Goal: Navigation & Orientation: Find specific page/section

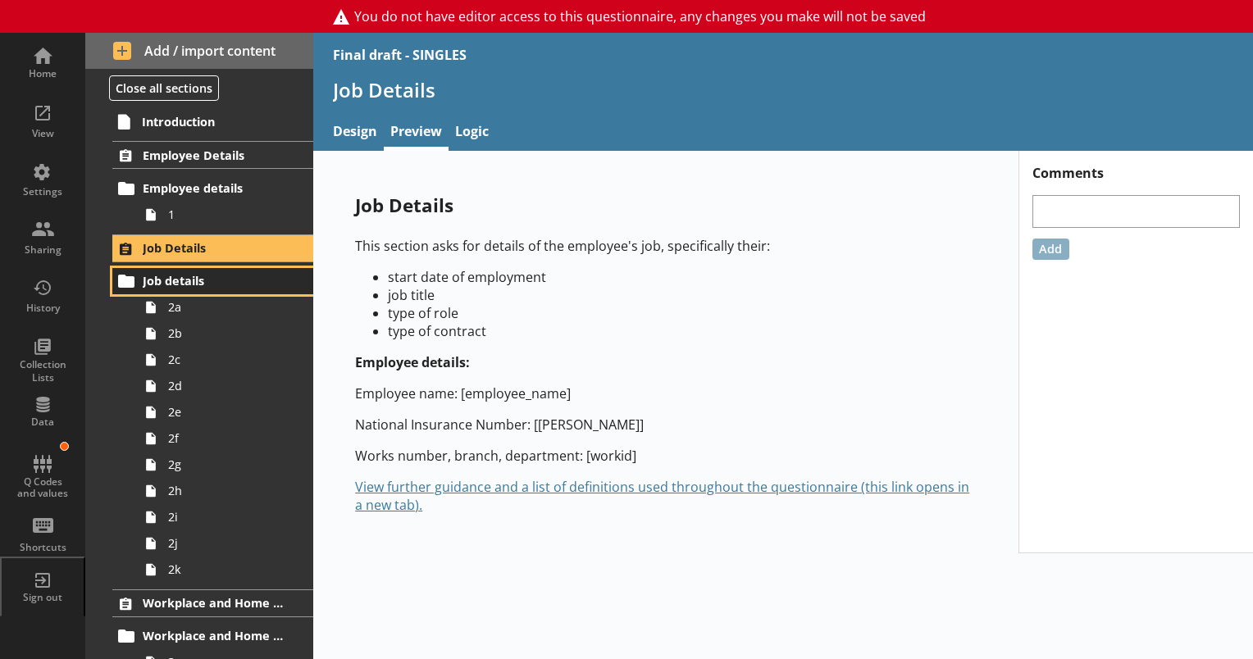
click at [160, 279] on span "Job details" at bounding box center [214, 281] width 142 height 16
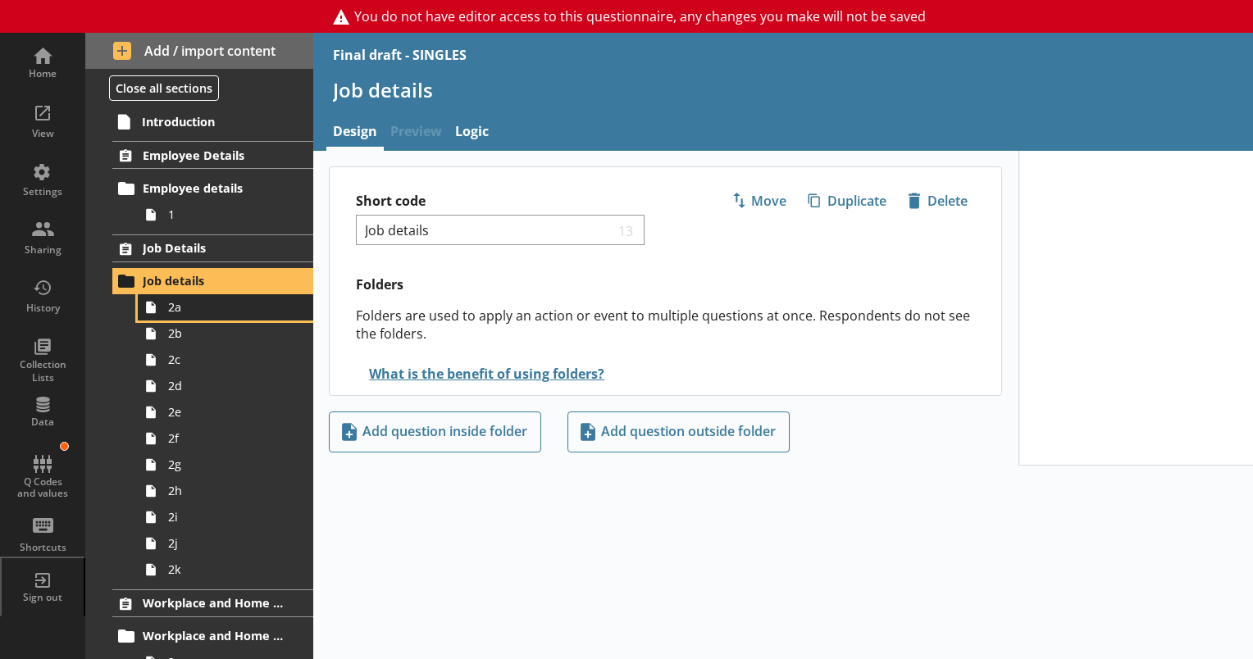
click at [174, 311] on span "2a" at bounding box center [229, 307] width 123 height 16
type textarea "x"
select select "mm/yyyy"
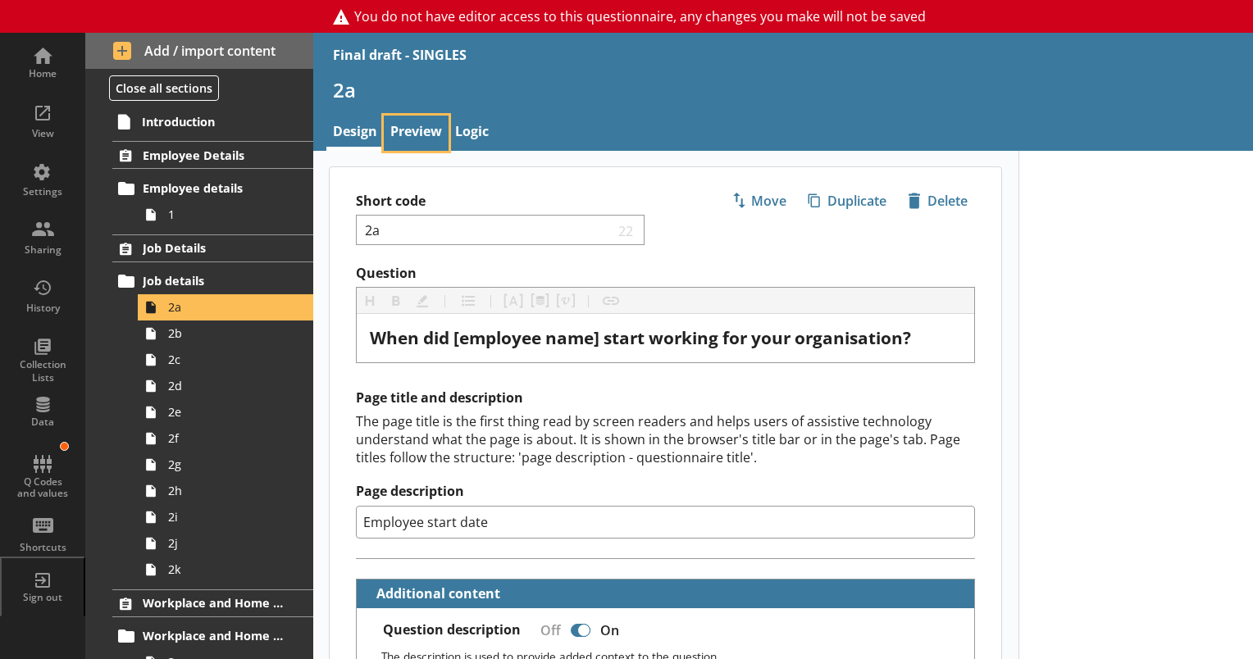
click at [414, 126] on link "Preview" at bounding box center [416, 133] width 65 height 35
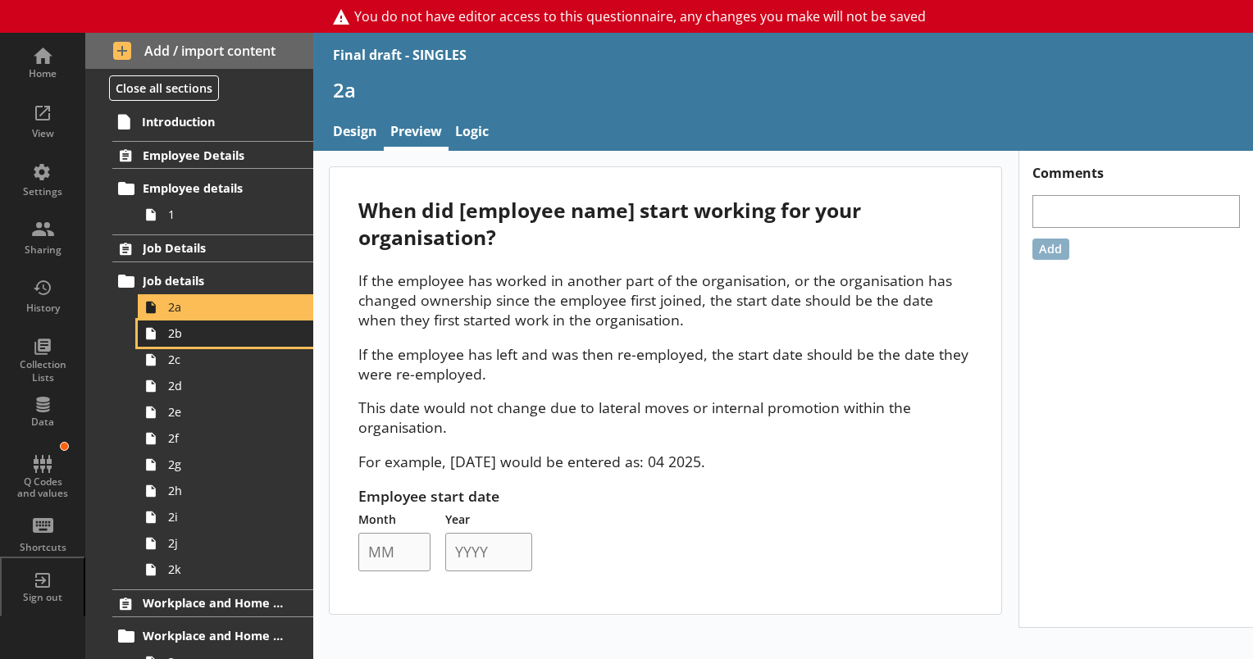
click at [179, 336] on span "2b" at bounding box center [229, 334] width 123 height 16
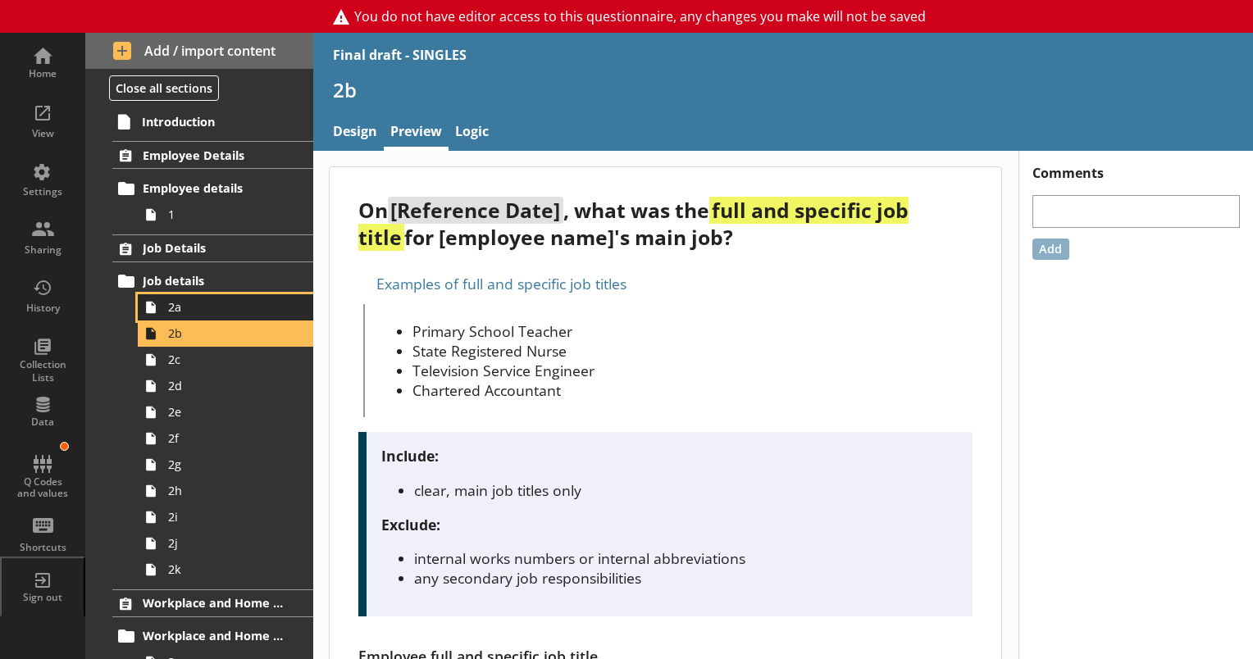
click at [181, 311] on span "2a" at bounding box center [229, 307] width 123 height 16
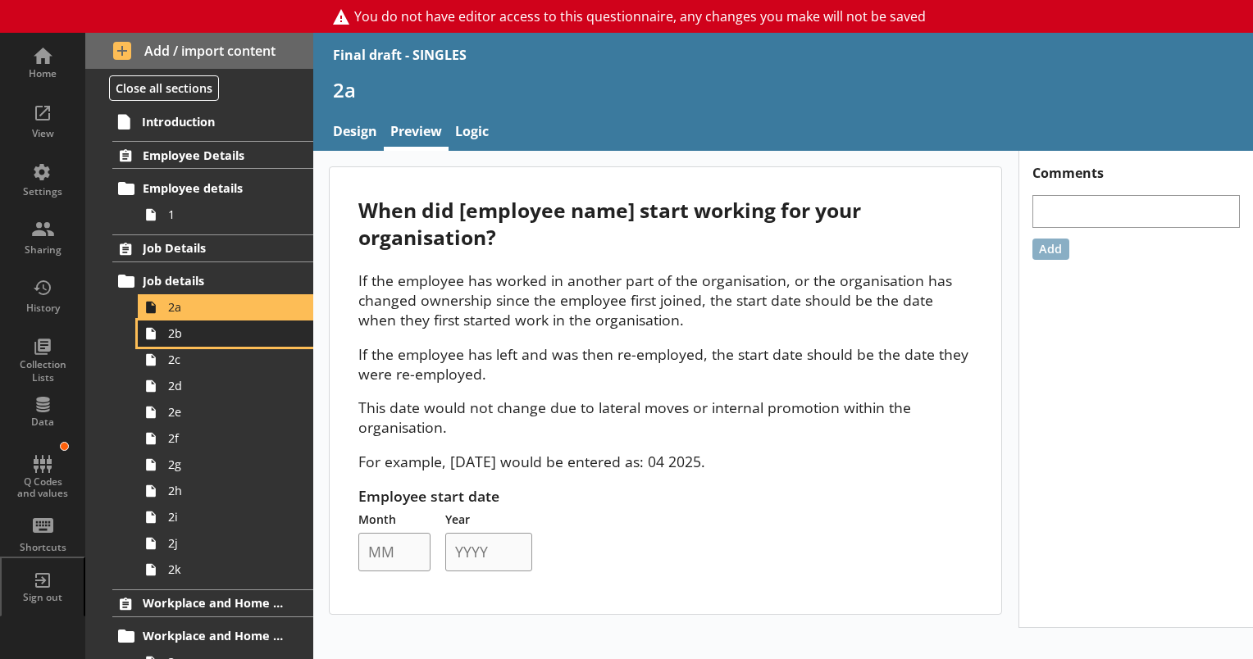
click at [193, 335] on span "2b" at bounding box center [229, 334] width 123 height 16
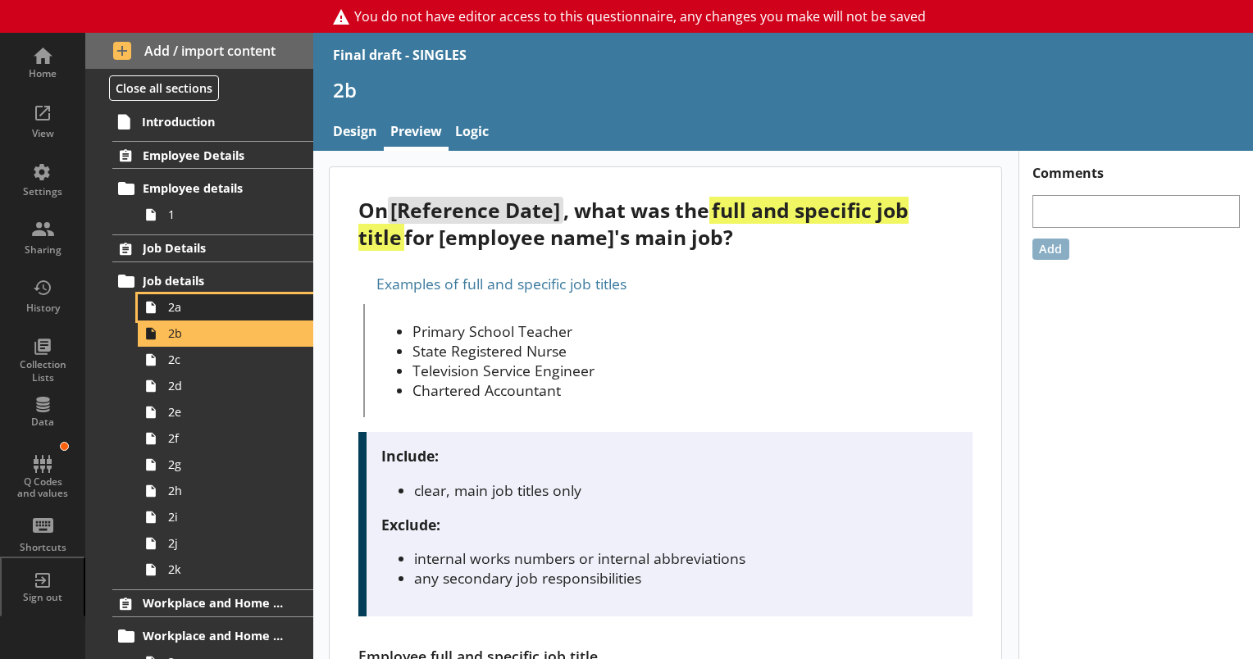
click at [201, 316] on link "2a" at bounding box center [225, 307] width 175 height 26
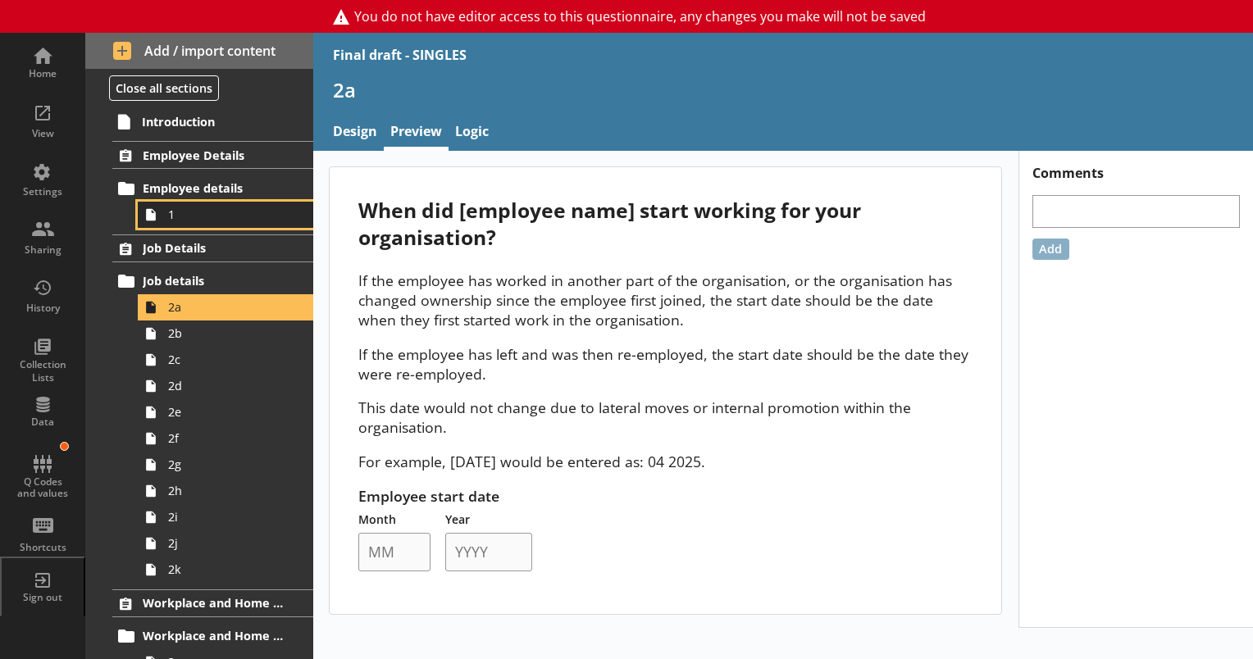
click at [184, 215] on span "1" at bounding box center [229, 215] width 123 height 16
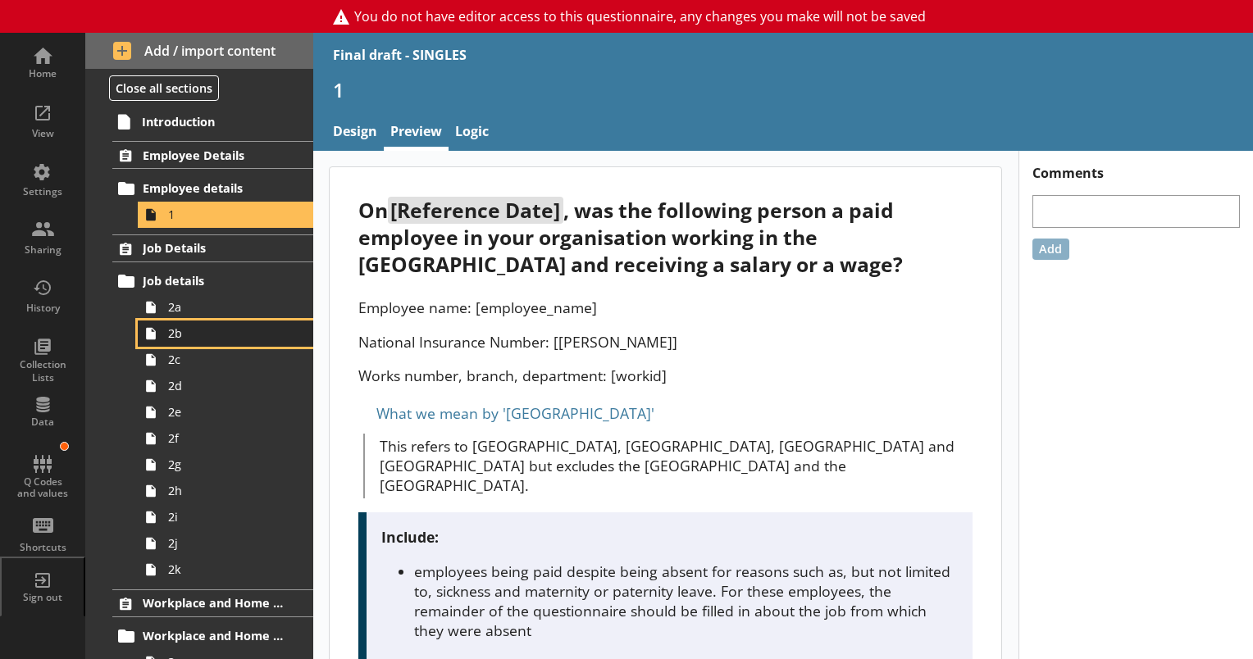
click at [182, 332] on span "2b" at bounding box center [229, 334] width 123 height 16
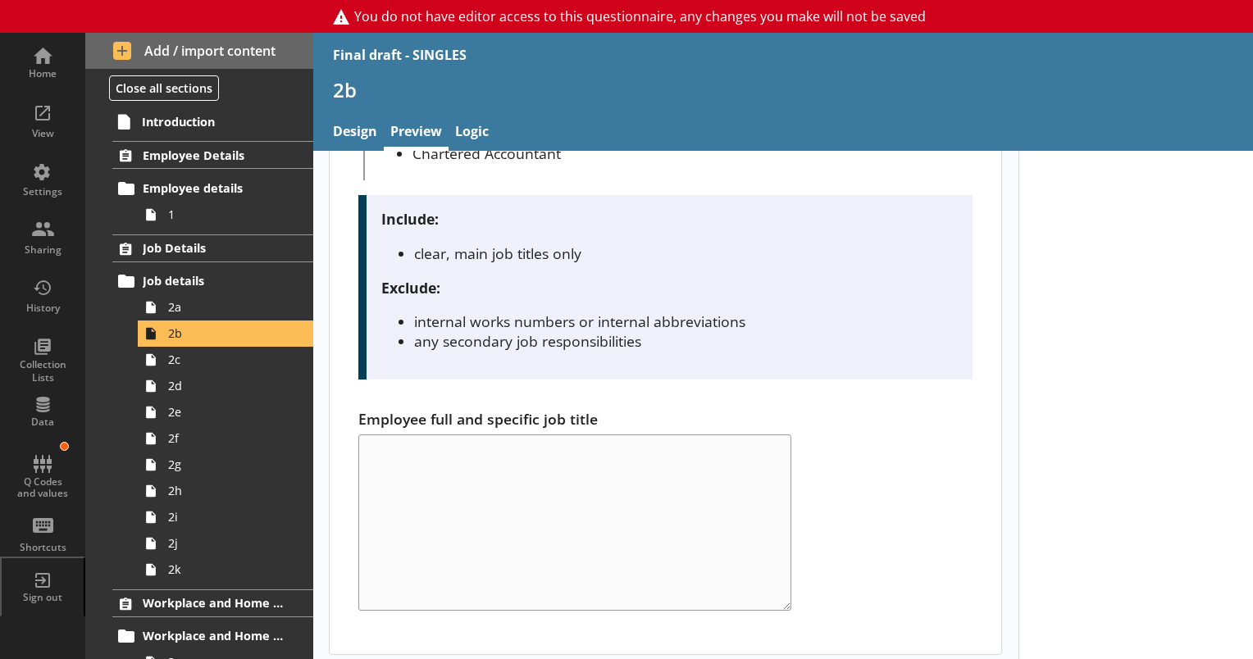
scroll to position [246, 0]
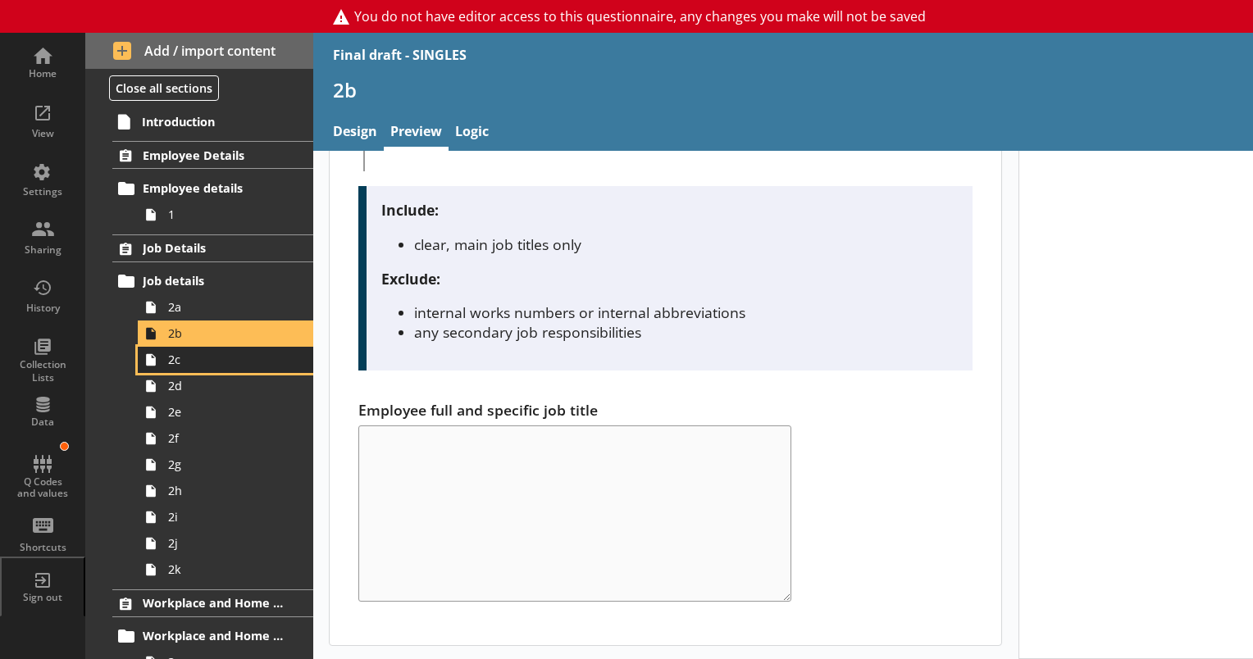
click at [183, 367] on link "2c" at bounding box center [225, 360] width 175 height 26
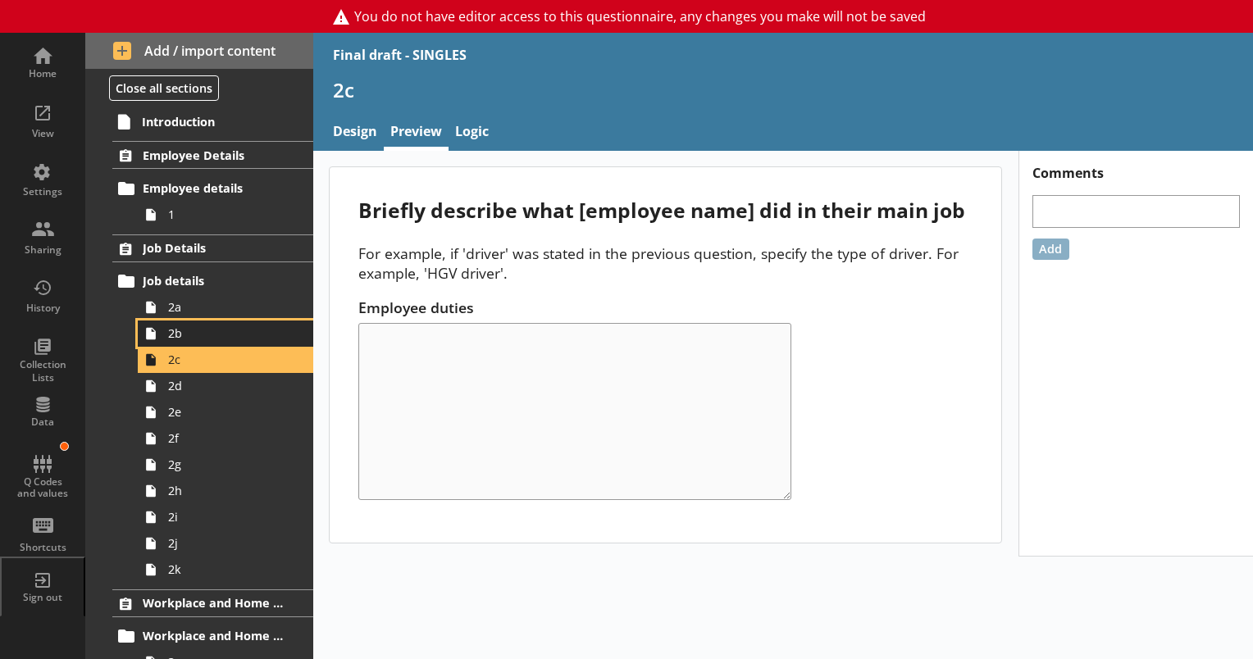
click at [184, 335] on span "2b" at bounding box center [229, 334] width 123 height 16
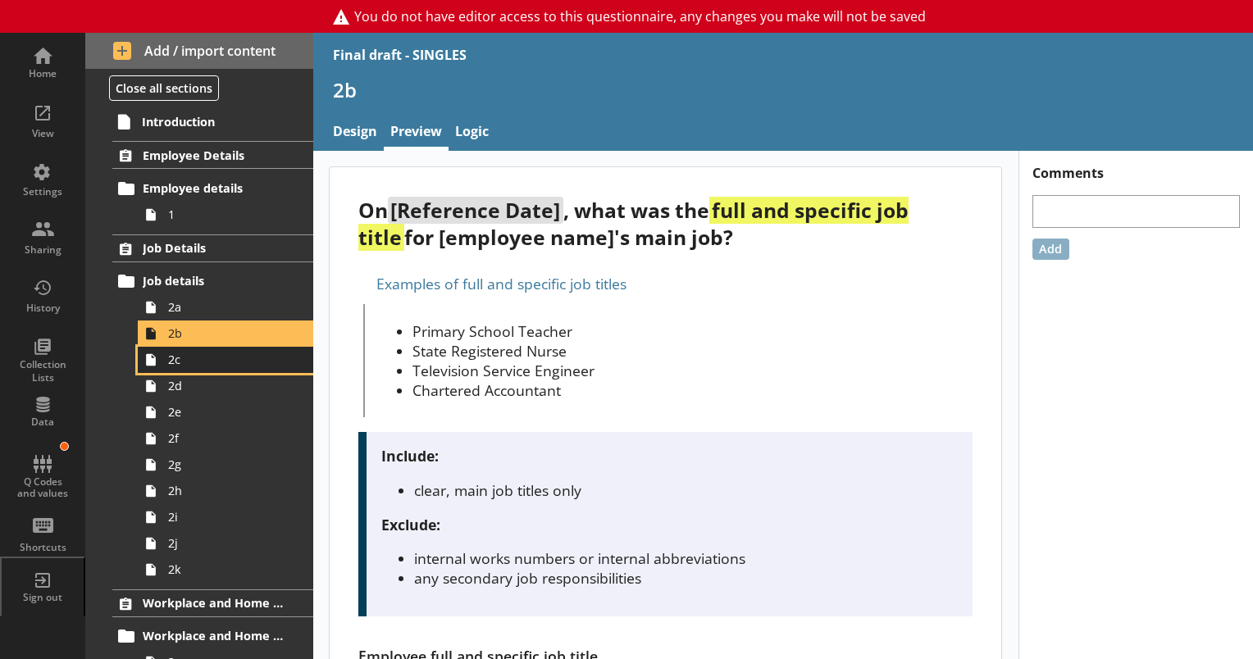
click at [181, 369] on link "2c" at bounding box center [225, 360] width 175 height 26
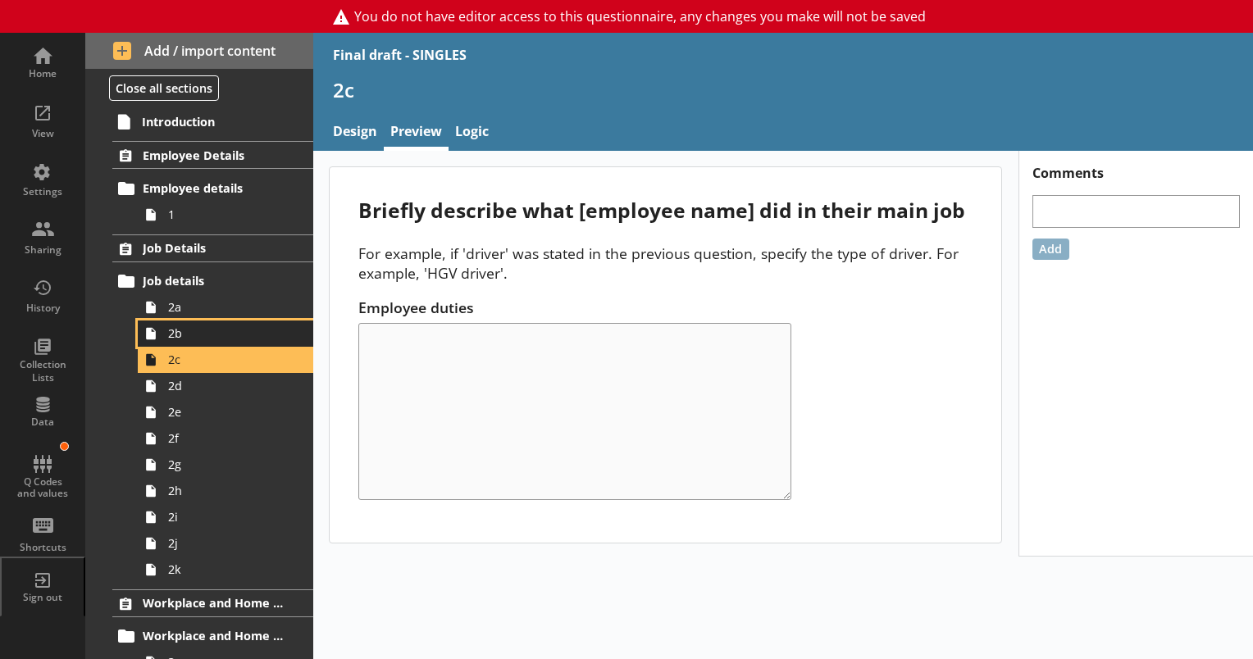
click at [182, 338] on span "2b" at bounding box center [229, 334] width 123 height 16
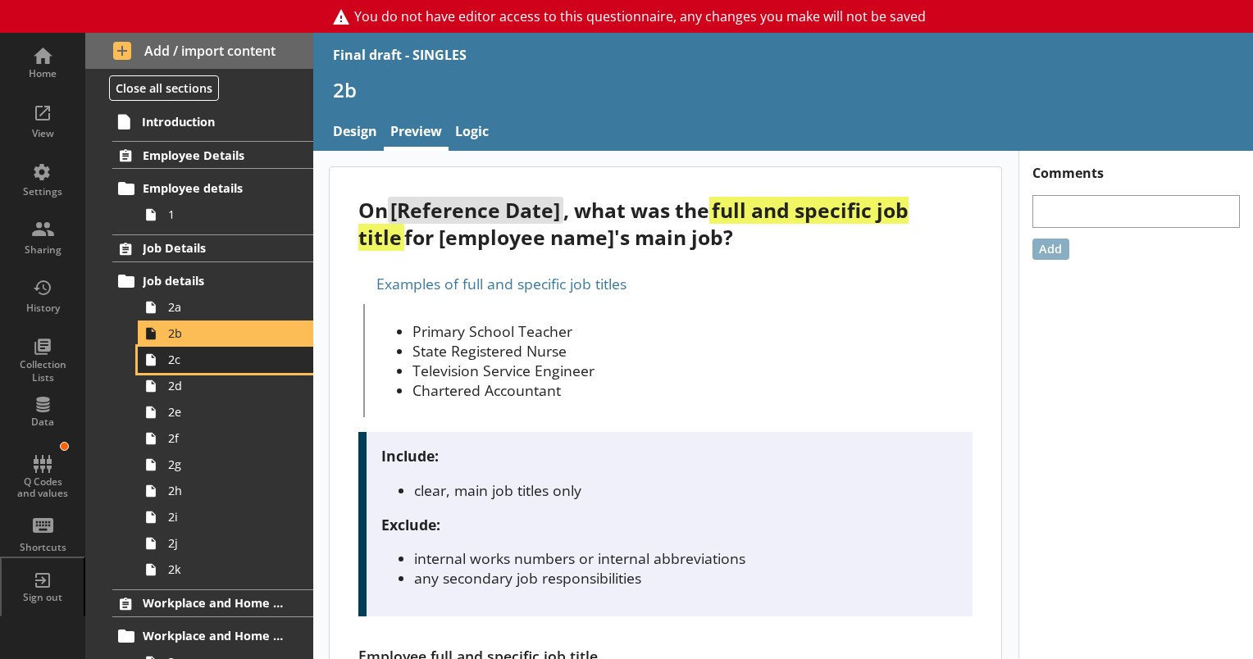
click at [187, 361] on span "2c" at bounding box center [229, 360] width 123 height 16
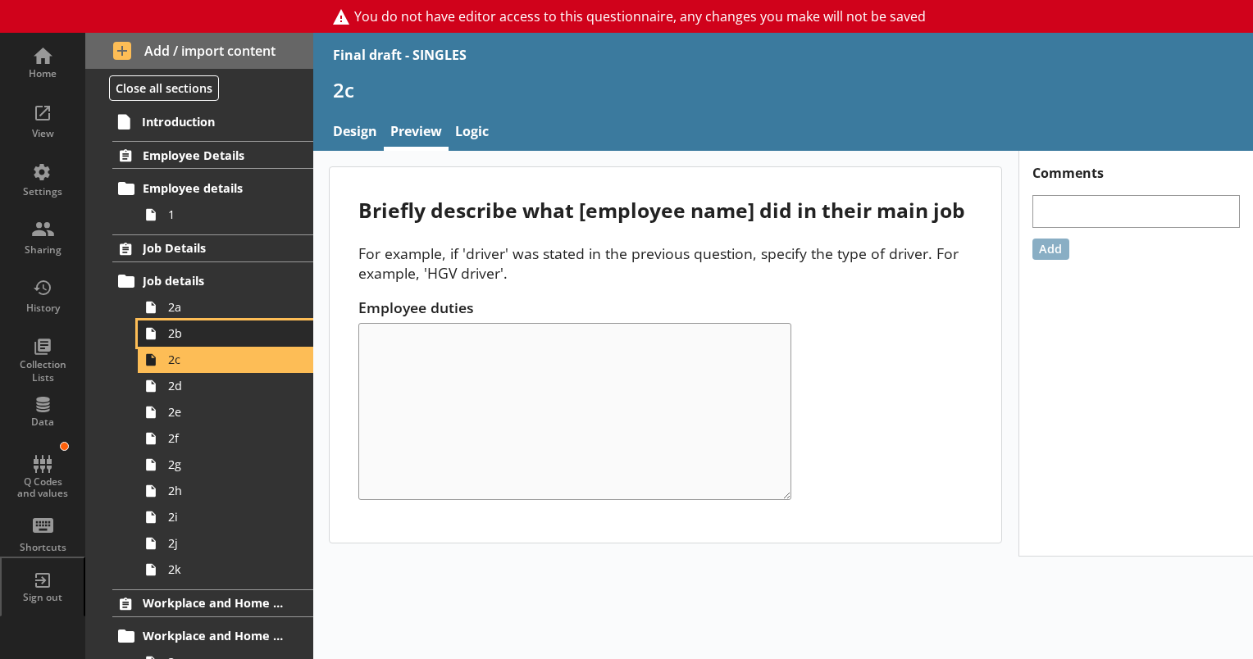
click at [174, 339] on span "2b" at bounding box center [229, 334] width 123 height 16
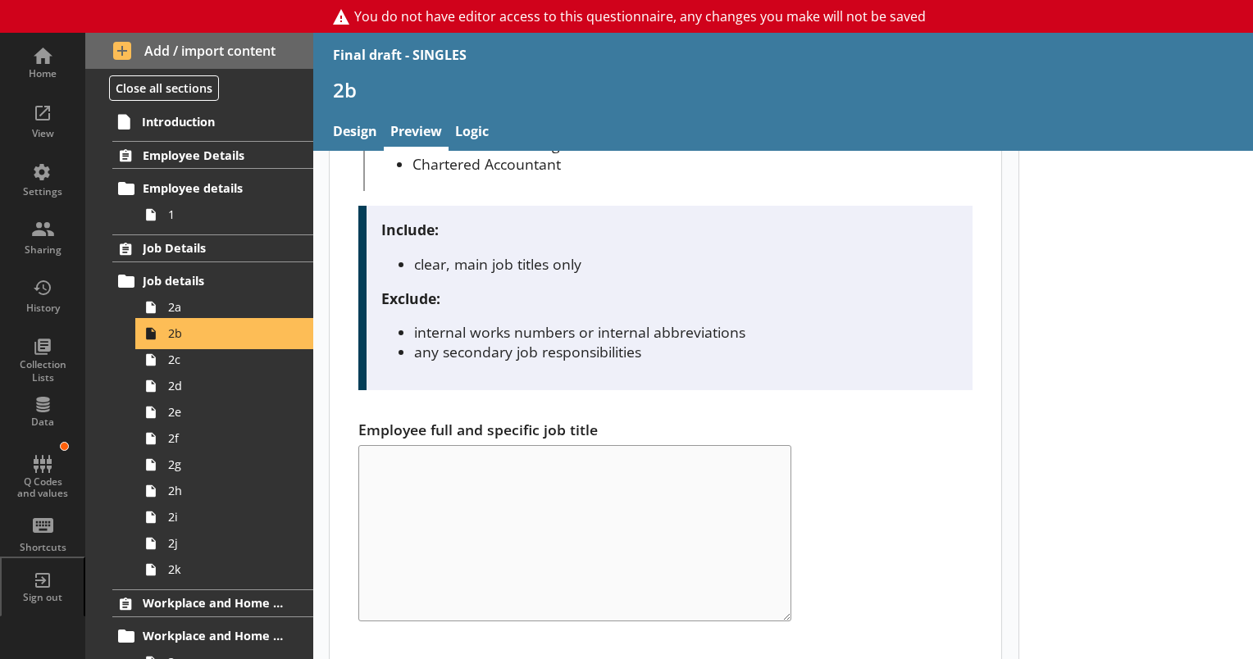
scroll to position [246, 0]
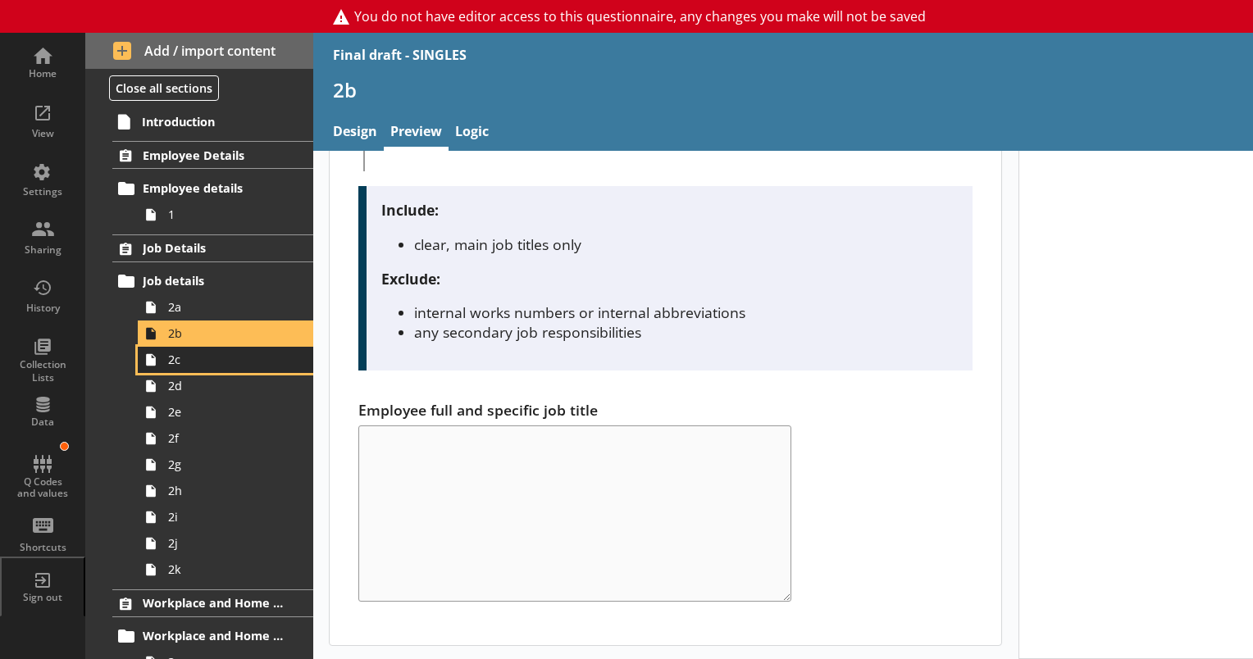
click at [197, 358] on span "2c" at bounding box center [229, 360] width 123 height 16
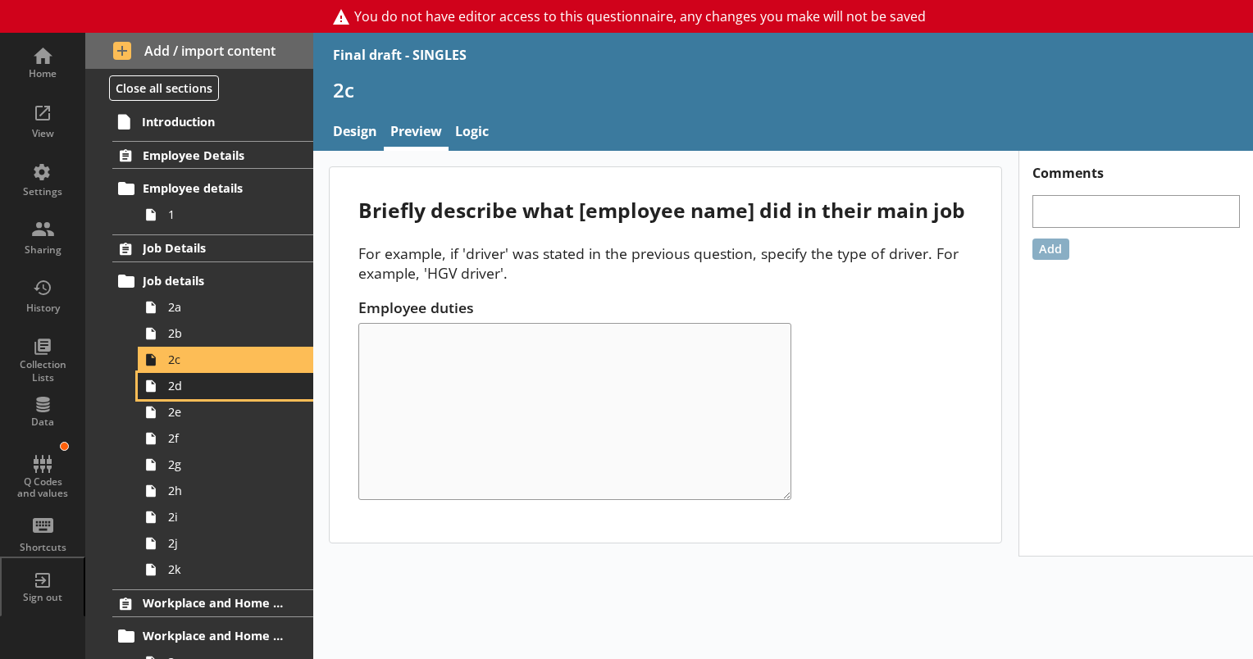
click at [174, 392] on span "2d" at bounding box center [229, 386] width 123 height 16
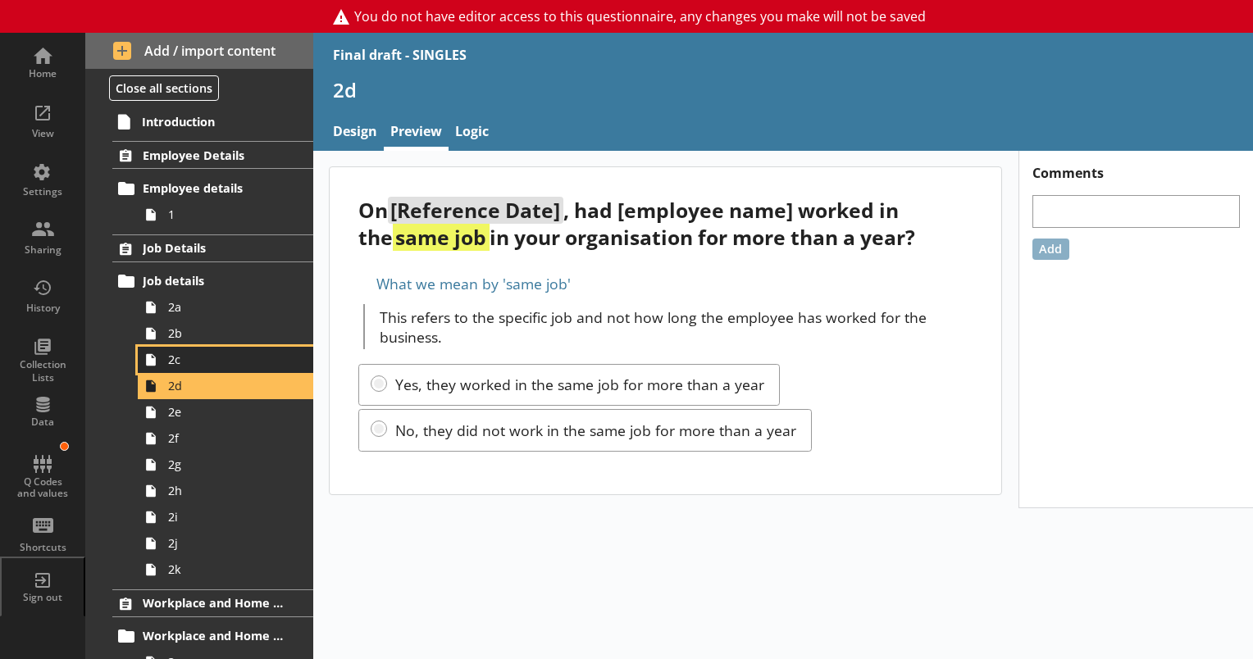
click at [175, 368] on link "2c" at bounding box center [225, 360] width 175 height 26
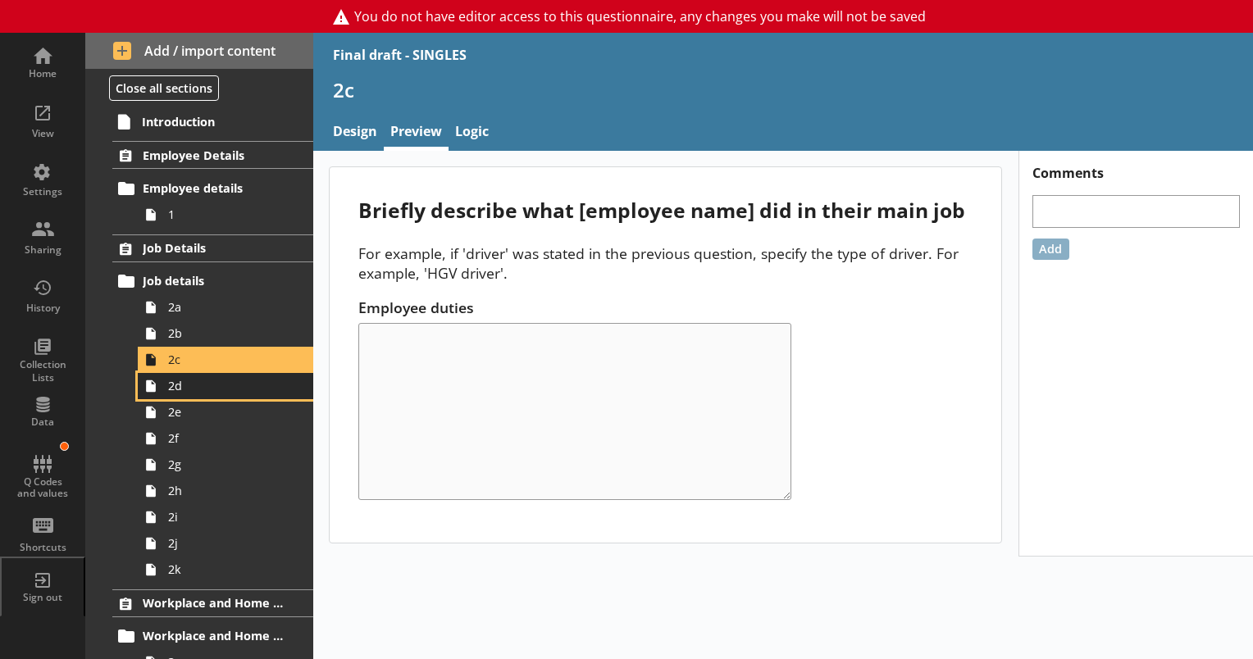
click at [180, 394] on link "2d" at bounding box center [225, 386] width 175 height 26
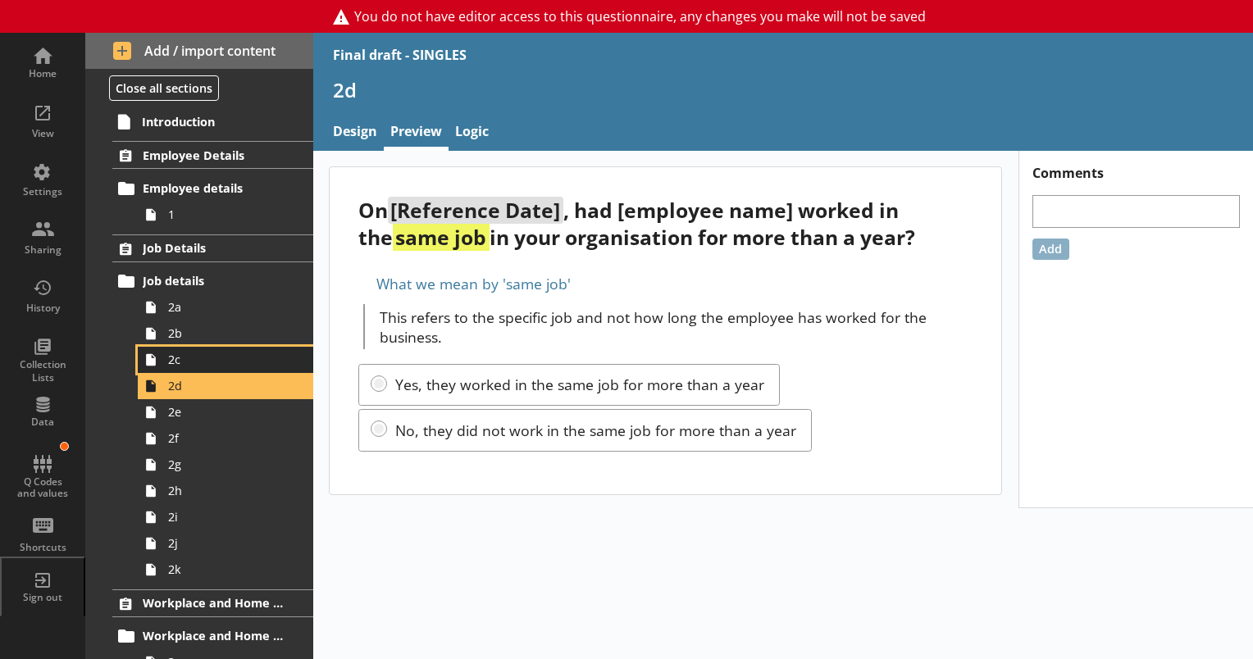
click at [173, 360] on span "2c" at bounding box center [229, 360] width 123 height 16
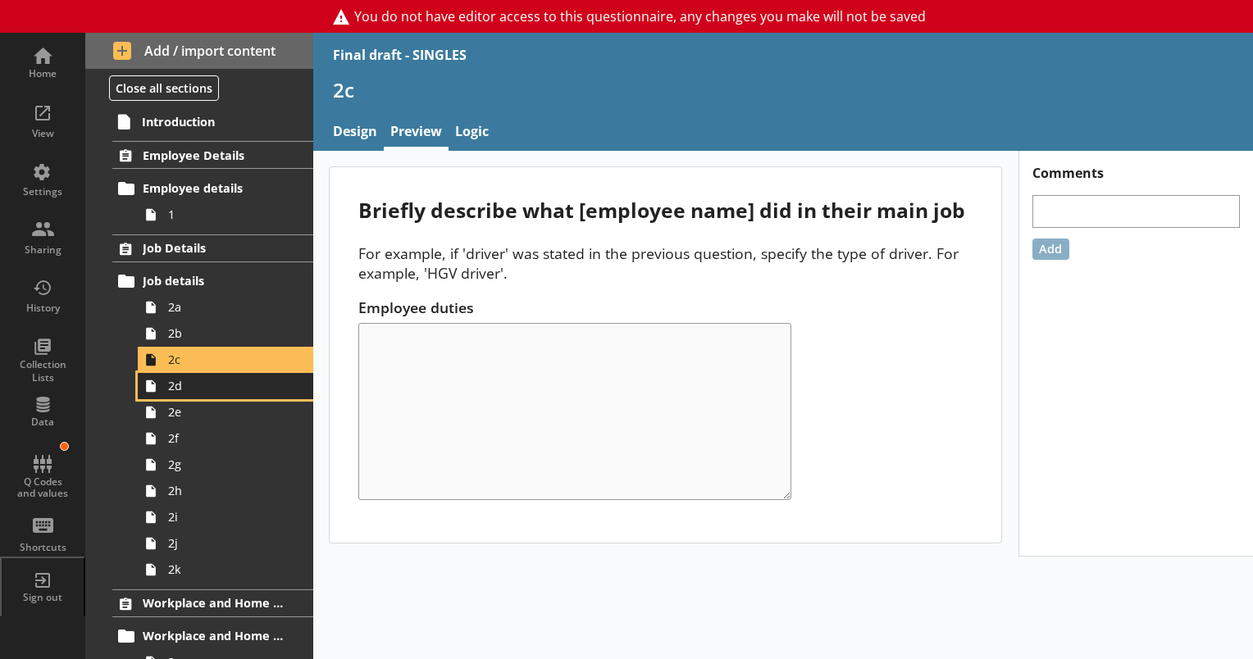
click at [173, 385] on span "2d" at bounding box center [229, 386] width 123 height 16
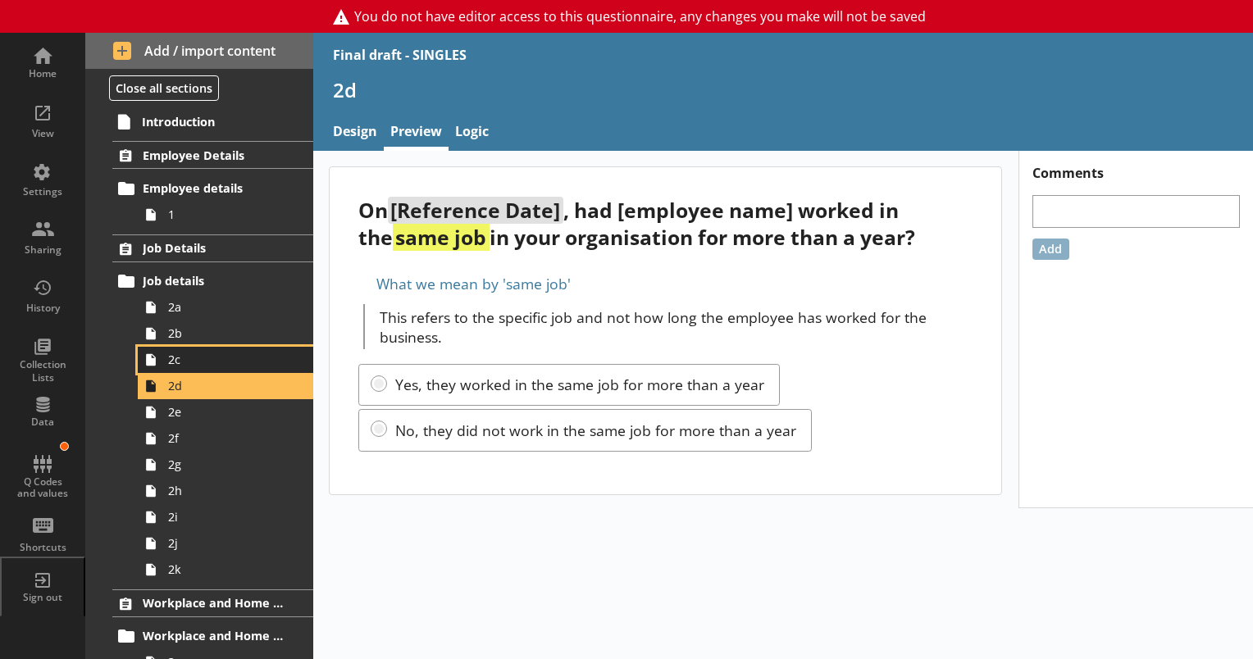
click at [182, 361] on span "2c" at bounding box center [229, 360] width 123 height 16
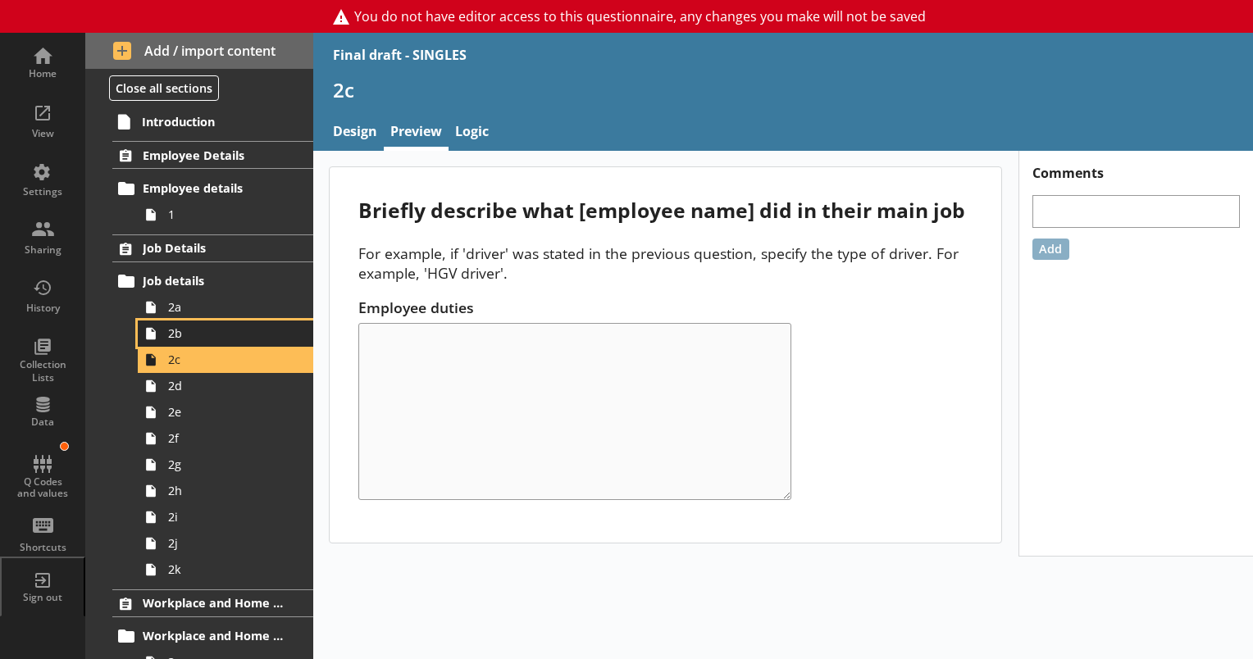
click at [181, 337] on span "2b" at bounding box center [229, 334] width 123 height 16
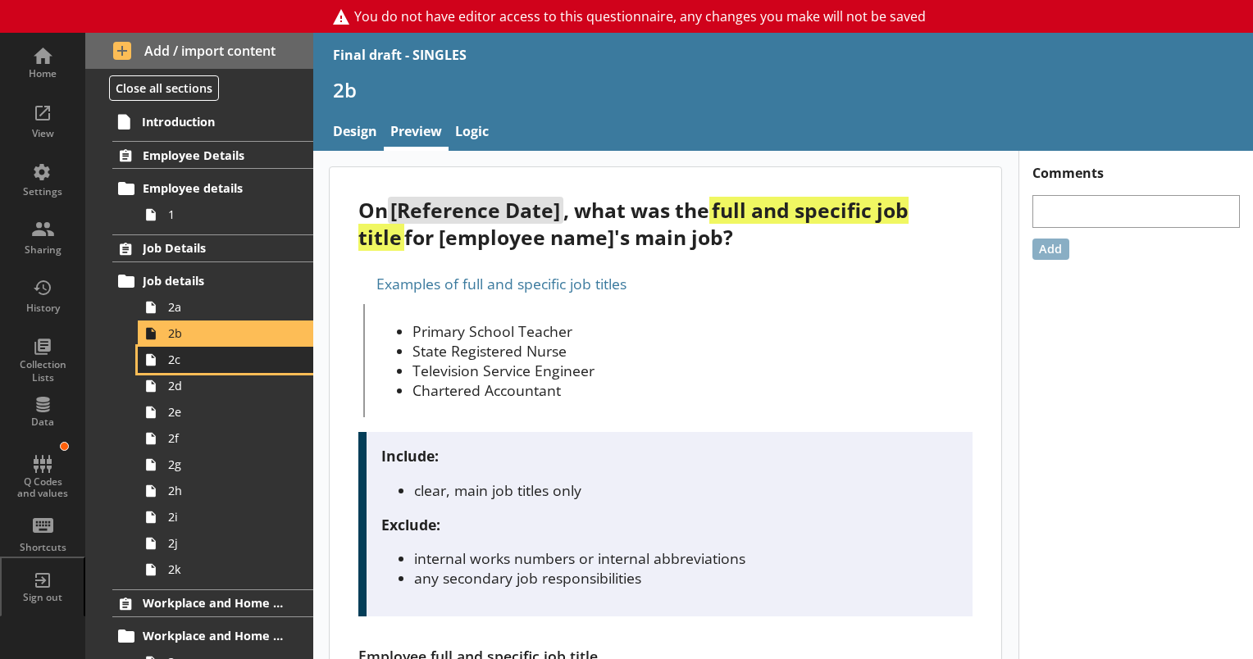
click at [181, 363] on span "2c" at bounding box center [229, 360] width 123 height 16
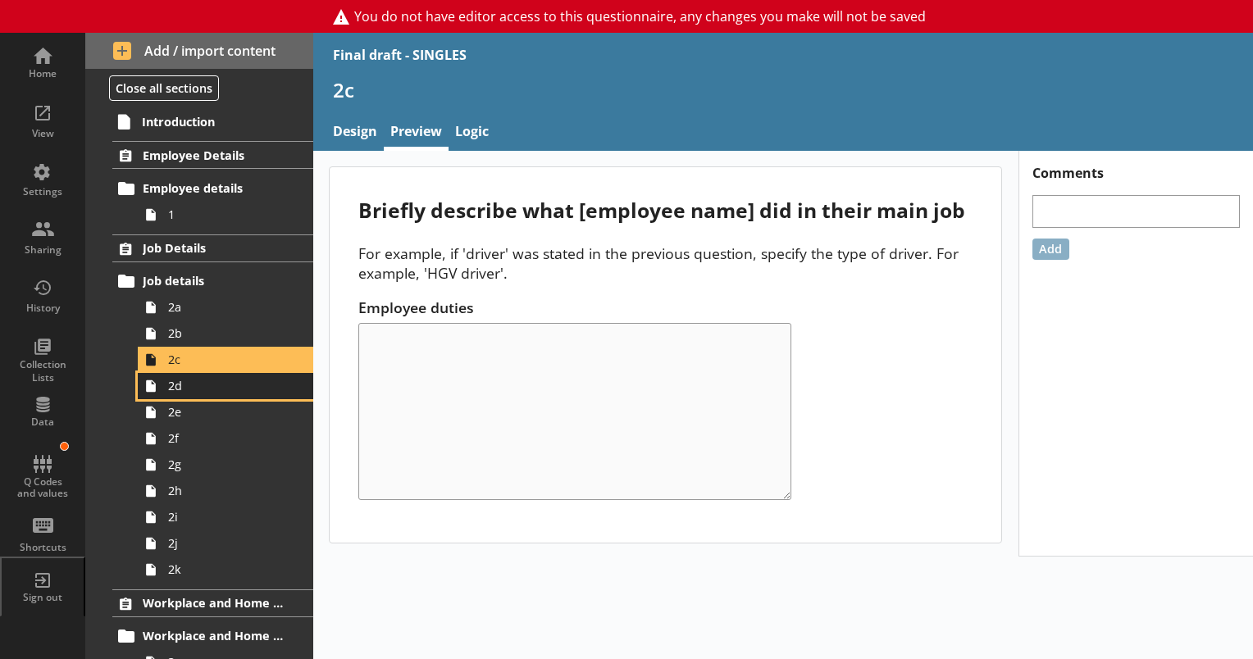
click at [180, 389] on span "2d" at bounding box center [229, 386] width 123 height 16
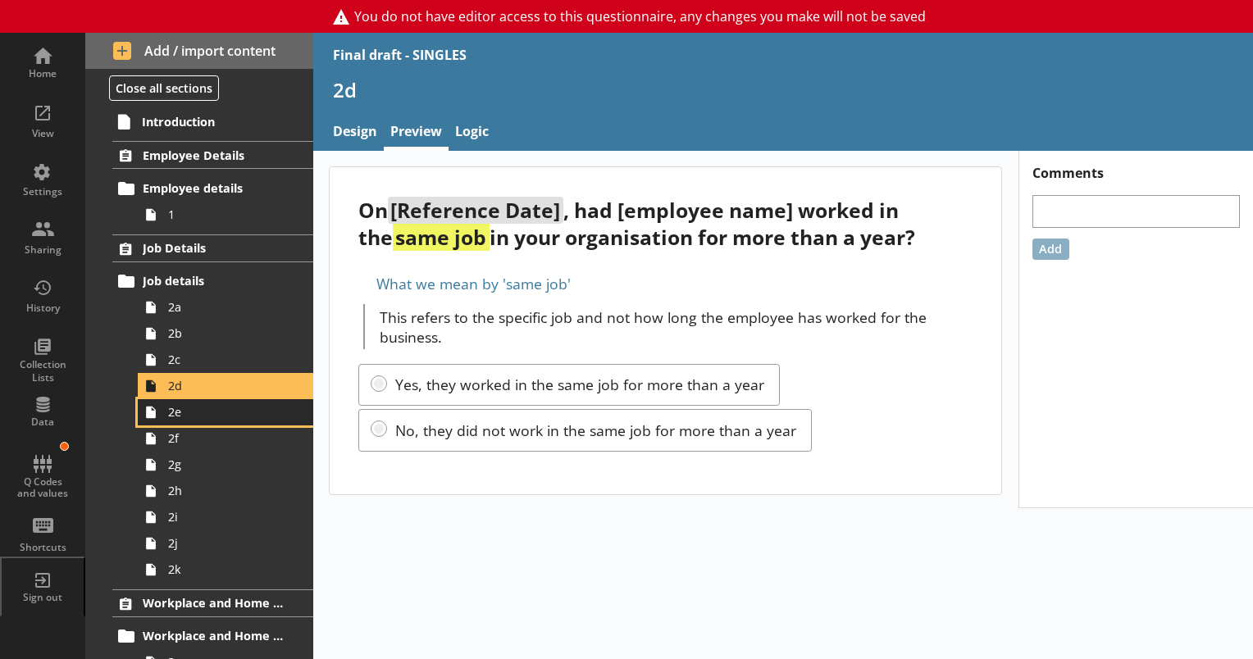
click at [171, 417] on span "2e" at bounding box center [229, 412] width 123 height 16
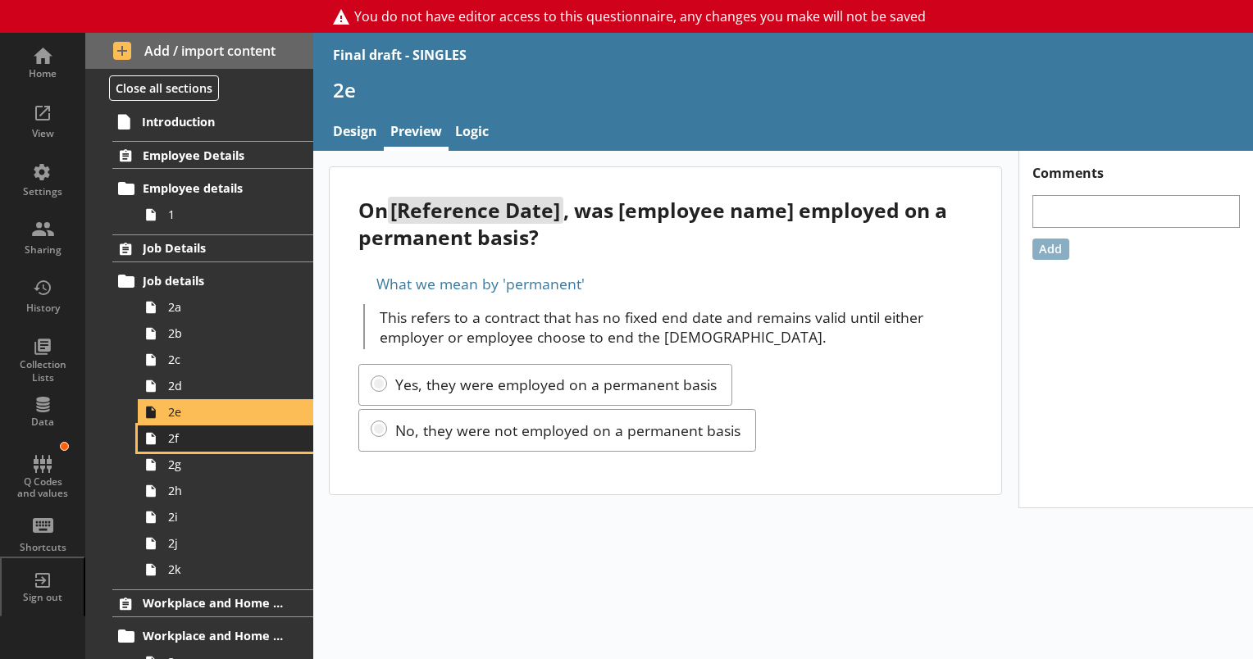
click at [171, 443] on span "2f" at bounding box center [229, 438] width 123 height 16
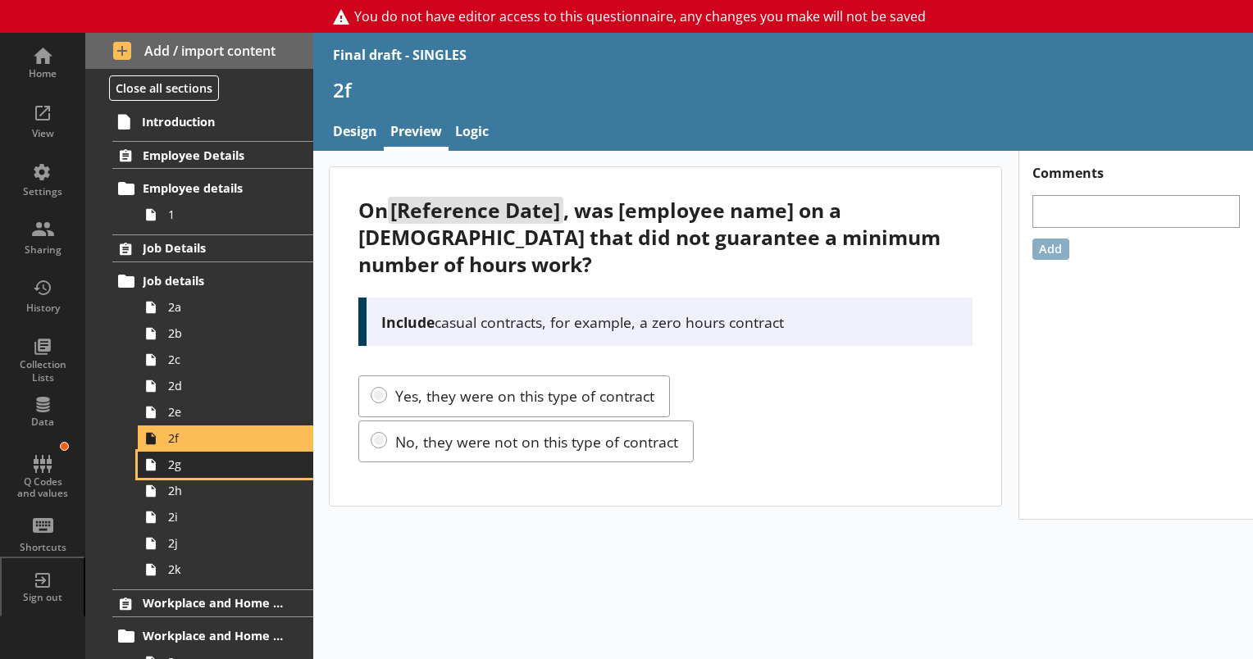
click at [186, 468] on span "2g" at bounding box center [229, 465] width 123 height 16
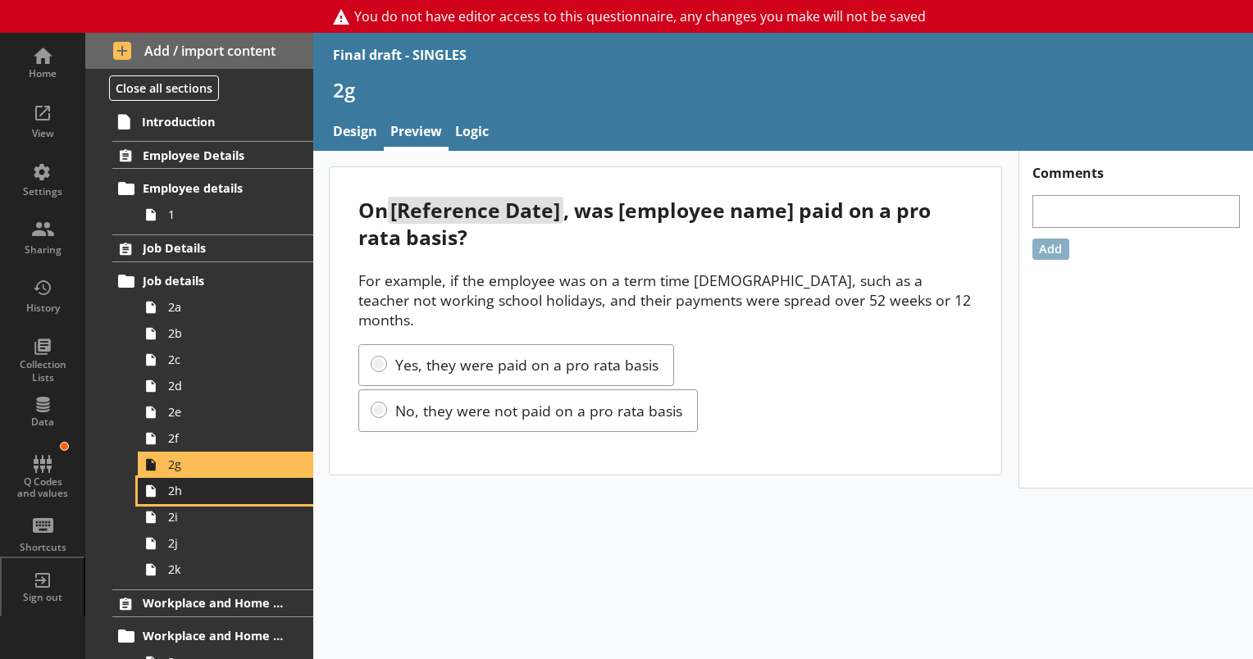
click at [190, 494] on span "2h" at bounding box center [229, 491] width 123 height 16
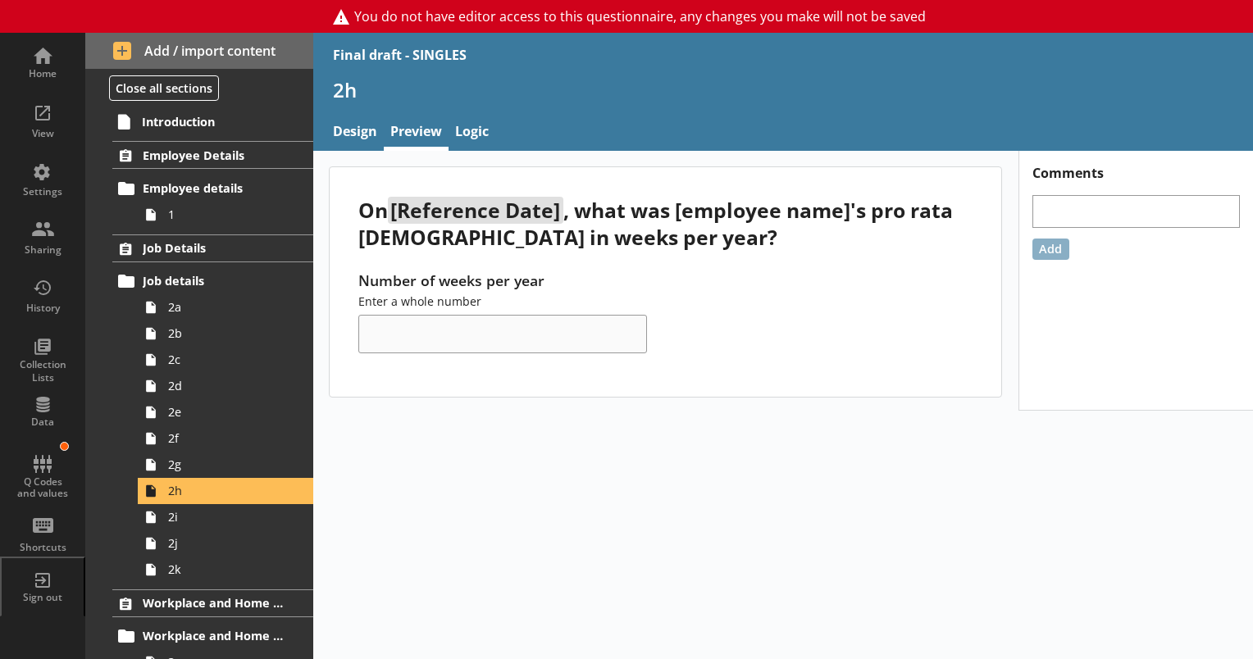
click at [593, 525] on div "On [Reference Date] , what was [employee name]'s pro rata contract in weeks per…" at bounding box center [783, 405] width 940 height 508
click at [172, 525] on link "2i" at bounding box center [225, 517] width 175 height 26
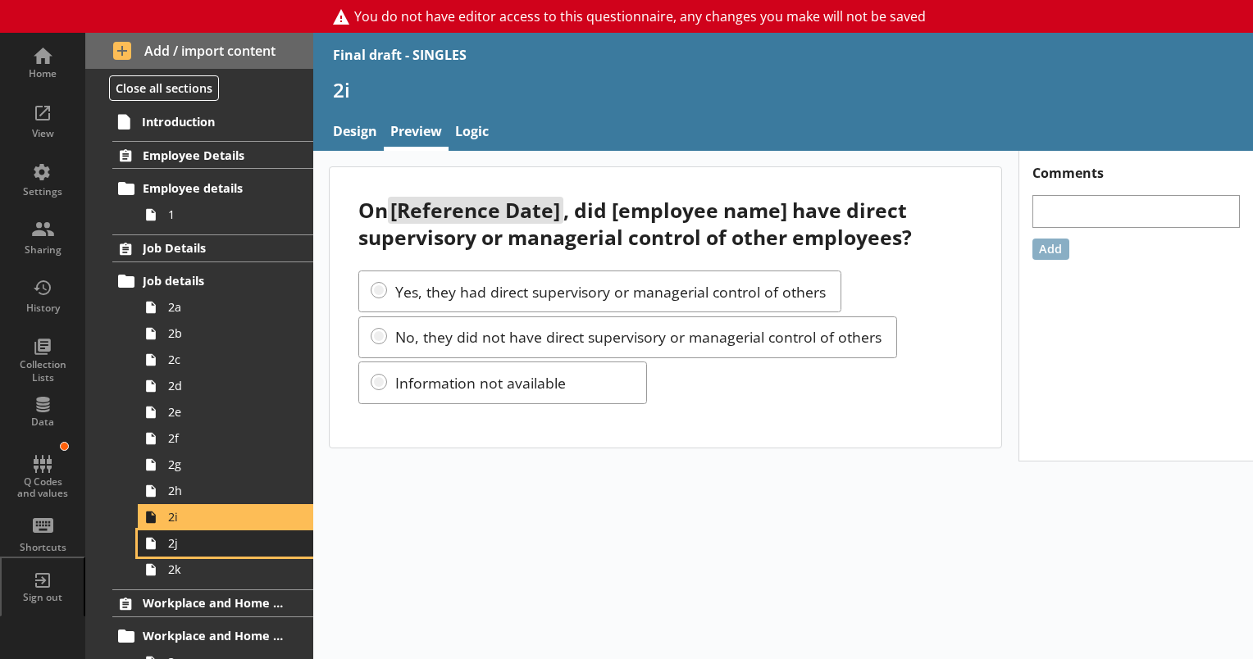
click at [167, 553] on link "2j" at bounding box center [225, 544] width 175 height 26
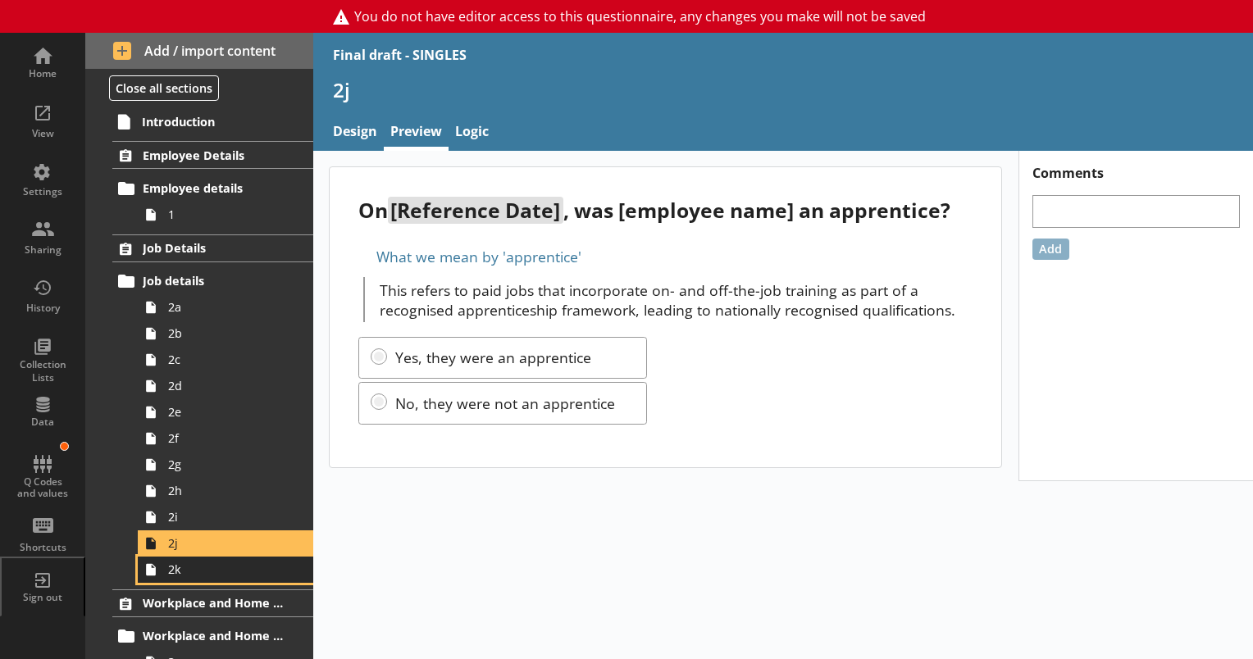
click at [175, 578] on link "2k" at bounding box center [225, 570] width 175 height 26
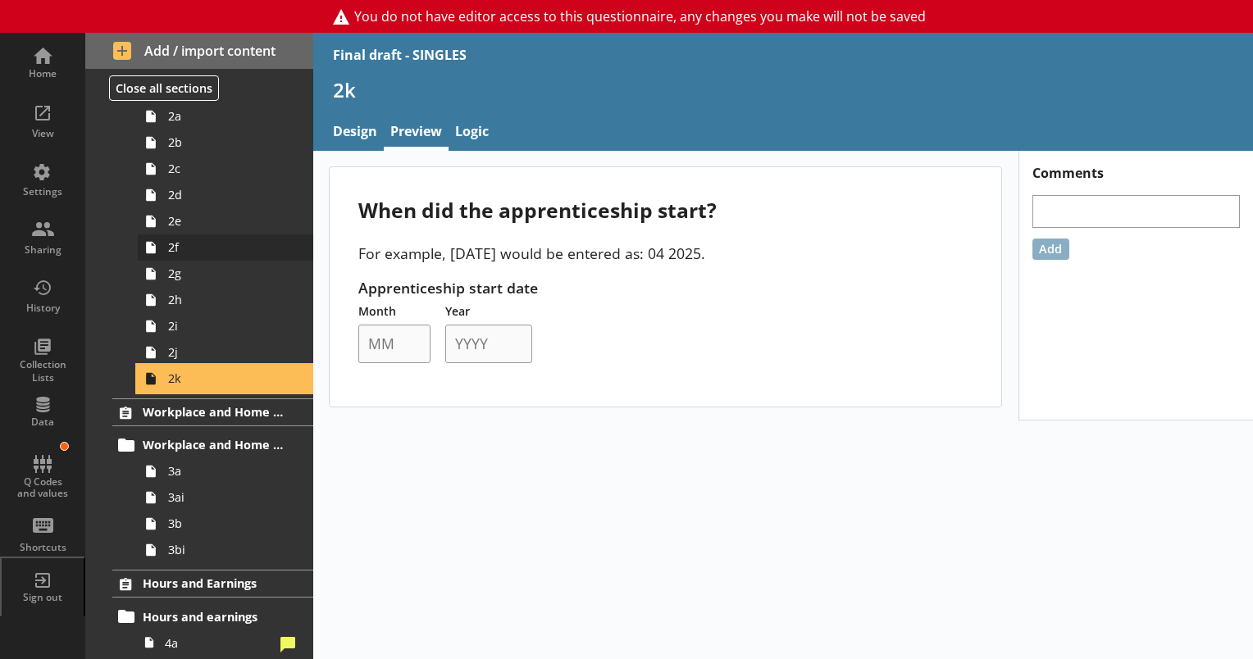
scroll to position [246, 0]
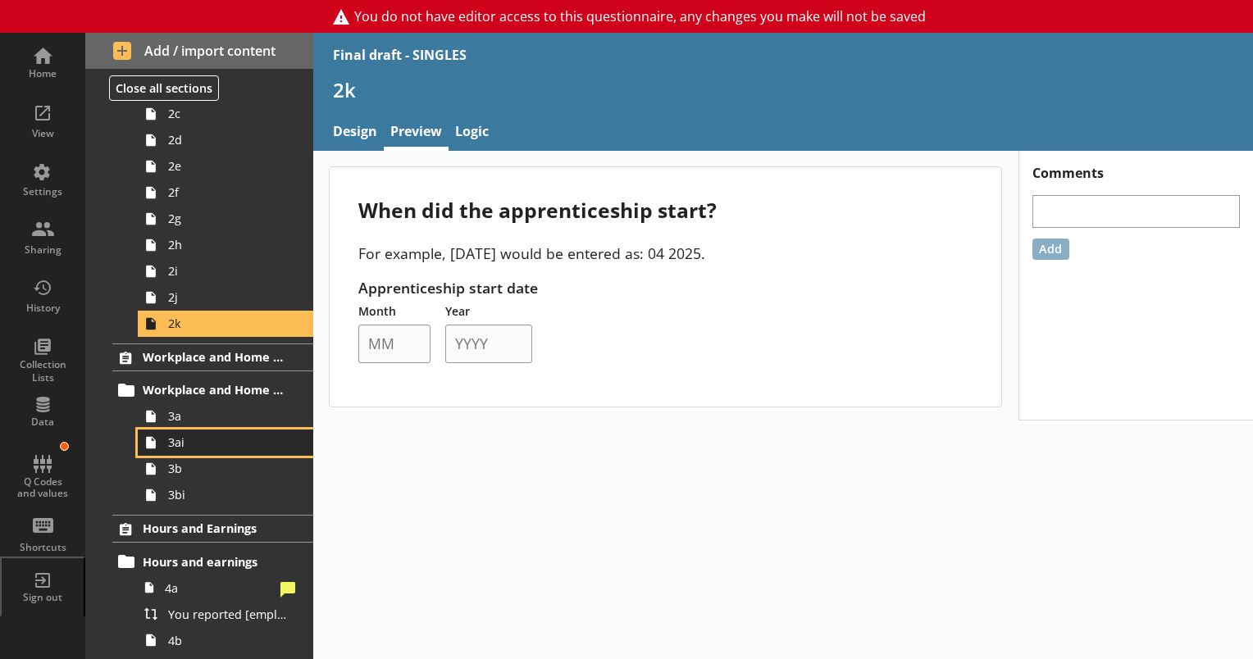
click at [180, 446] on span "3ai" at bounding box center [229, 443] width 123 height 16
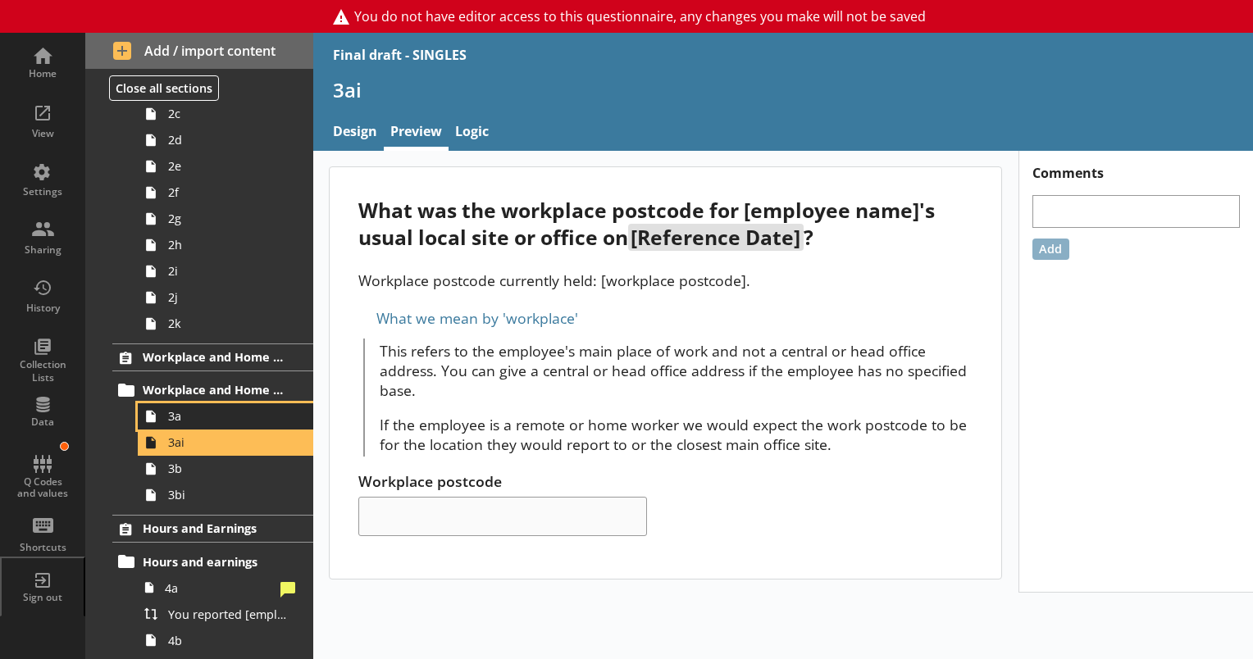
click at [180, 422] on span "3a" at bounding box center [229, 416] width 123 height 16
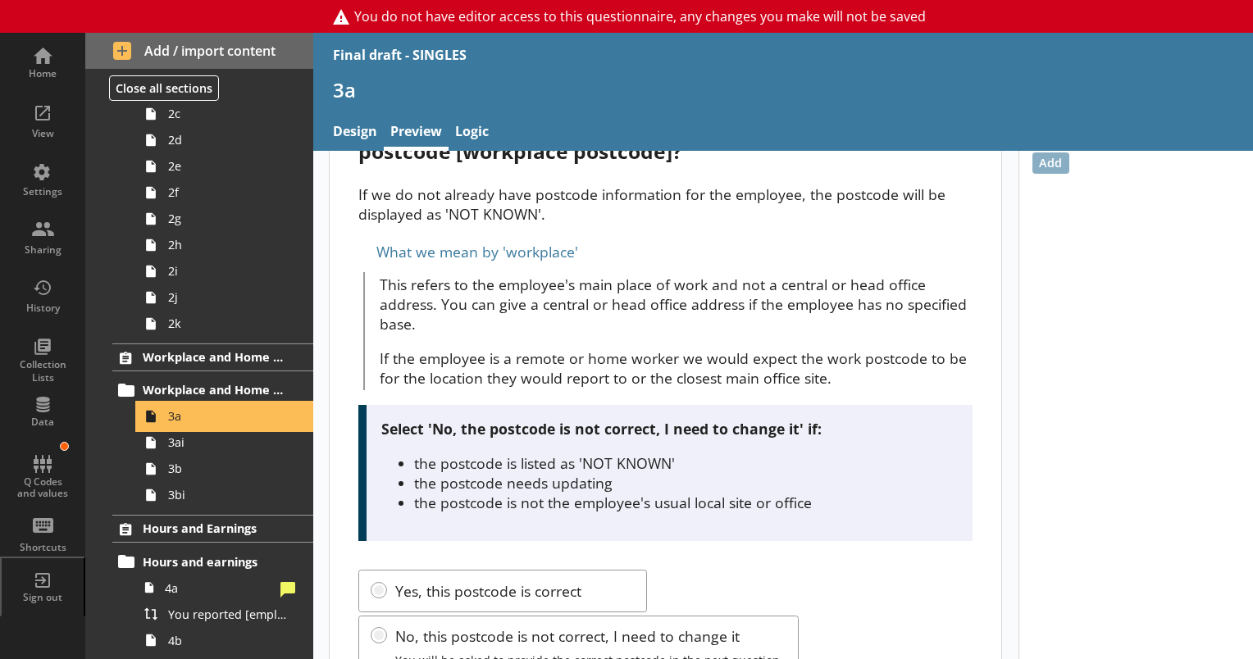
scroll to position [112, 0]
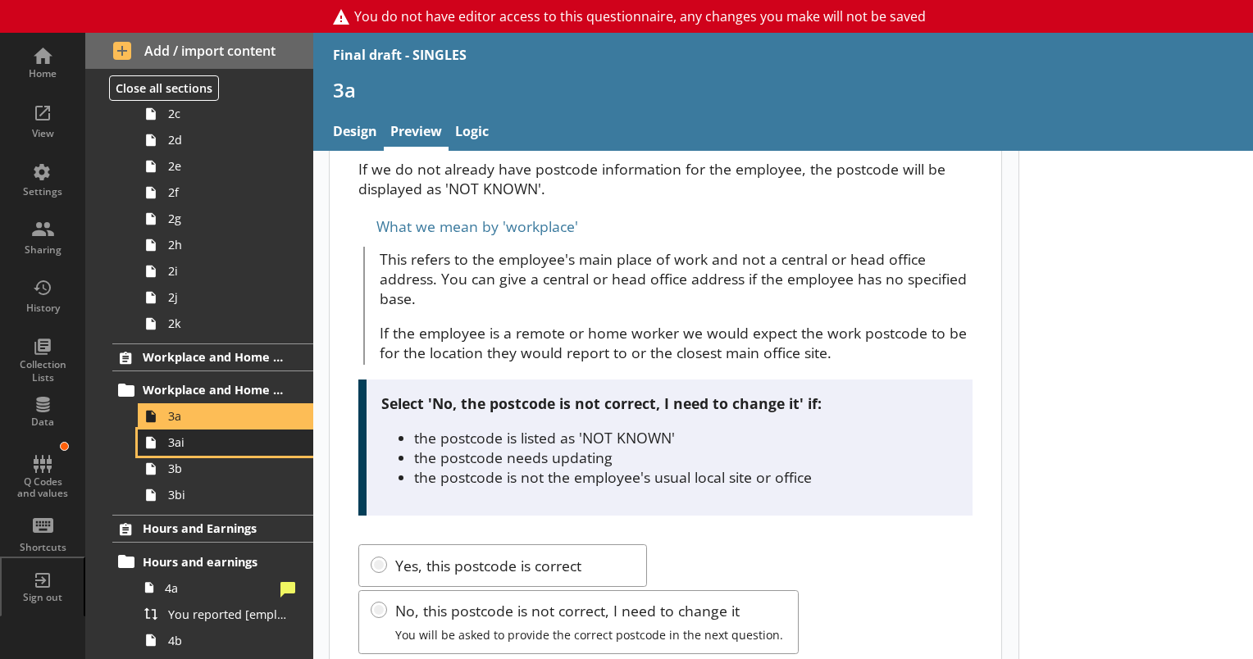
click at [191, 446] on span "3ai" at bounding box center [229, 443] width 123 height 16
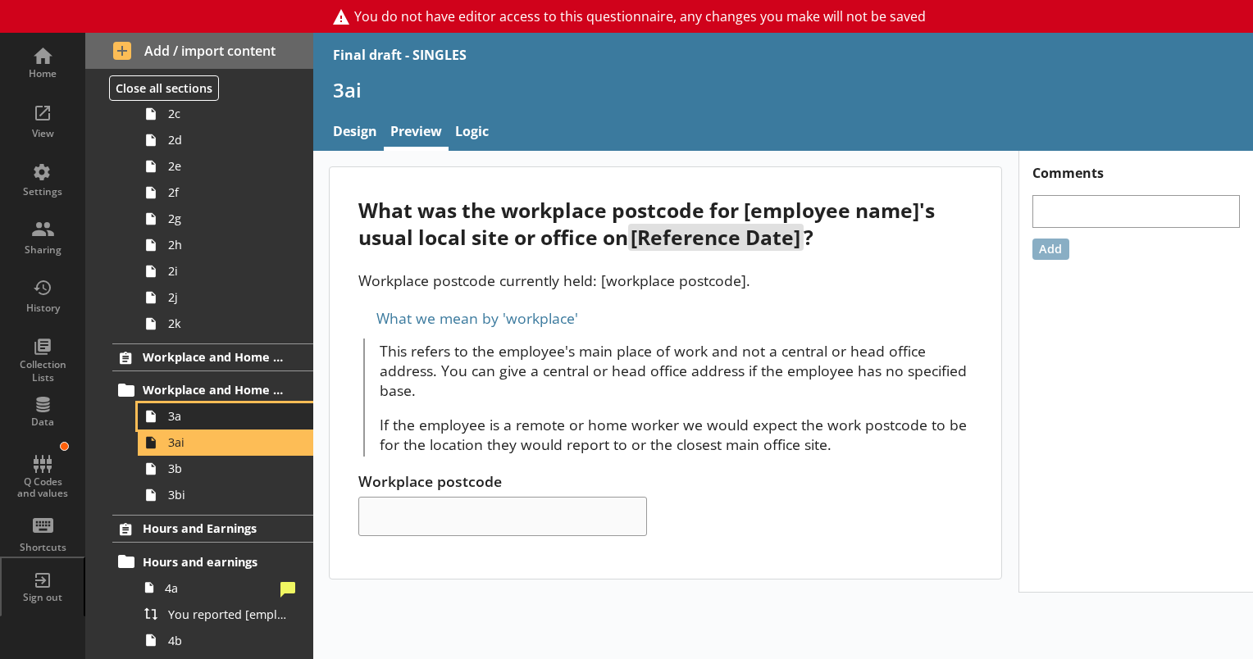
click at [200, 413] on span "3a" at bounding box center [229, 416] width 123 height 16
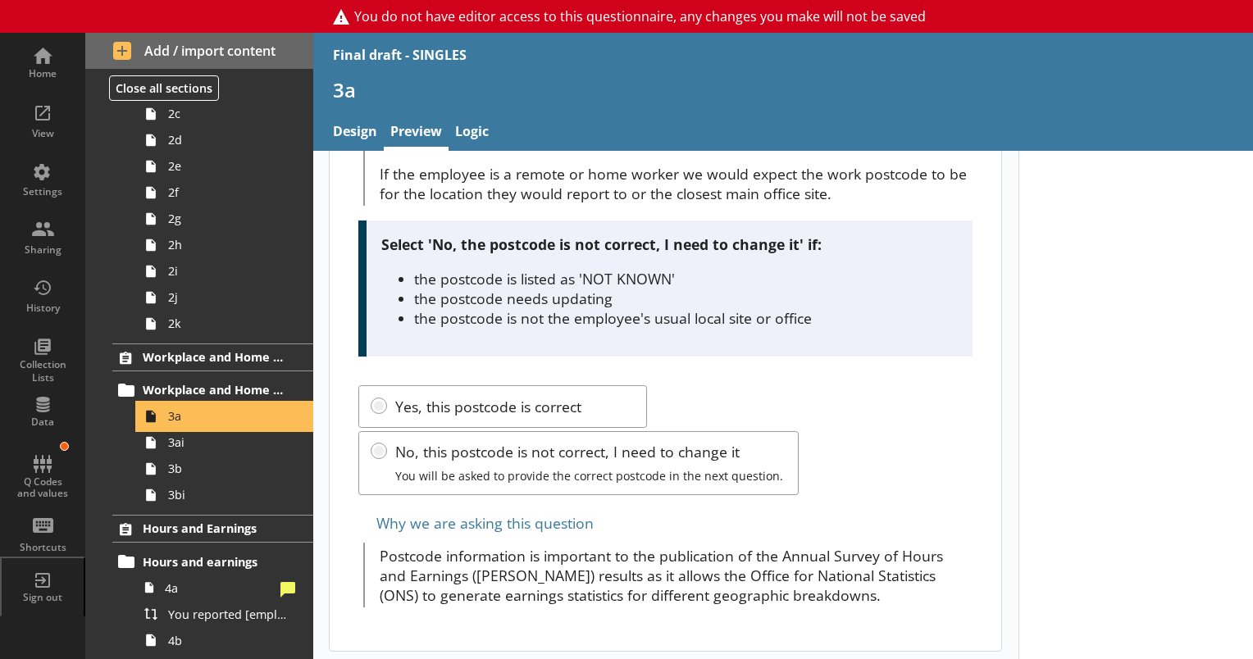
scroll to position [276, 0]
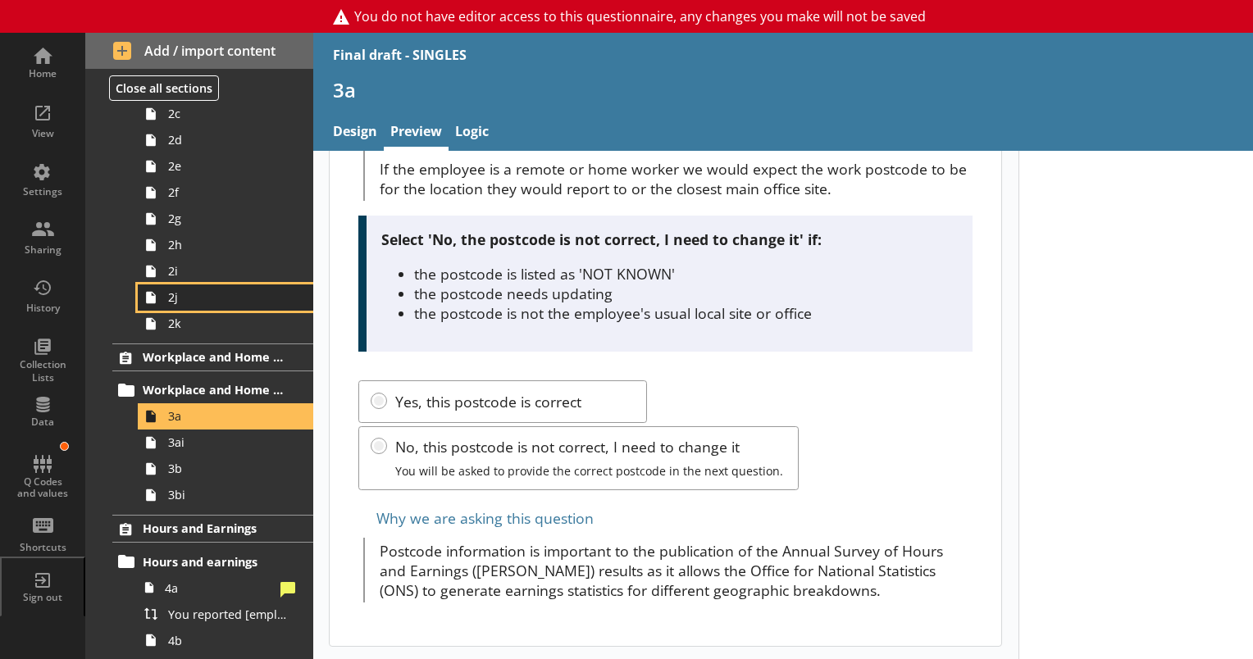
click at [166, 302] on link "2j" at bounding box center [225, 298] width 175 height 26
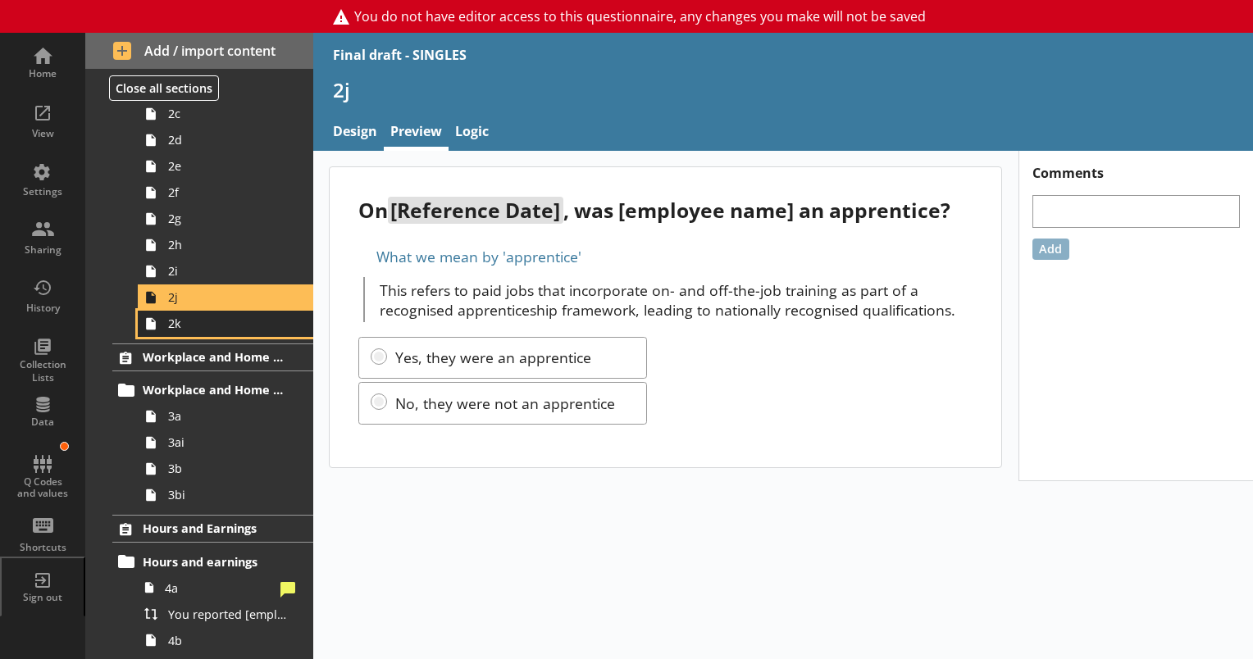
click at [174, 330] on span "2k" at bounding box center [229, 324] width 123 height 16
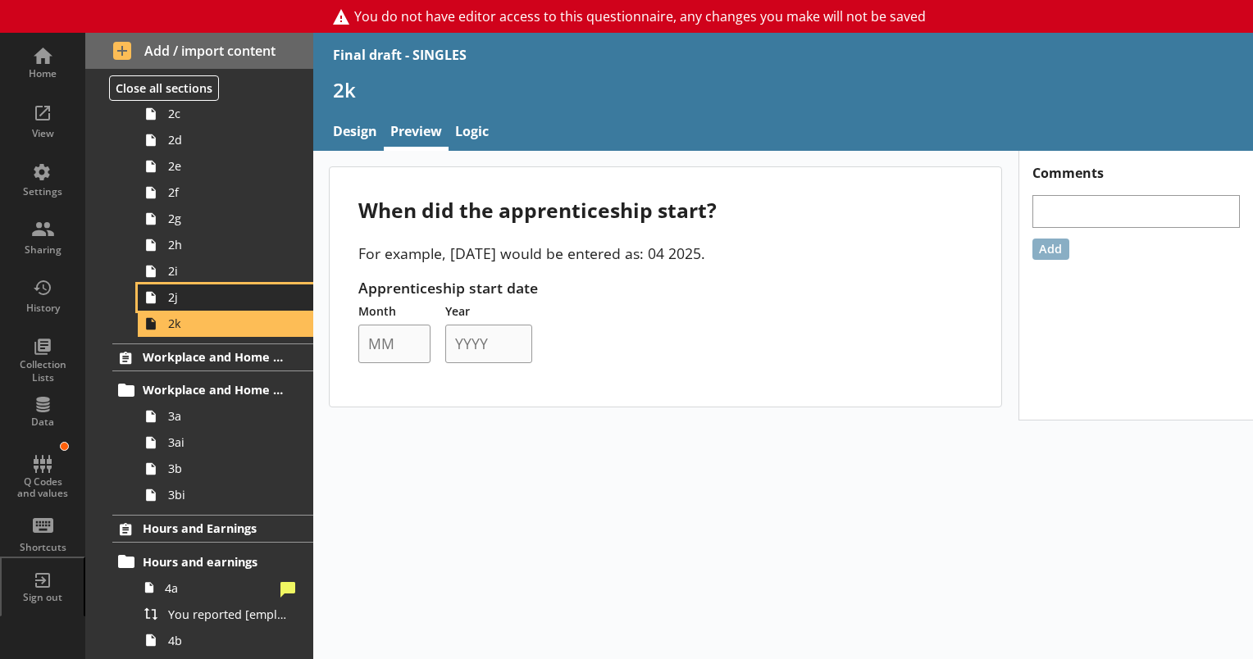
click at [180, 305] on link "2j" at bounding box center [225, 298] width 175 height 26
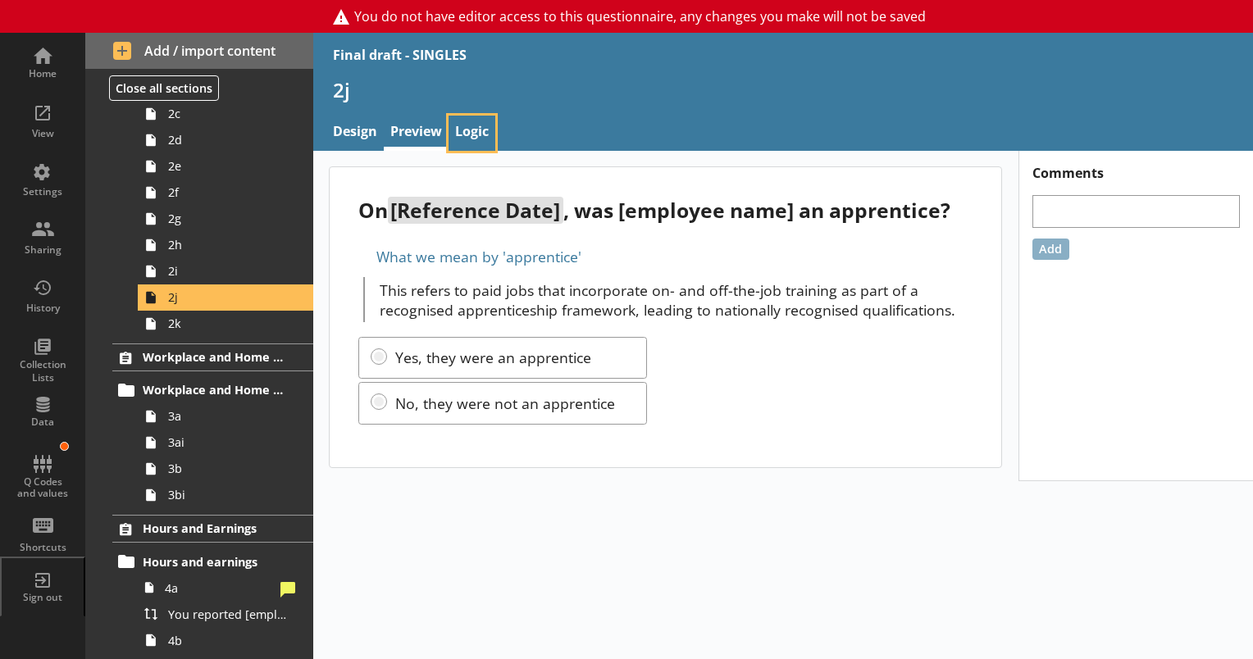
click at [478, 130] on link "Logic" at bounding box center [472, 133] width 47 height 35
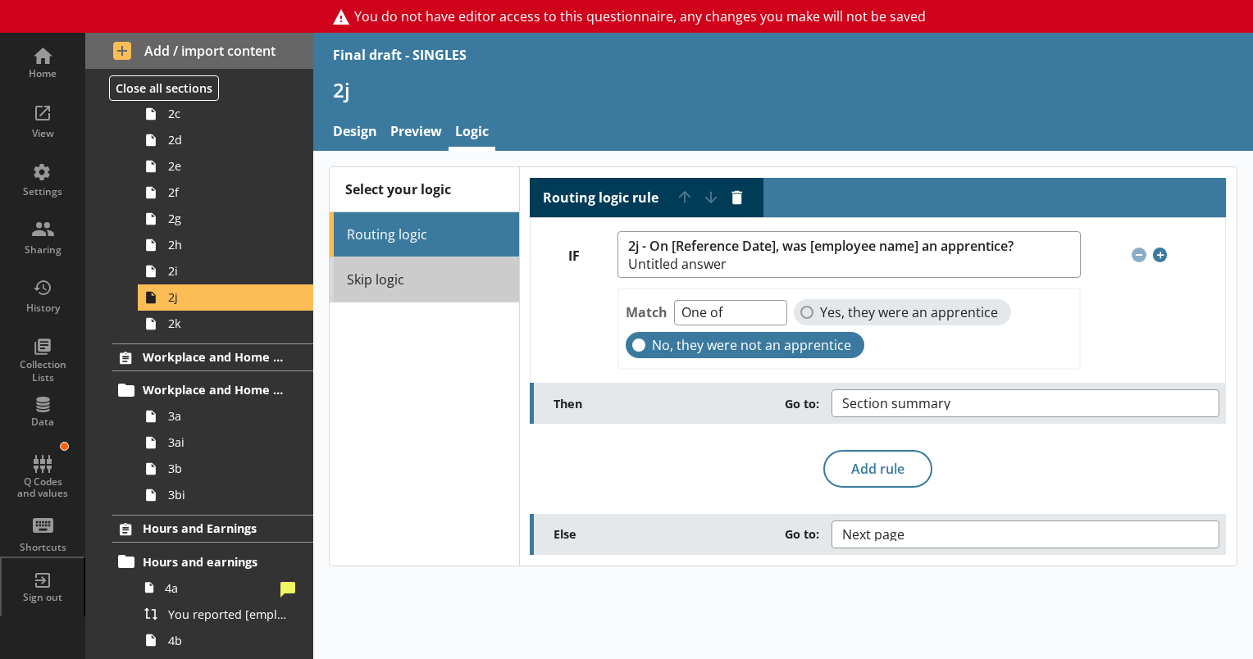
click at [403, 279] on link "Skip logic" at bounding box center [424, 279] width 189 height 45
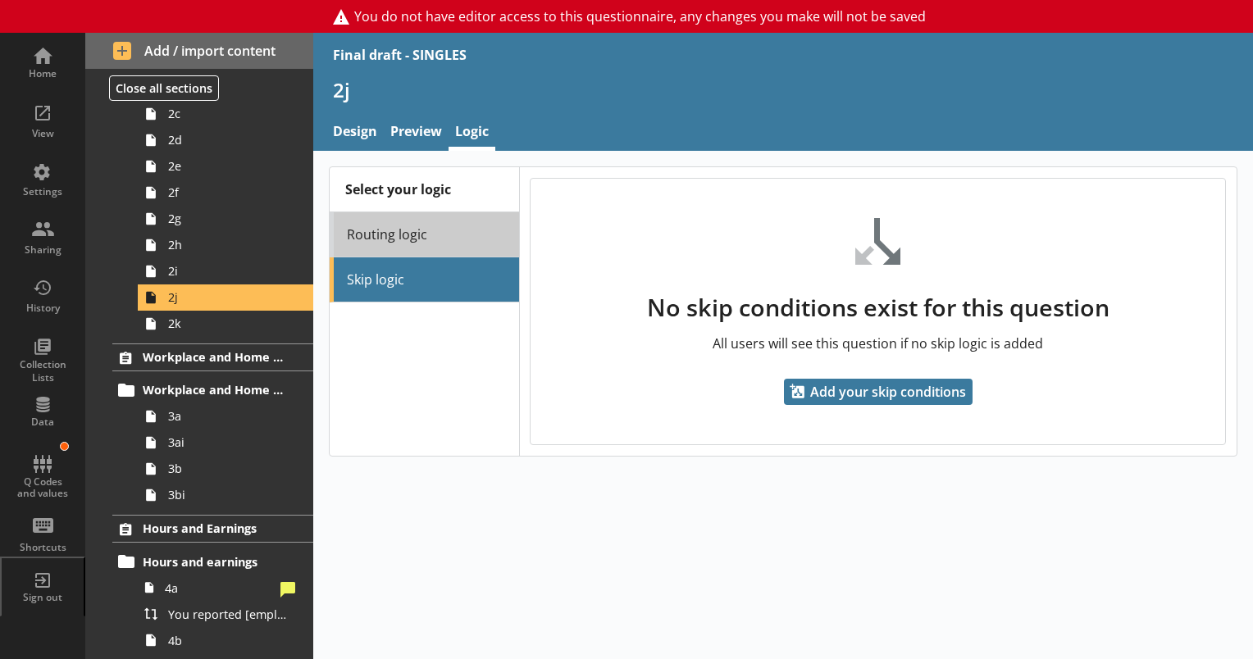
click at [395, 223] on link "Routing logic" at bounding box center [424, 234] width 189 height 45
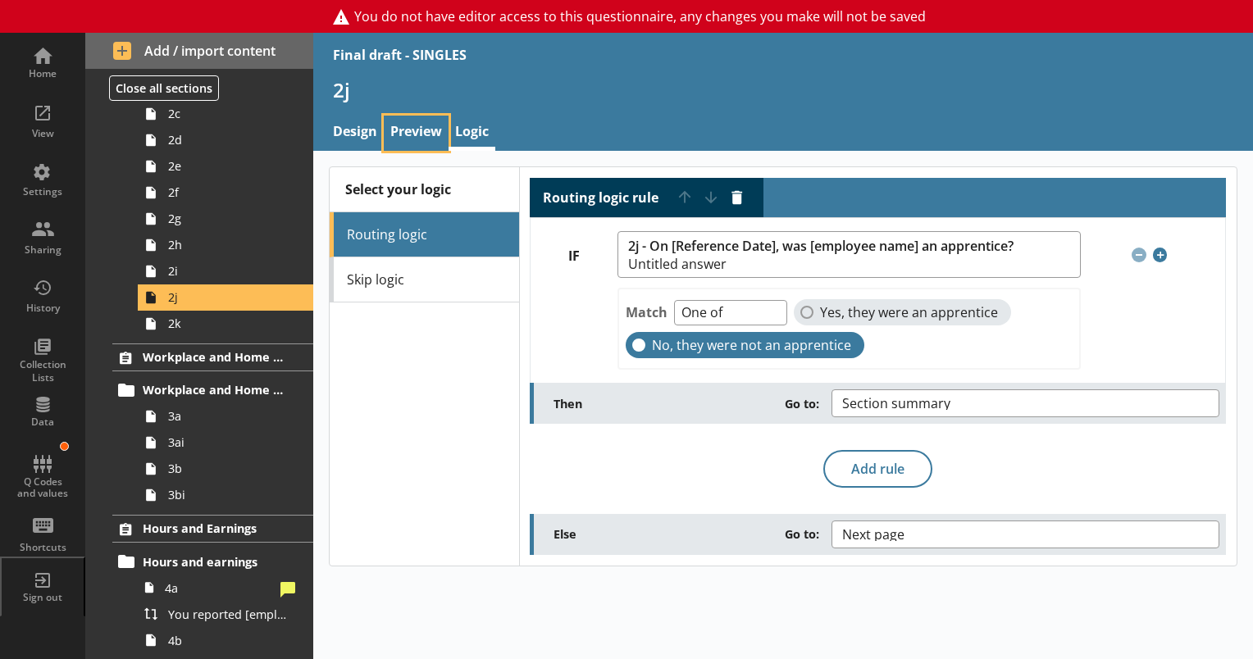
click at [399, 128] on link "Preview" at bounding box center [416, 133] width 65 height 35
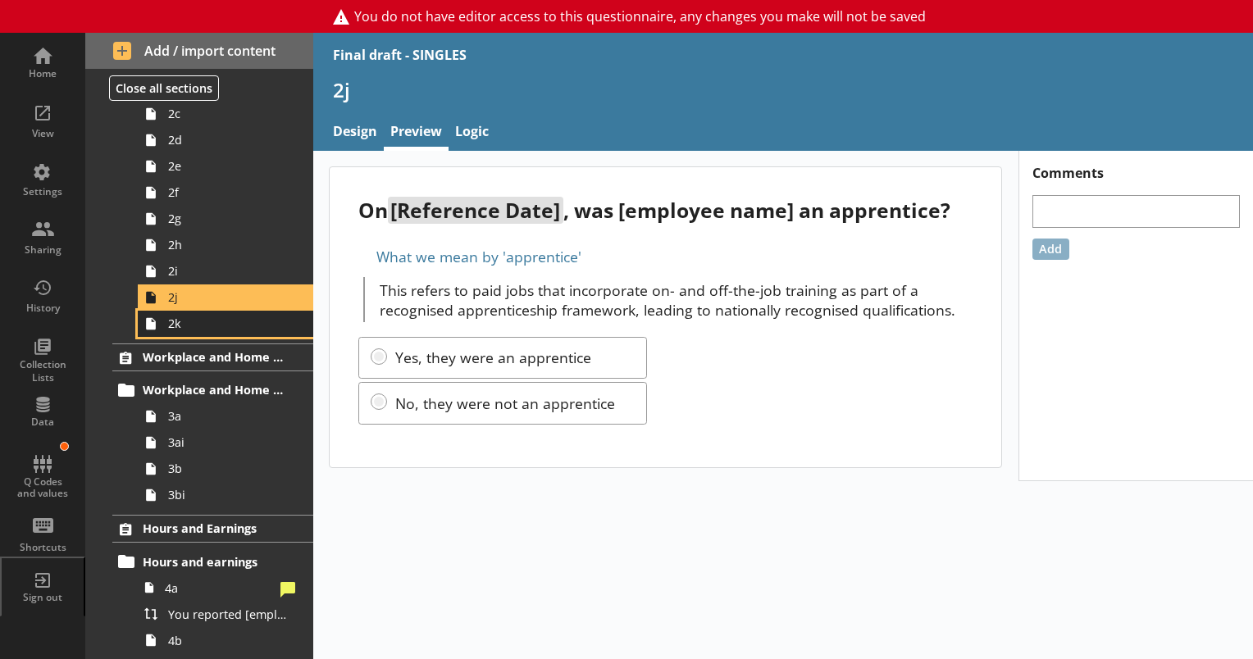
click at [191, 329] on span "2k" at bounding box center [229, 324] width 123 height 16
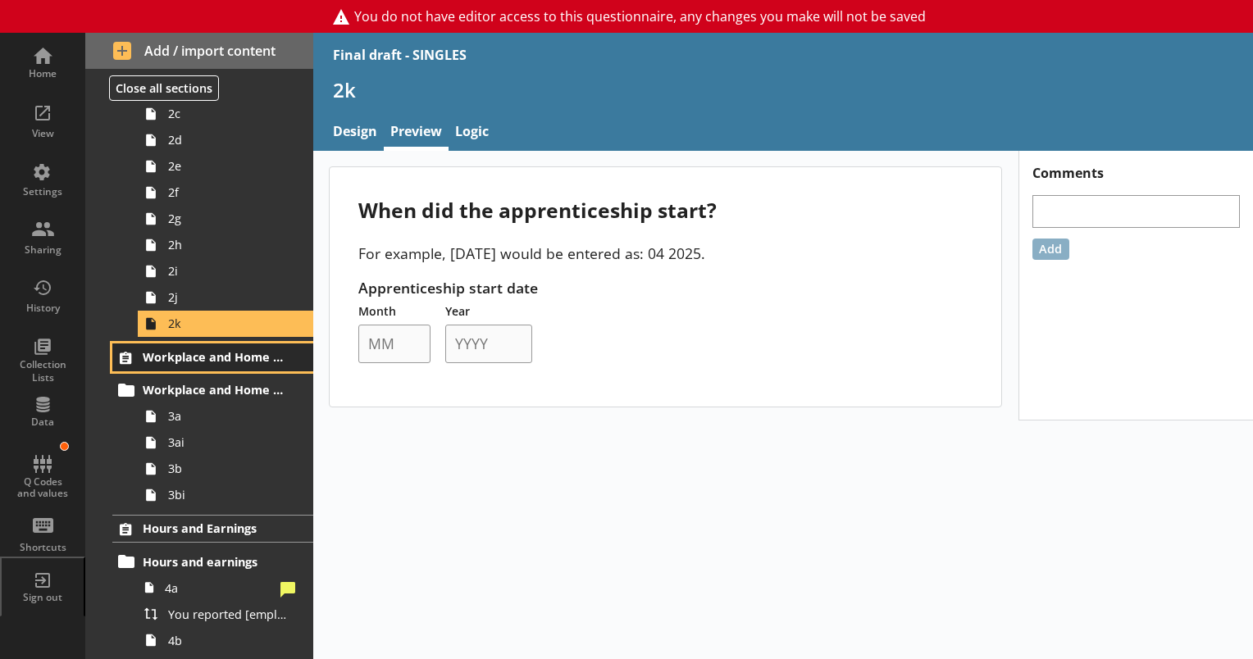
click at [181, 358] on span "Workplace and Home Postcodes" at bounding box center [214, 357] width 142 height 16
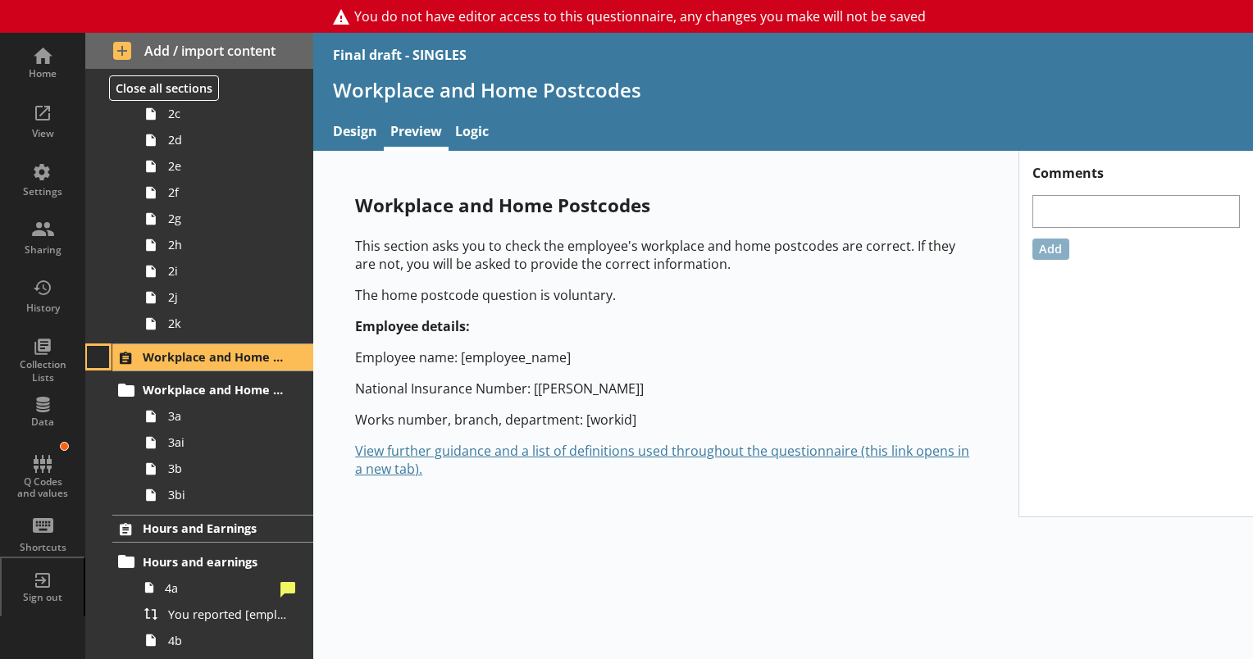
click at [94, 352] on button at bounding box center [98, 357] width 23 height 23
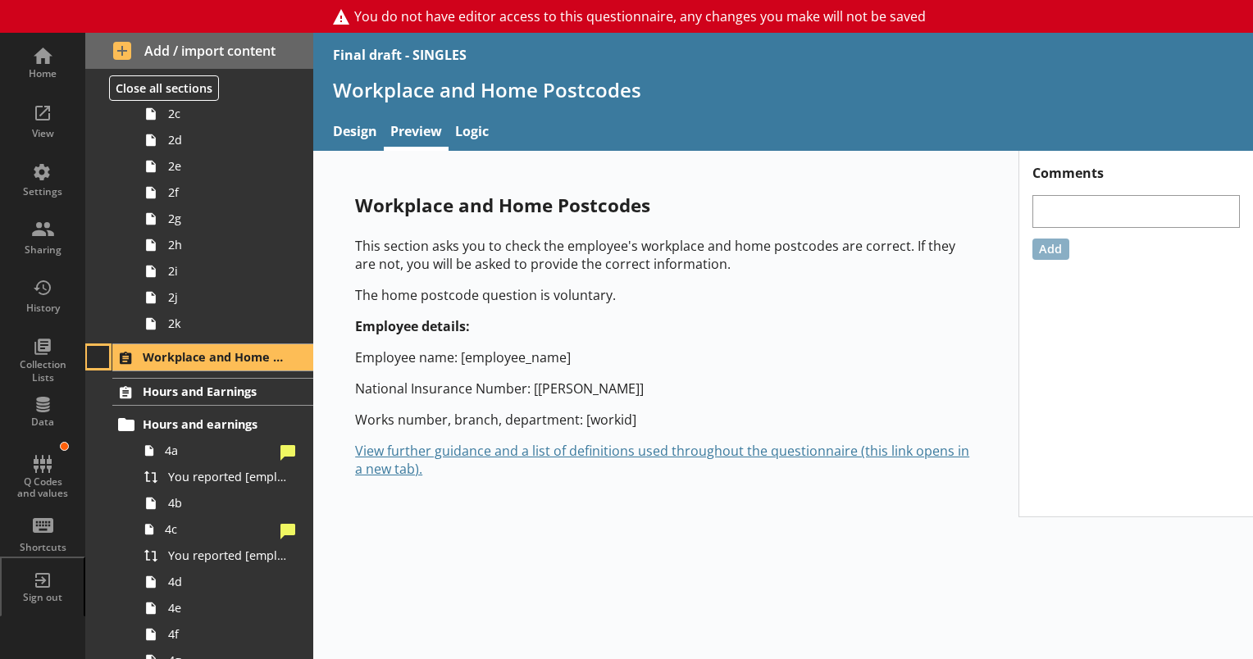
click at [94, 352] on button at bounding box center [98, 357] width 23 height 23
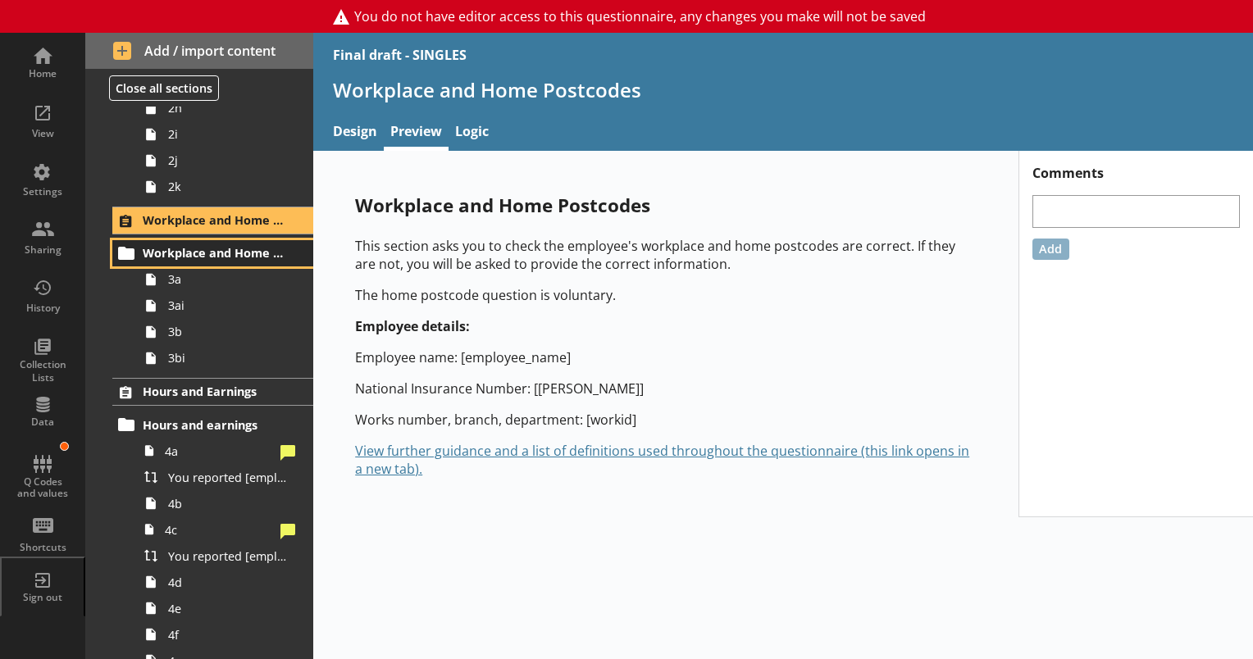
click at [204, 250] on span "Workplace and Home Postcodes" at bounding box center [214, 253] width 142 height 16
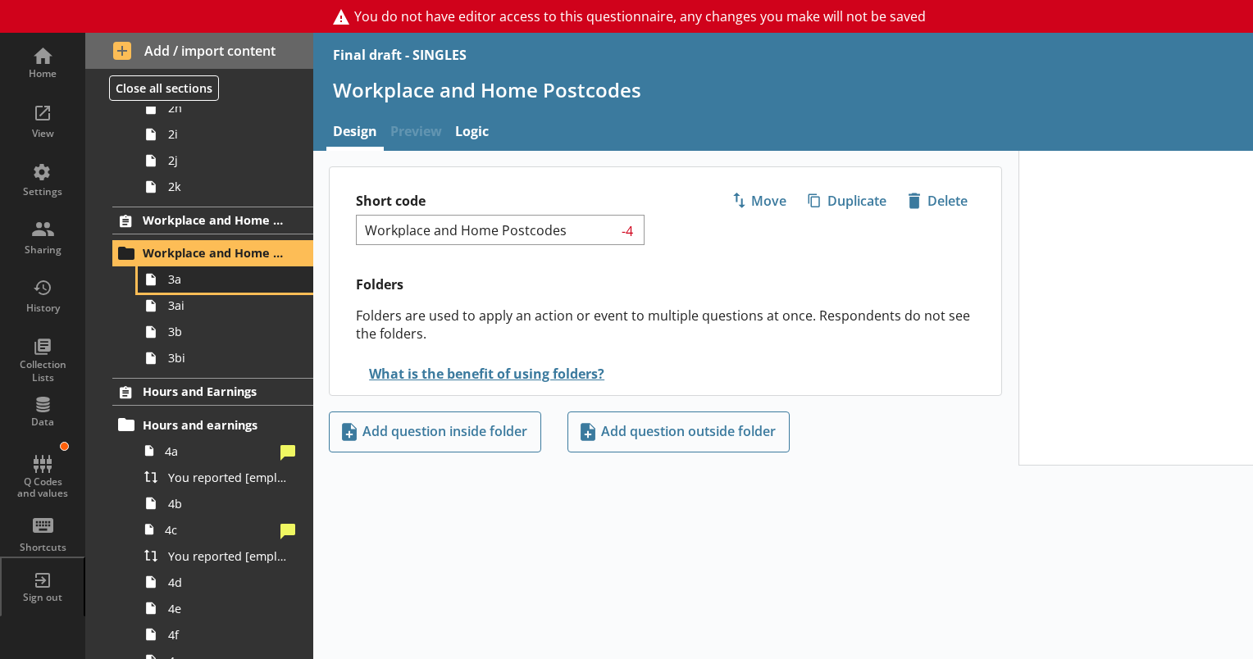
click at [175, 281] on span "3a" at bounding box center [229, 279] width 123 height 16
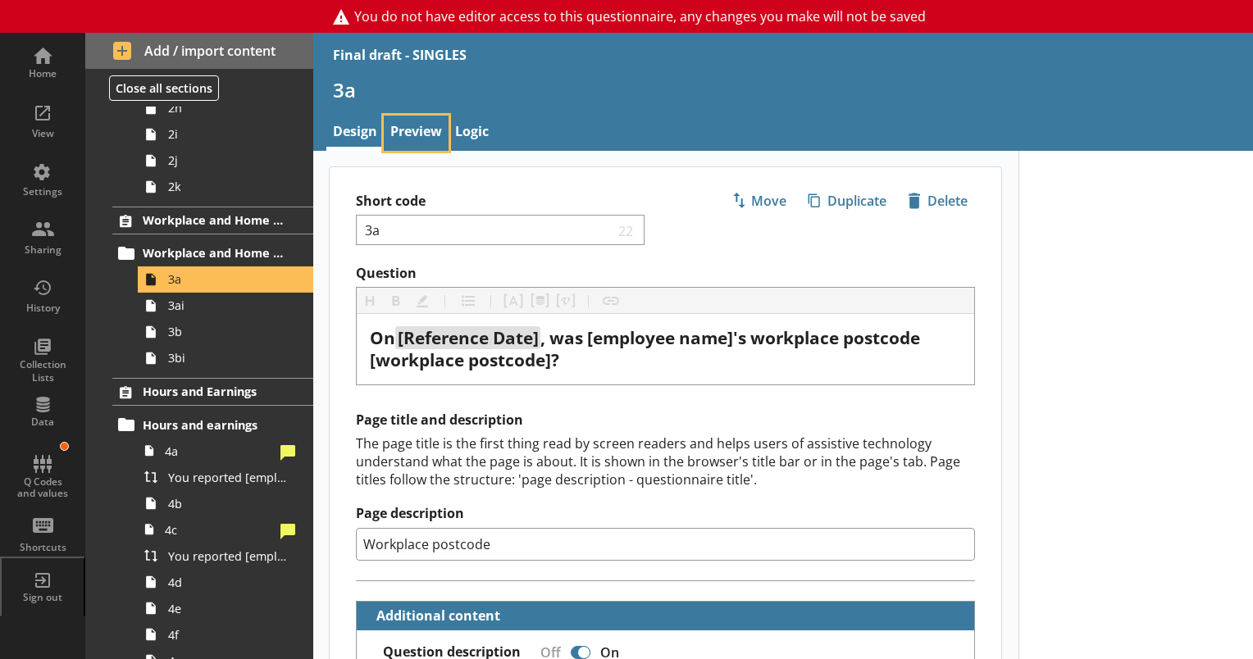
click at [417, 126] on link "Preview" at bounding box center [416, 133] width 65 height 35
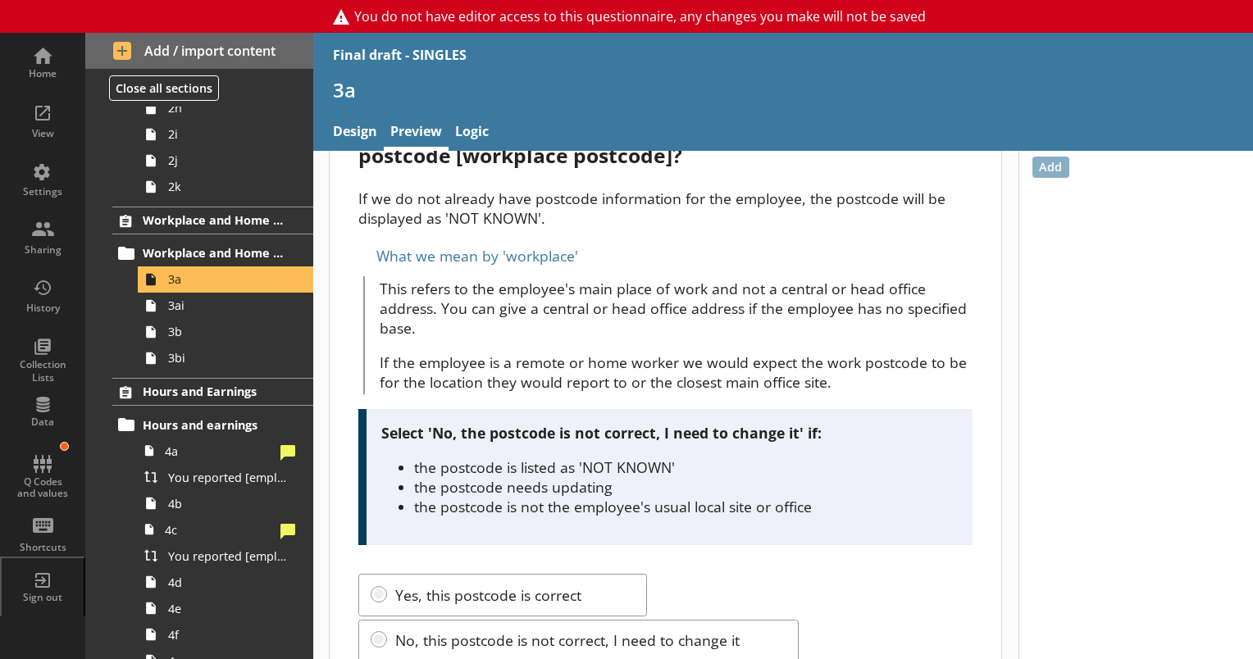
scroll to position [164, 0]
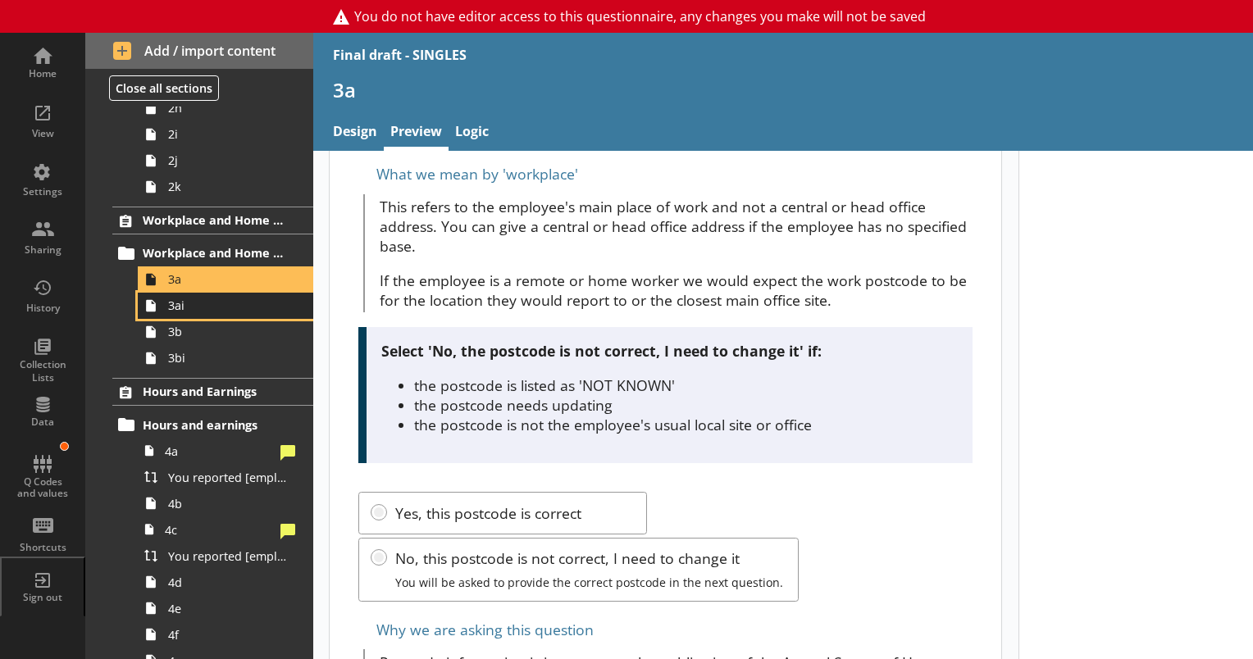
click at [180, 312] on link "3ai" at bounding box center [225, 306] width 175 height 26
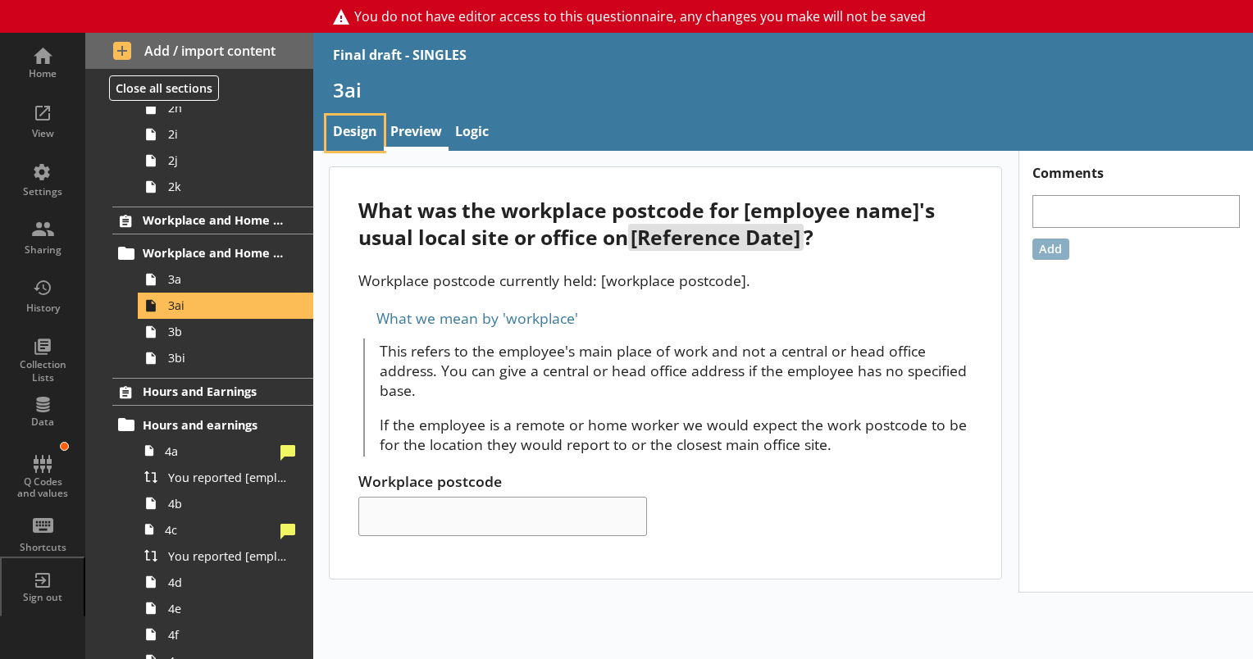
click at [350, 135] on link "Design" at bounding box center [354, 133] width 57 height 35
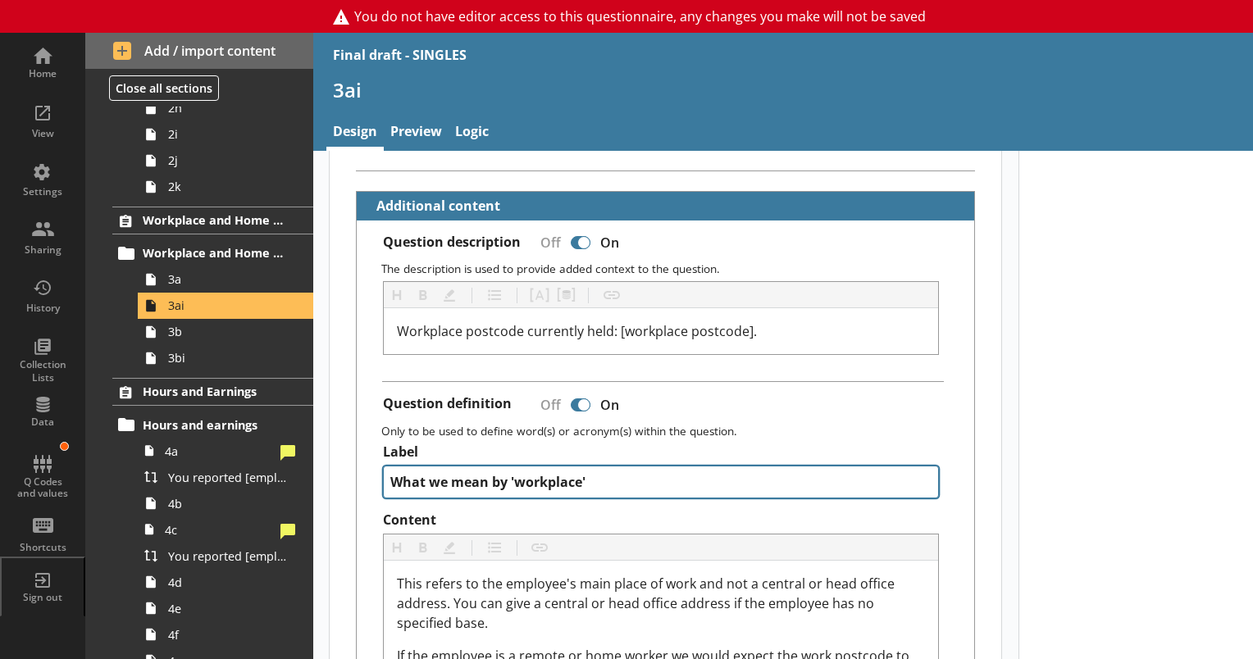
scroll to position [492, 0]
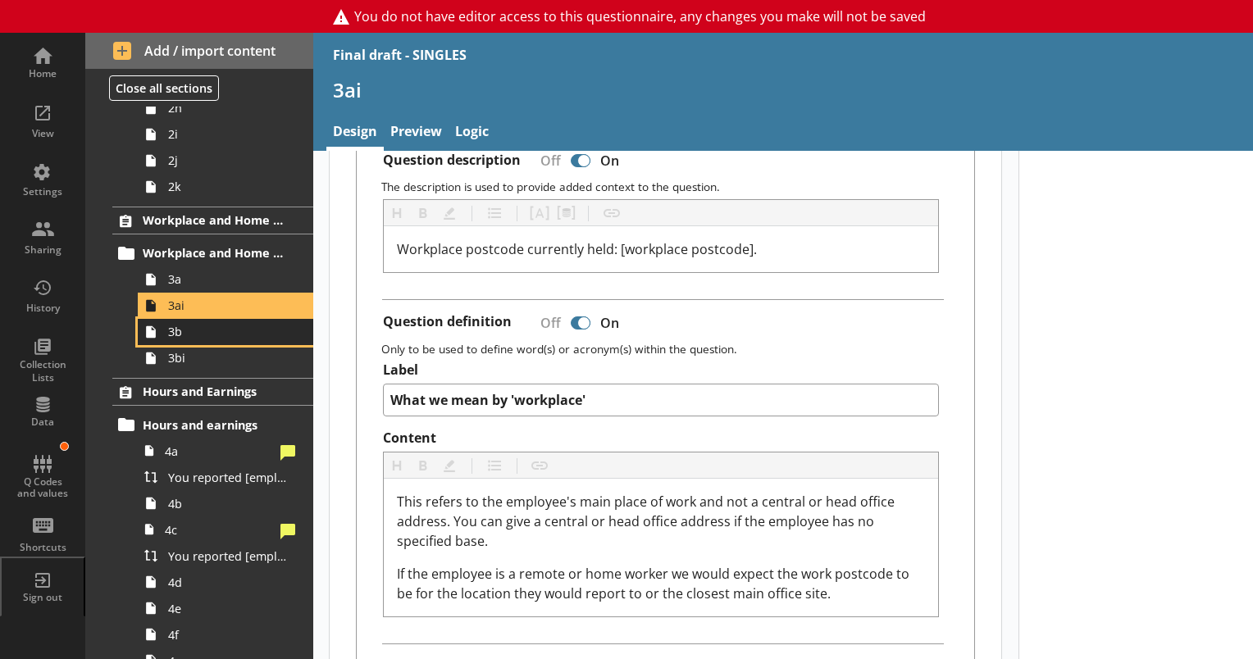
click at [205, 331] on span "3b" at bounding box center [229, 332] width 123 height 16
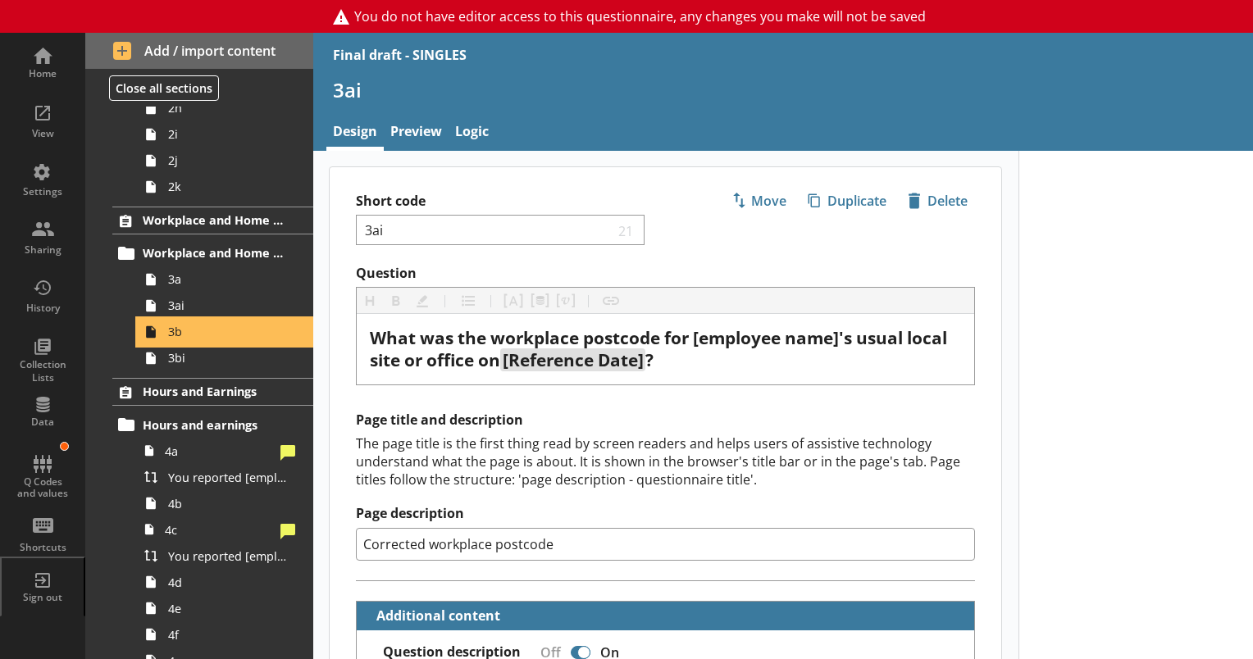
type textarea "x"
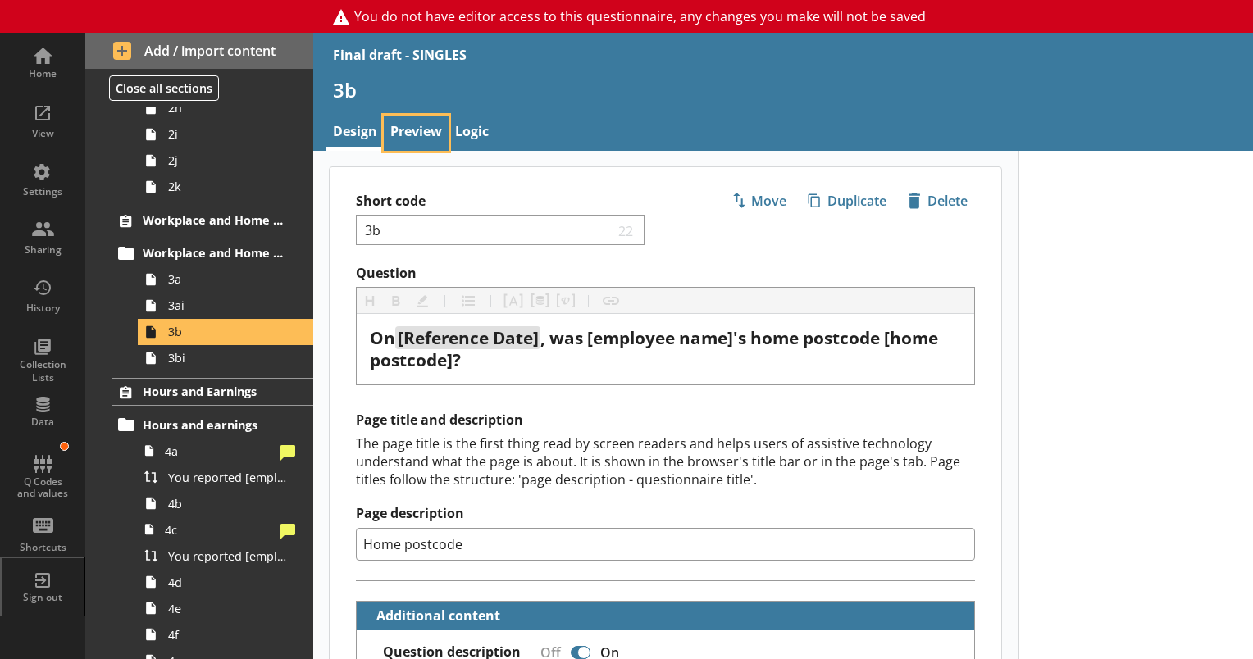
click at [410, 134] on link "Preview" at bounding box center [416, 133] width 65 height 35
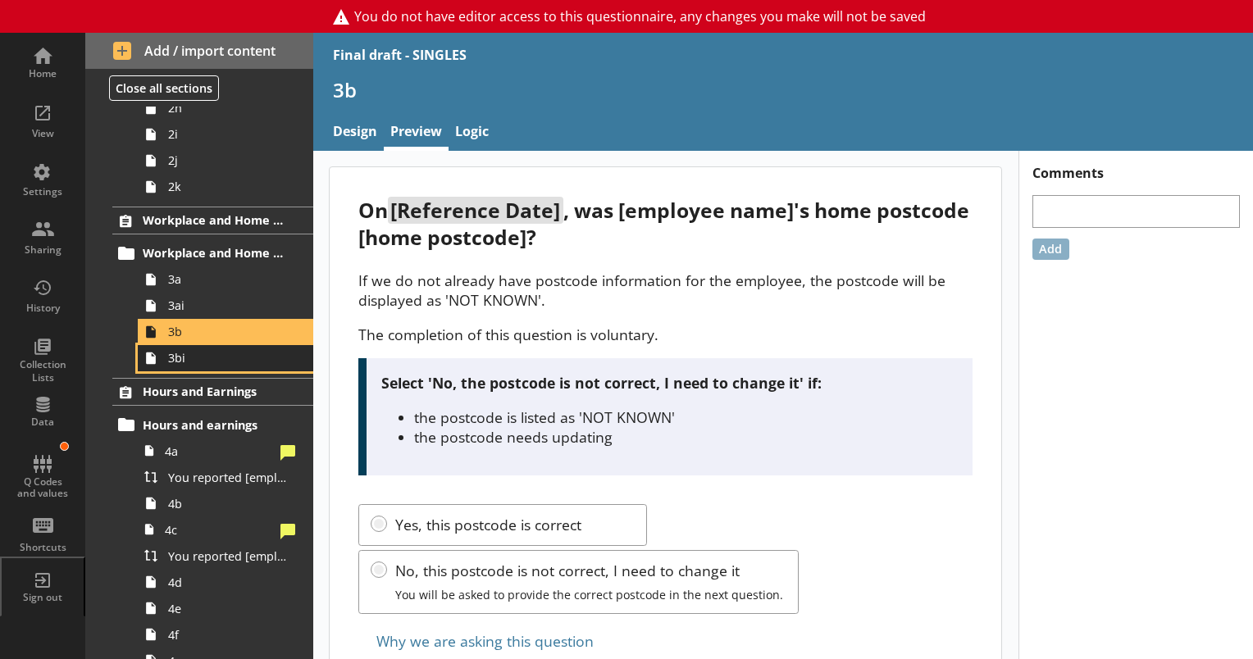
click at [182, 367] on link "3bi" at bounding box center [225, 358] width 175 height 26
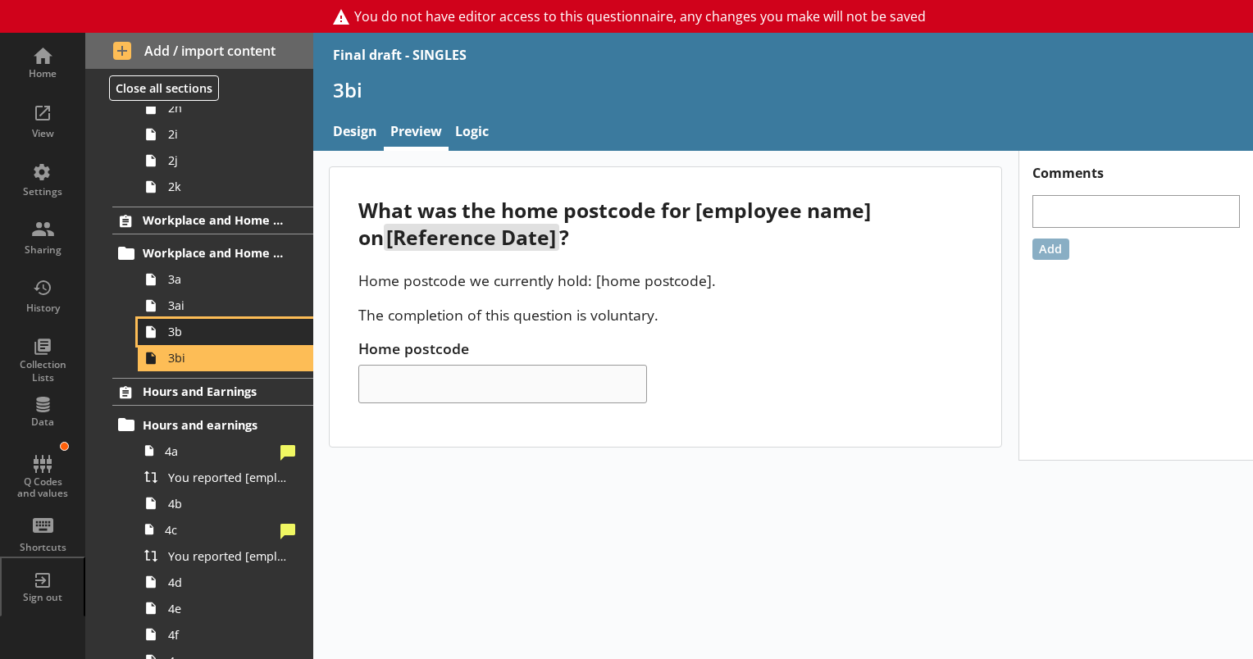
click at [176, 332] on span "3b" at bounding box center [229, 332] width 123 height 16
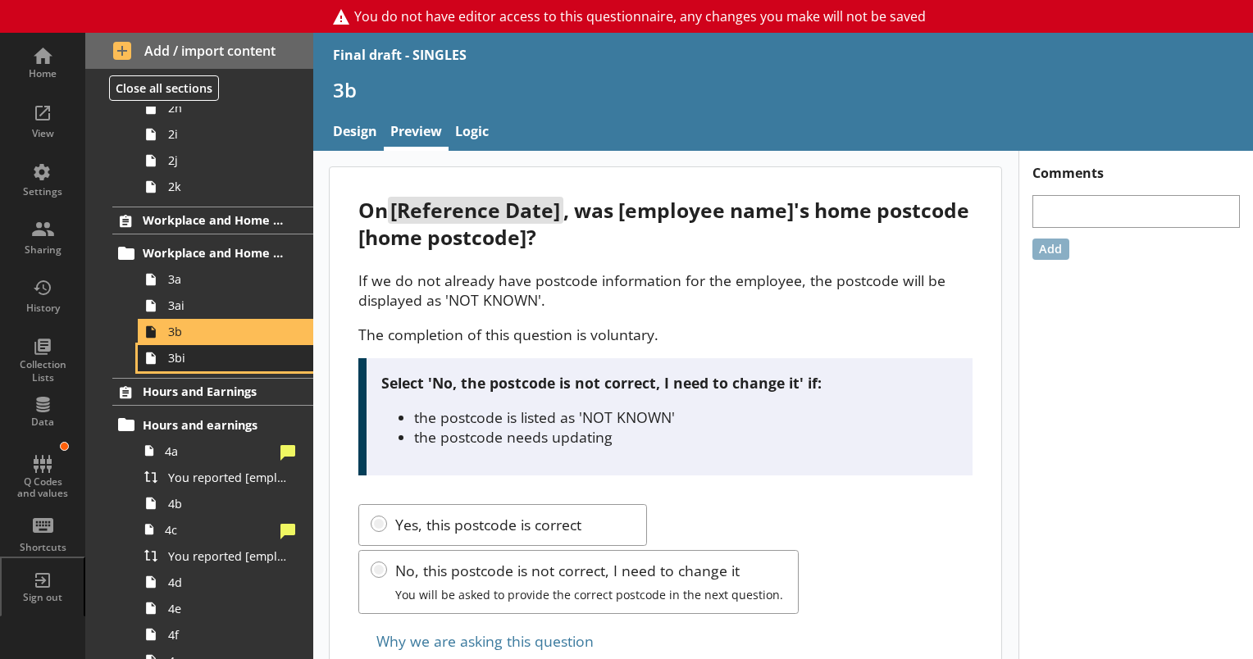
click at [181, 362] on span "3bi" at bounding box center [229, 358] width 123 height 16
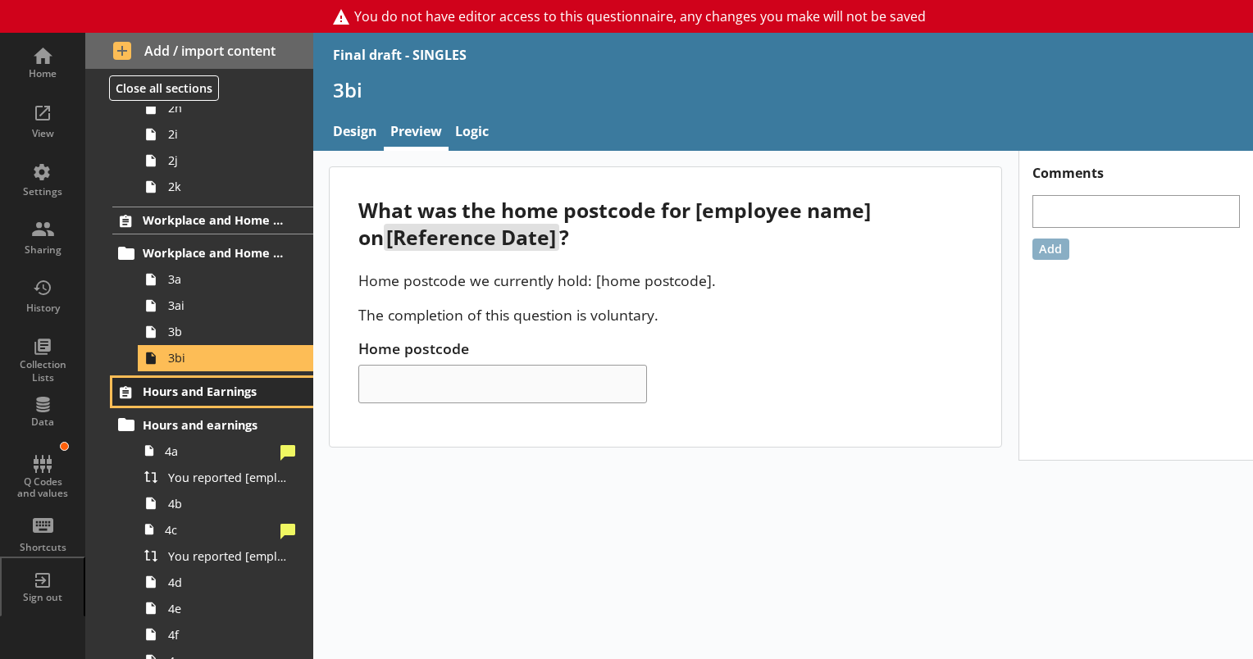
click at [176, 387] on span "Hours and Earnings" at bounding box center [214, 392] width 142 height 16
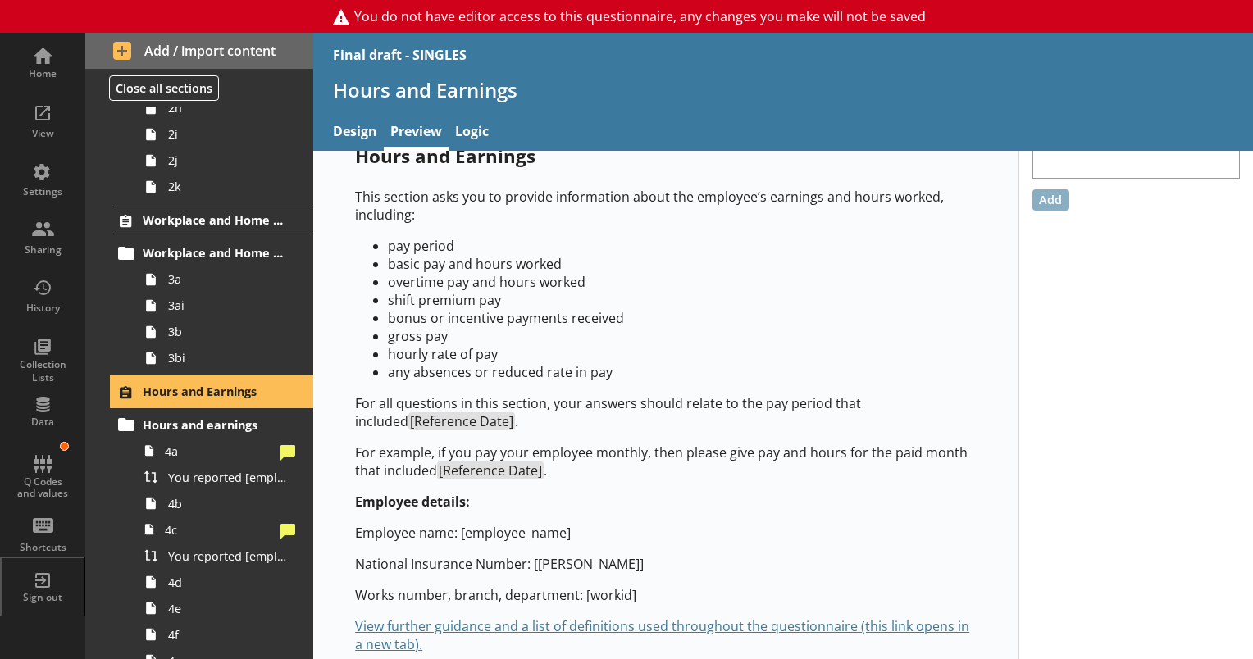
scroll to position [75, 0]
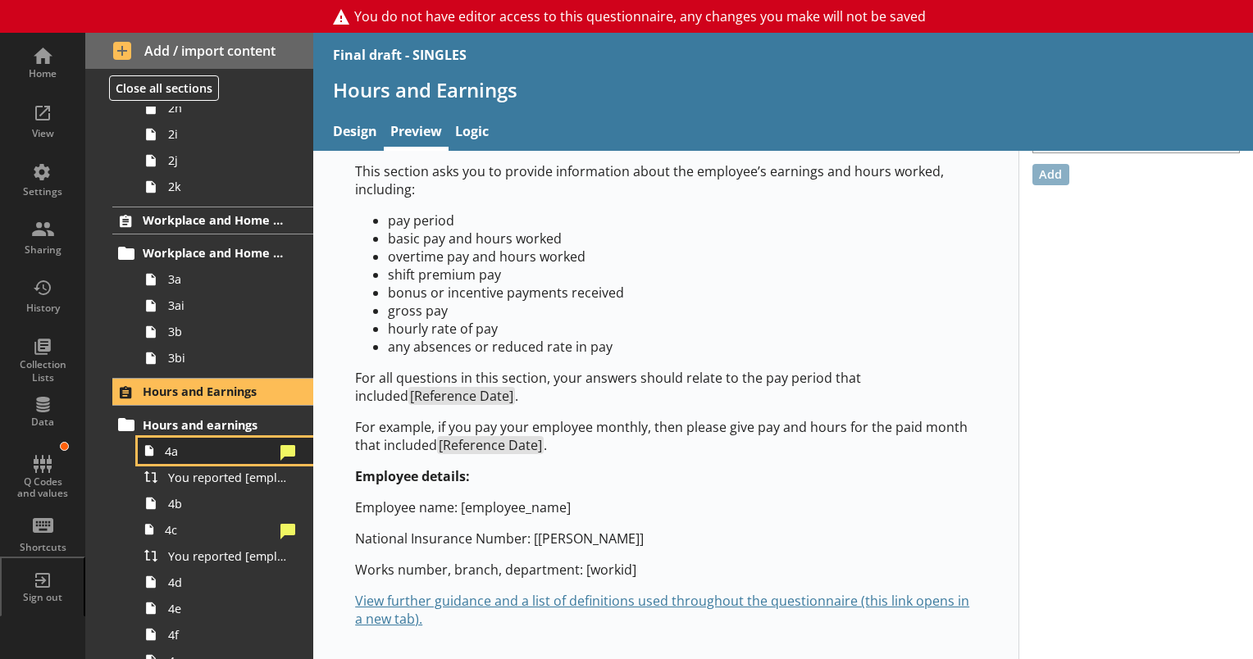
click at [198, 456] on span "4a" at bounding box center [219, 452] width 109 height 16
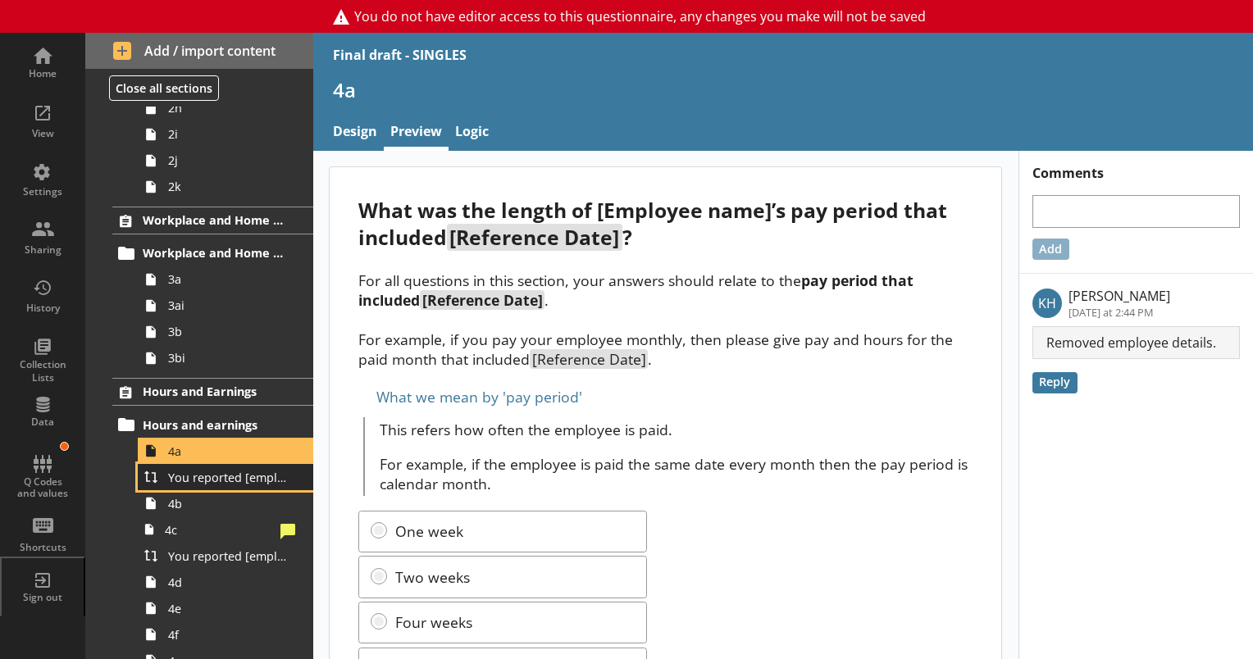
click at [206, 482] on span "You reported [employee name]'s pay period that included [Reference Date] to be …" at bounding box center [229, 478] width 123 height 16
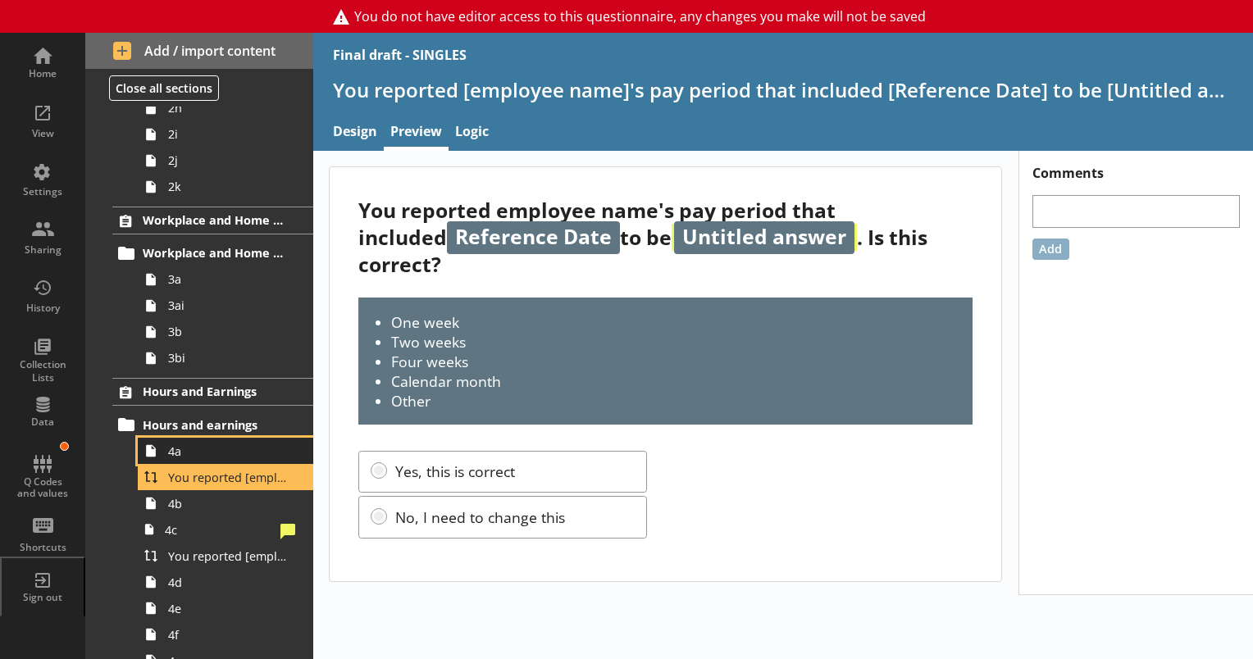
click at [192, 452] on span "4a" at bounding box center [229, 452] width 123 height 16
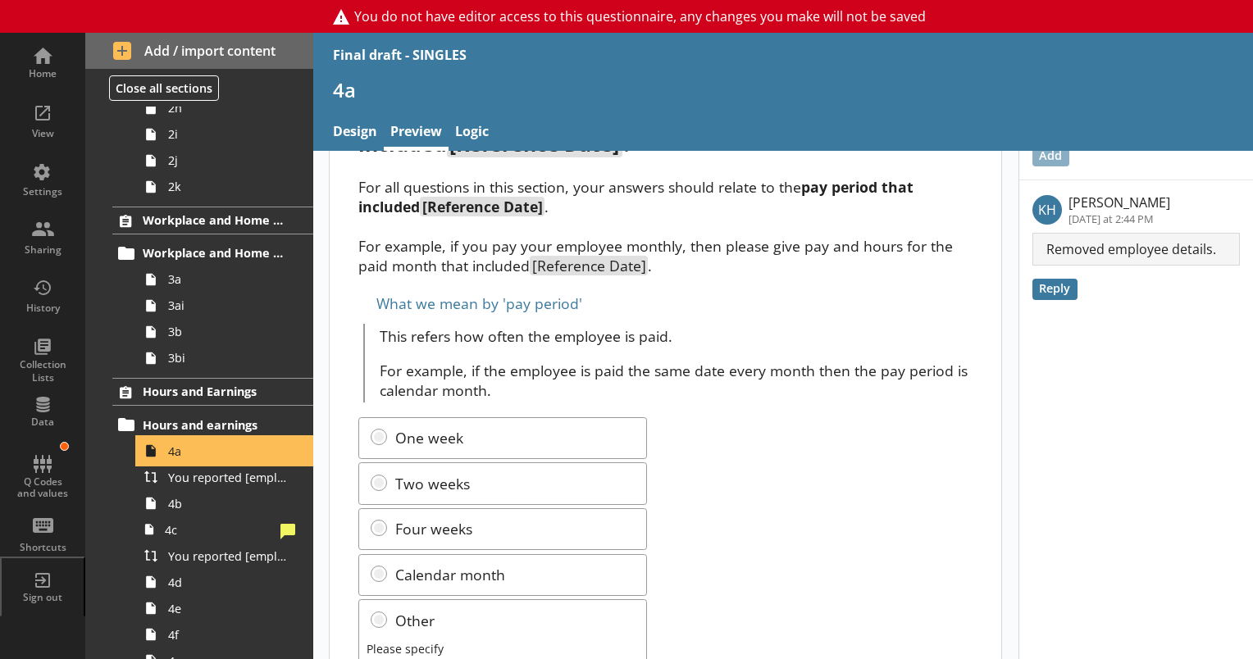
scroll to position [198, 0]
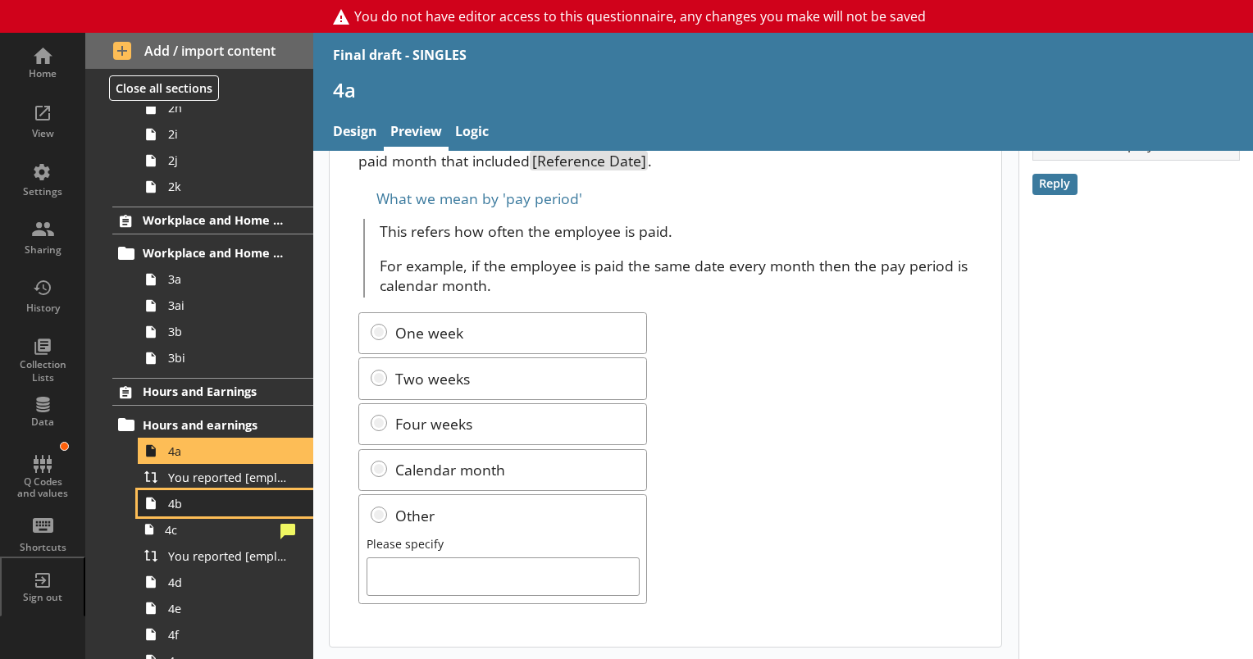
click at [189, 506] on span "4b" at bounding box center [229, 504] width 123 height 16
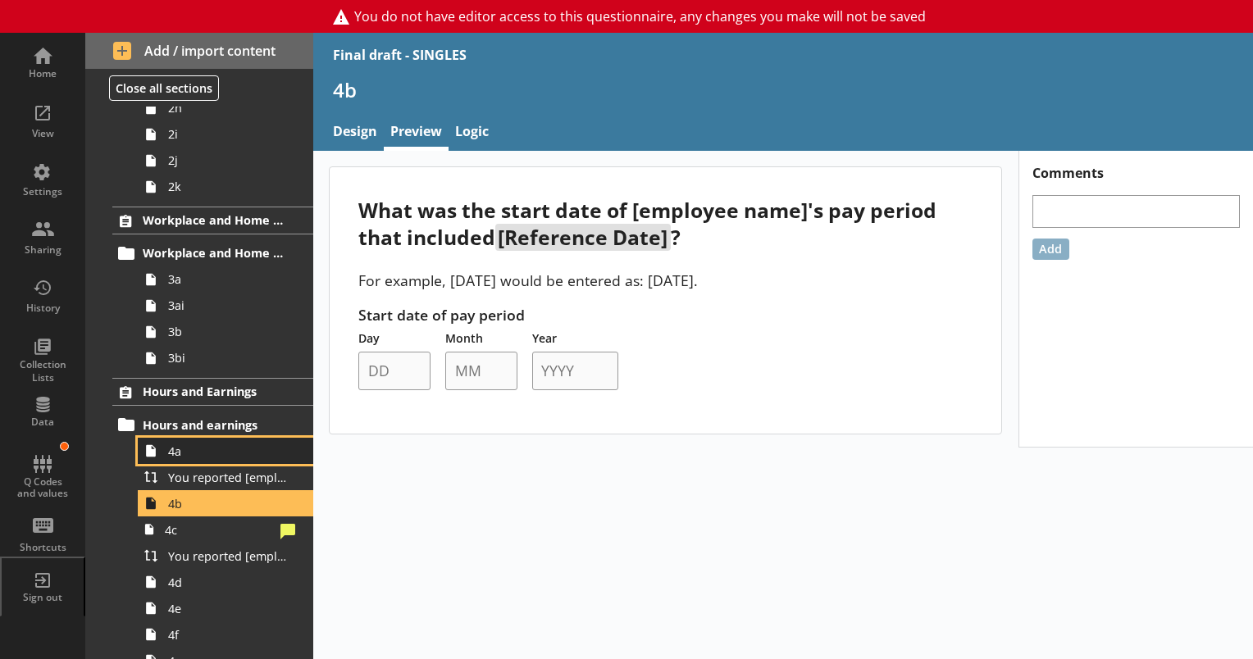
click at [189, 454] on span "4a" at bounding box center [229, 452] width 123 height 16
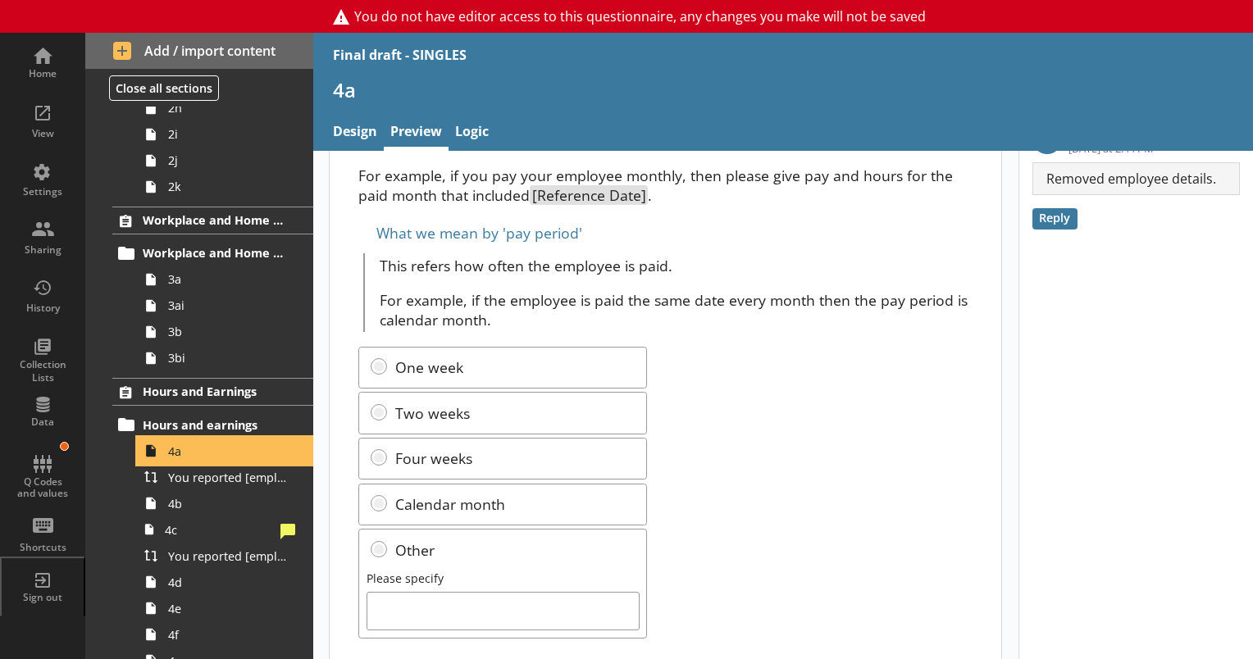
scroll to position [198, 0]
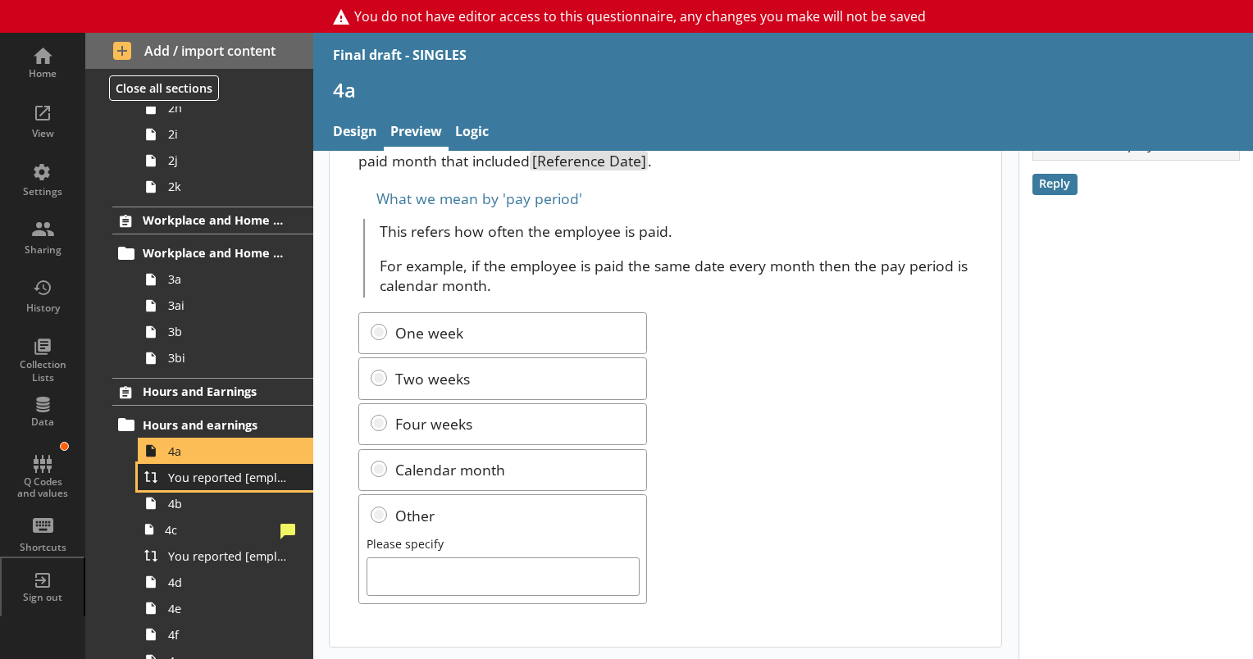
click at [192, 487] on link "You reported [employee name]'s pay period that included [Reference Date] to be …" at bounding box center [225, 477] width 175 height 26
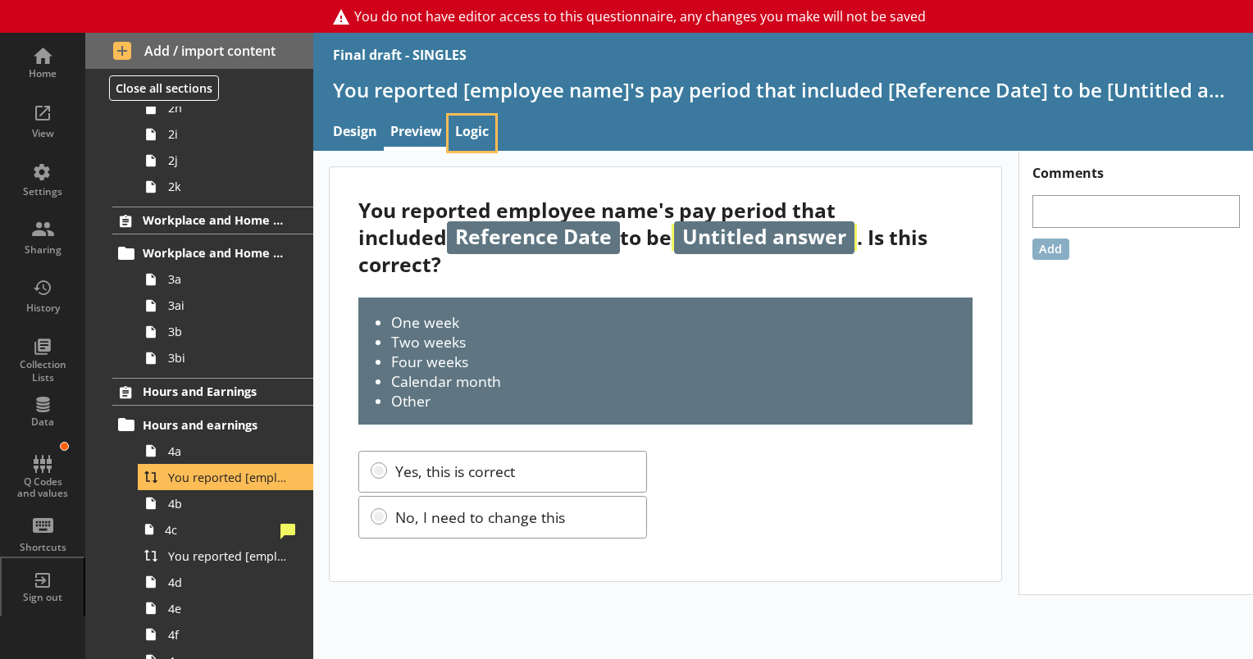
click at [480, 128] on link "Logic" at bounding box center [472, 133] width 47 height 35
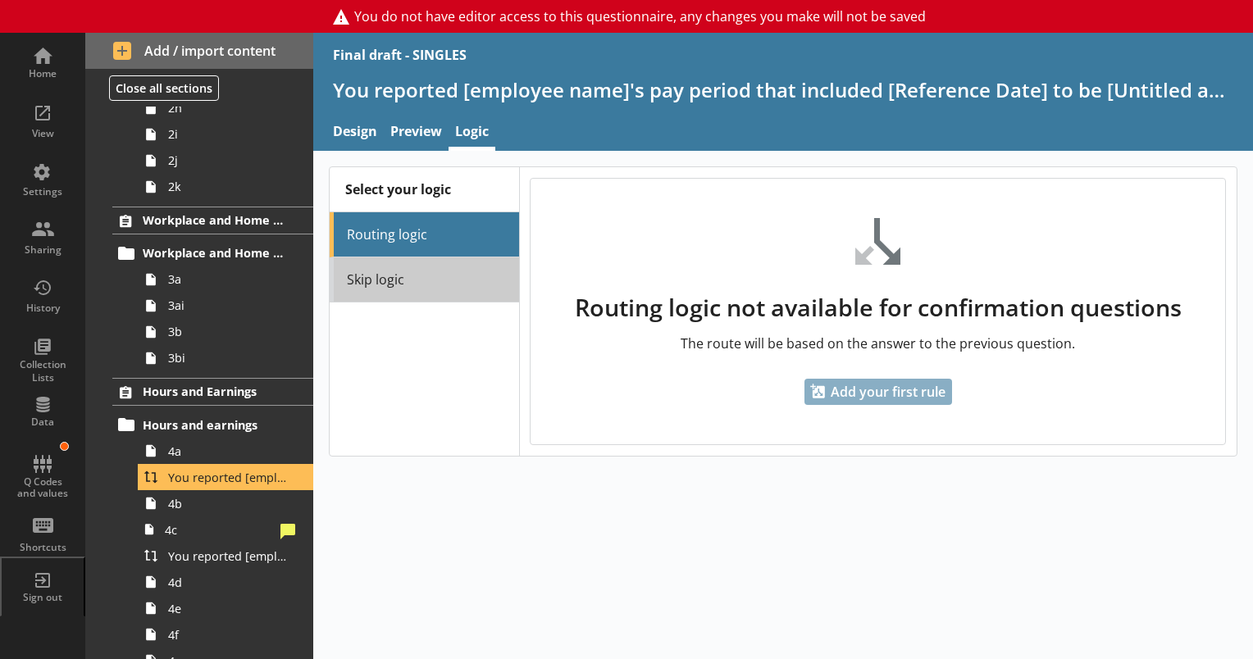
click at [379, 272] on link "Skip logic" at bounding box center [424, 279] width 189 height 45
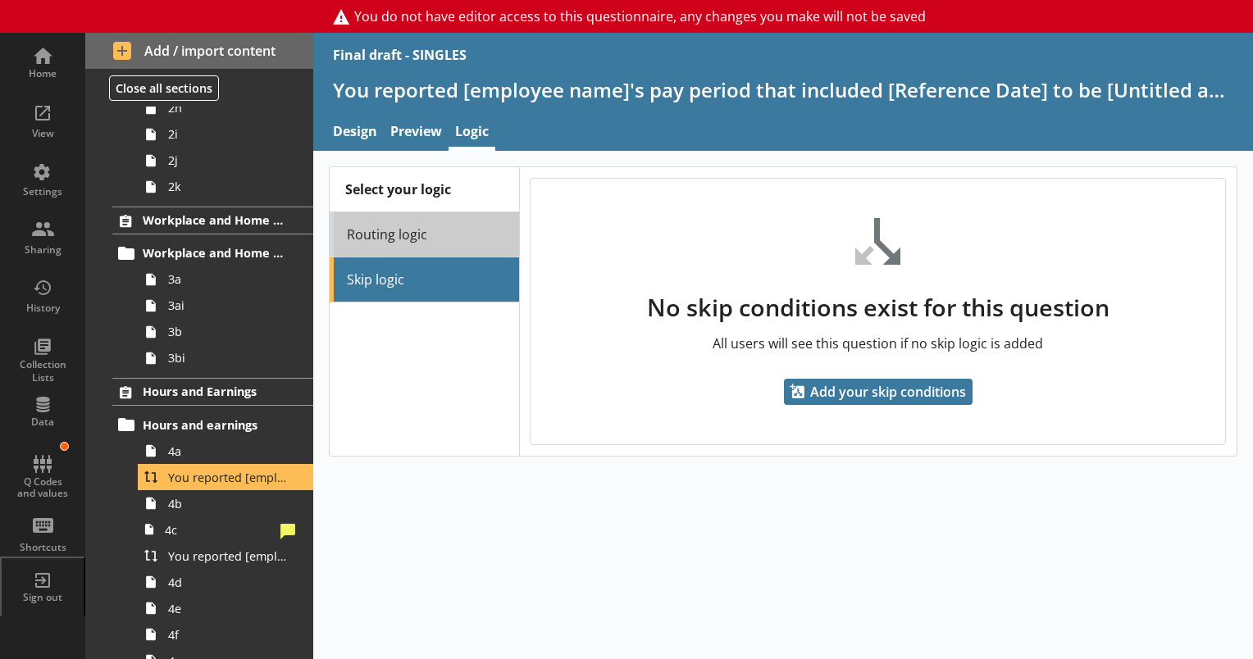
click at [385, 230] on link "Routing logic" at bounding box center [424, 234] width 189 height 45
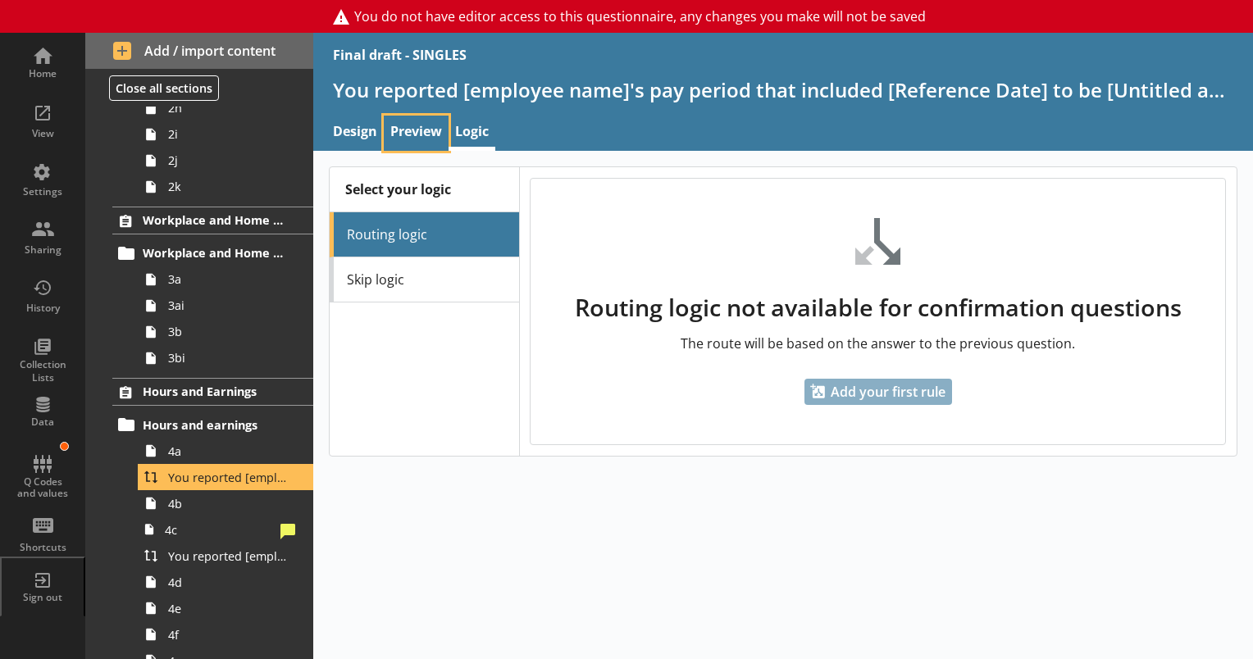
click at [403, 122] on link "Preview" at bounding box center [416, 133] width 65 height 35
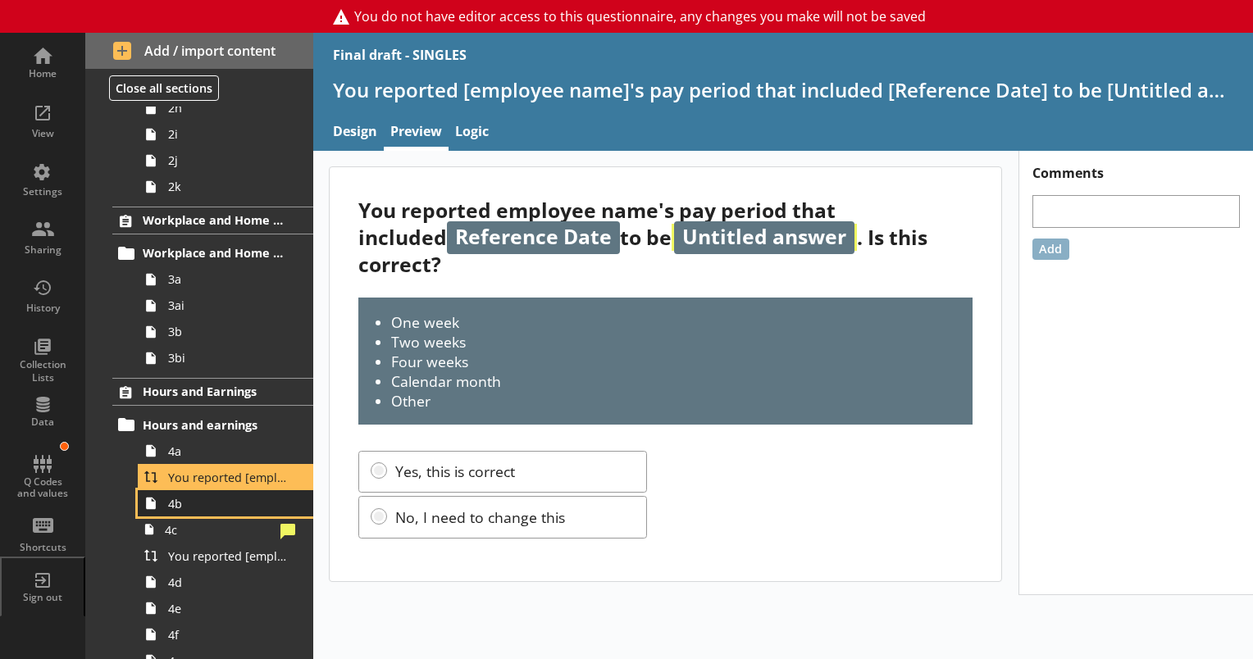
click at [193, 508] on span "4b" at bounding box center [229, 504] width 123 height 16
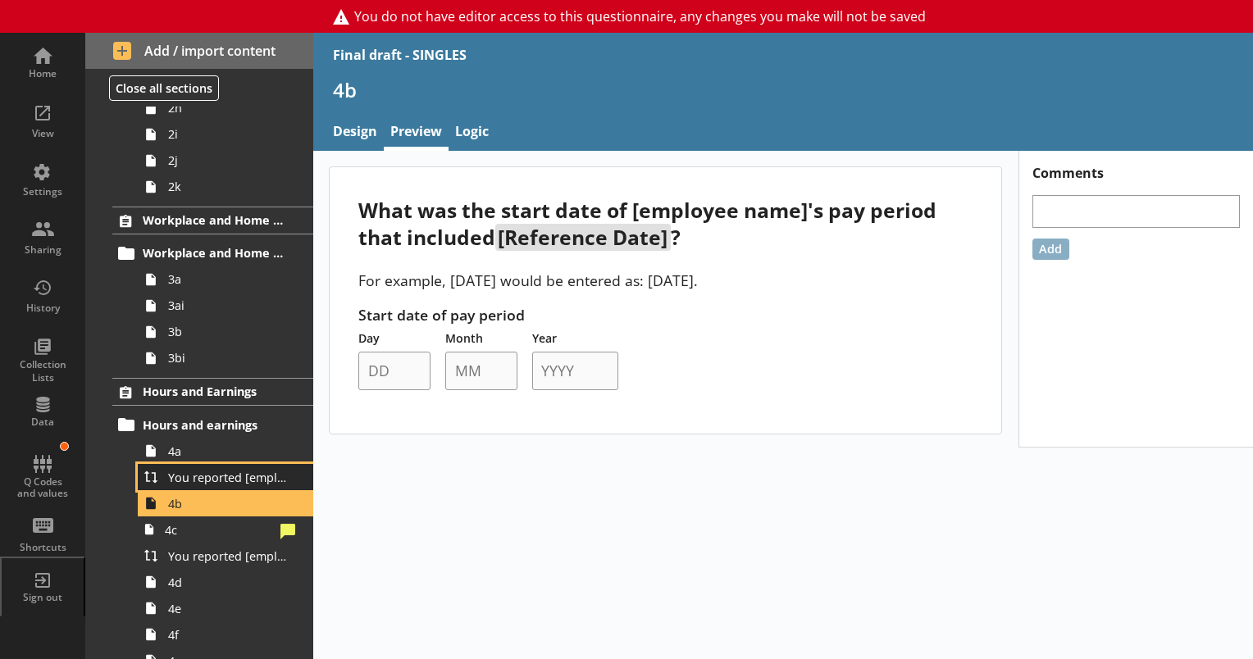
click at [191, 464] on link "You reported [employee name]'s pay period that included [Reference Date] to be …" at bounding box center [225, 477] width 175 height 26
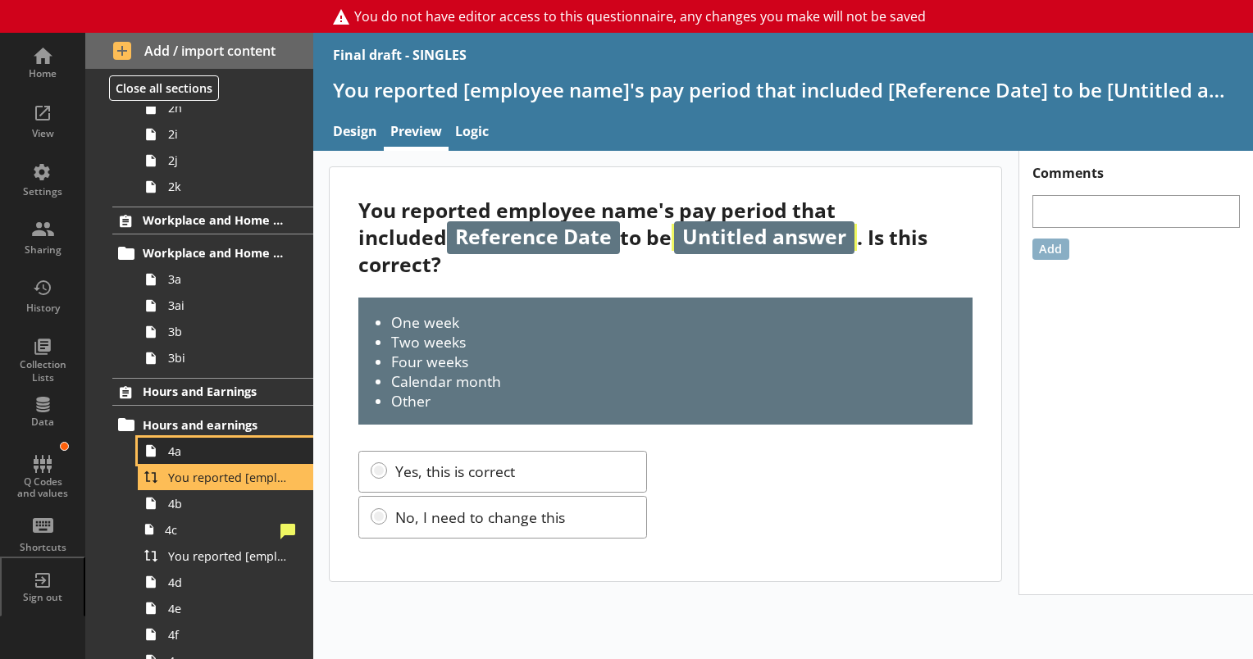
click at [192, 449] on span "4a" at bounding box center [229, 452] width 123 height 16
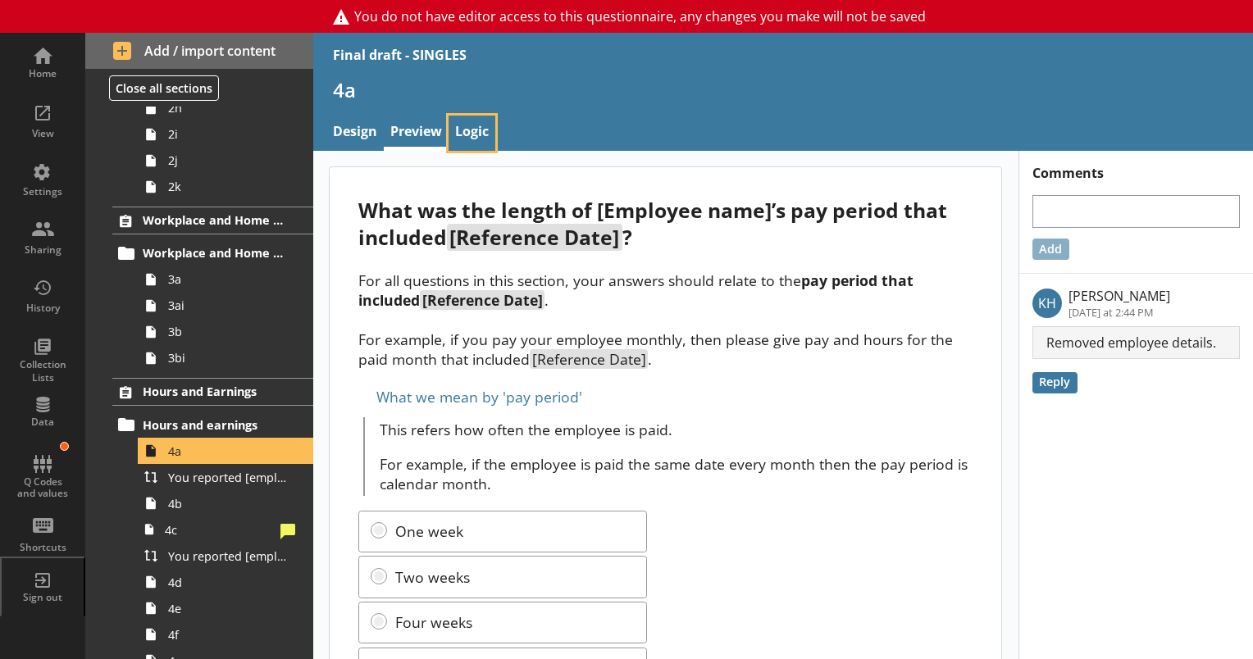
click at [468, 133] on link "Logic" at bounding box center [472, 133] width 47 height 35
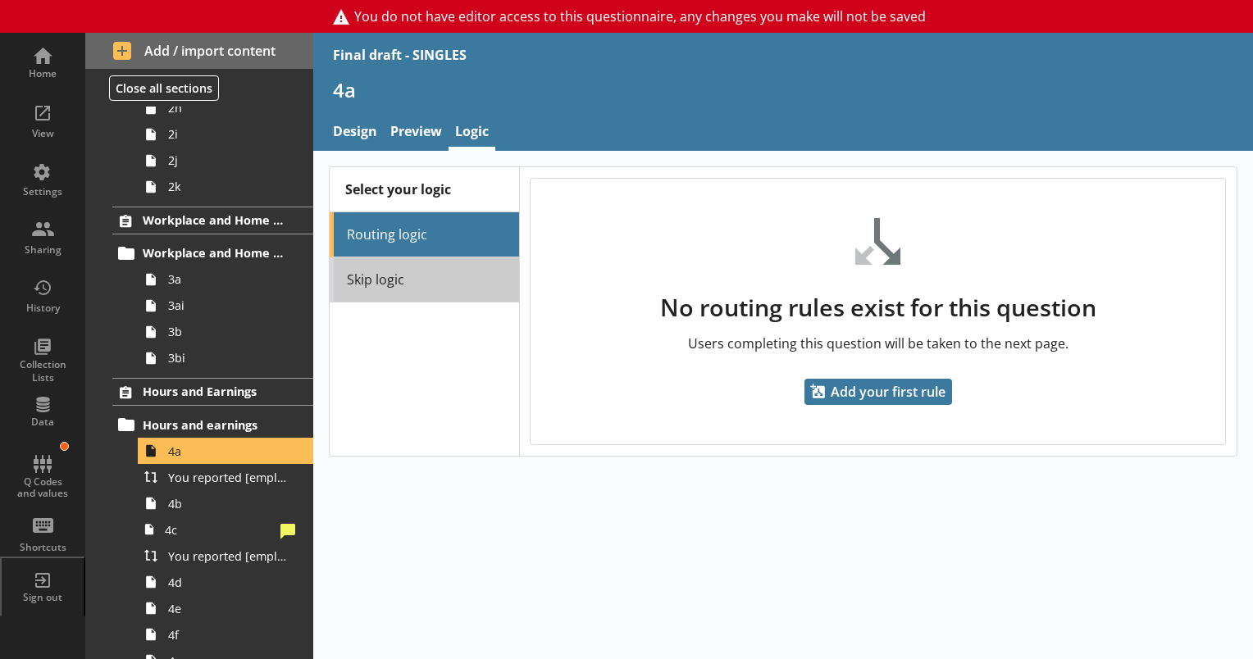
click at [405, 276] on link "Skip logic" at bounding box center [424, 279] width 189 height 45
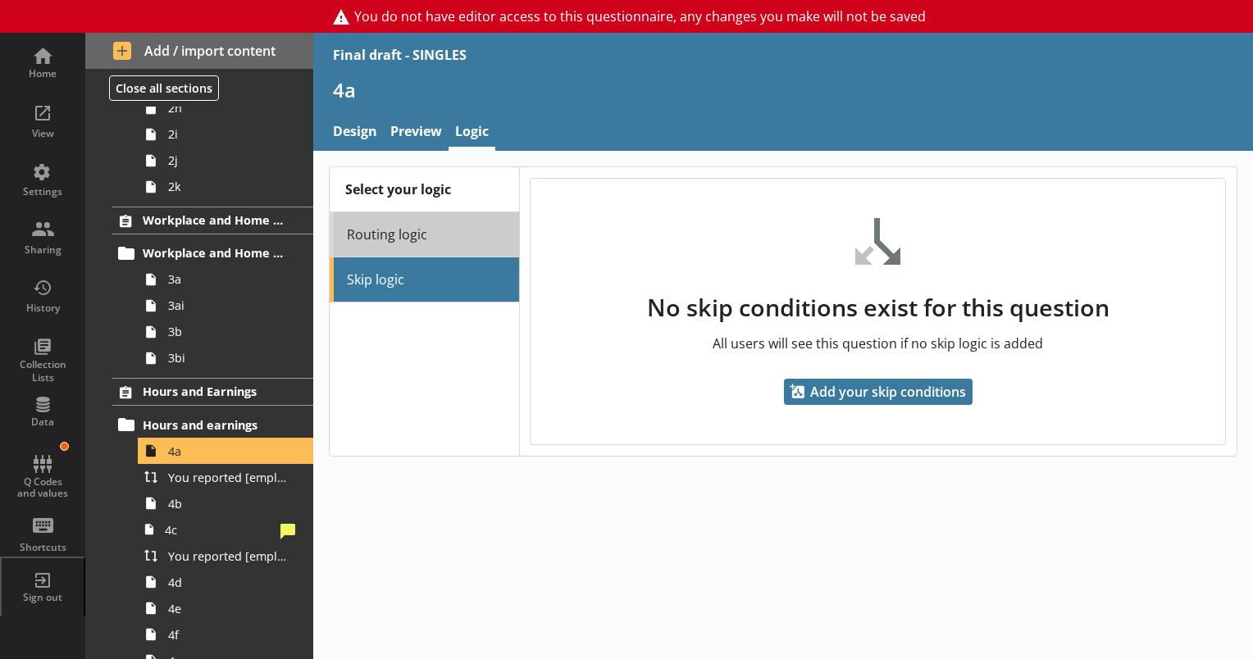
click at [389, 226] on link "Routing logic" at bounding box center [424, 234] width 189 height 45
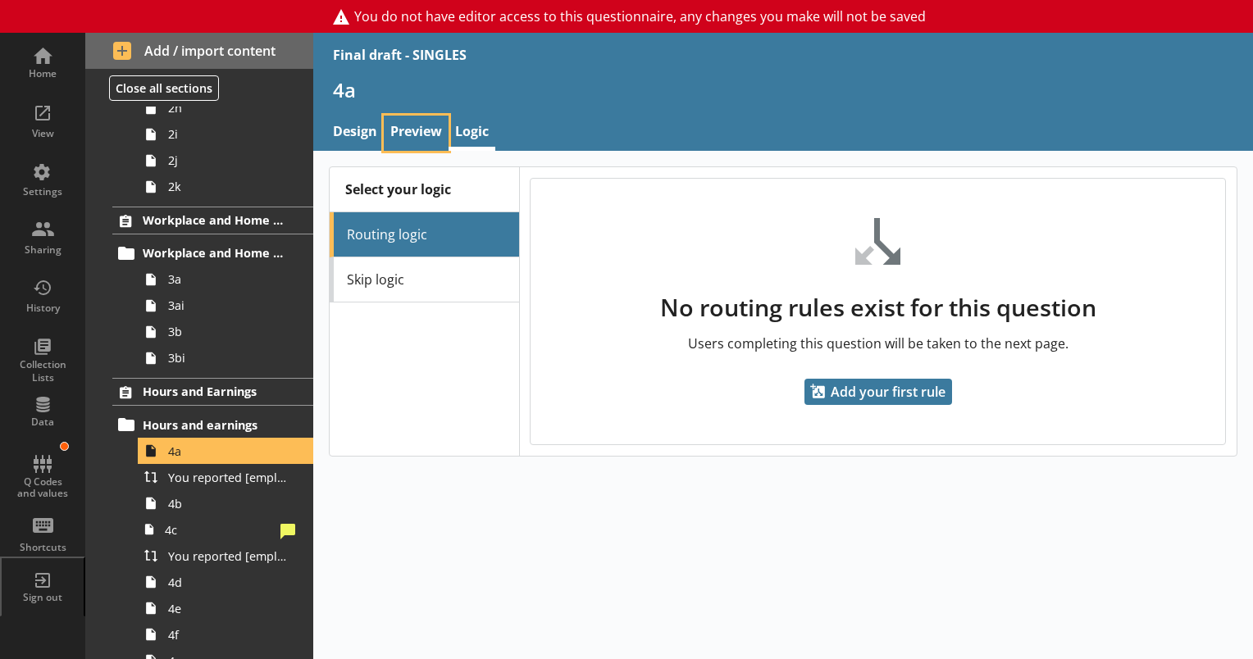
click at [392, 123] on link "Preview" at bounding box center [416, 133] width 65 height 35
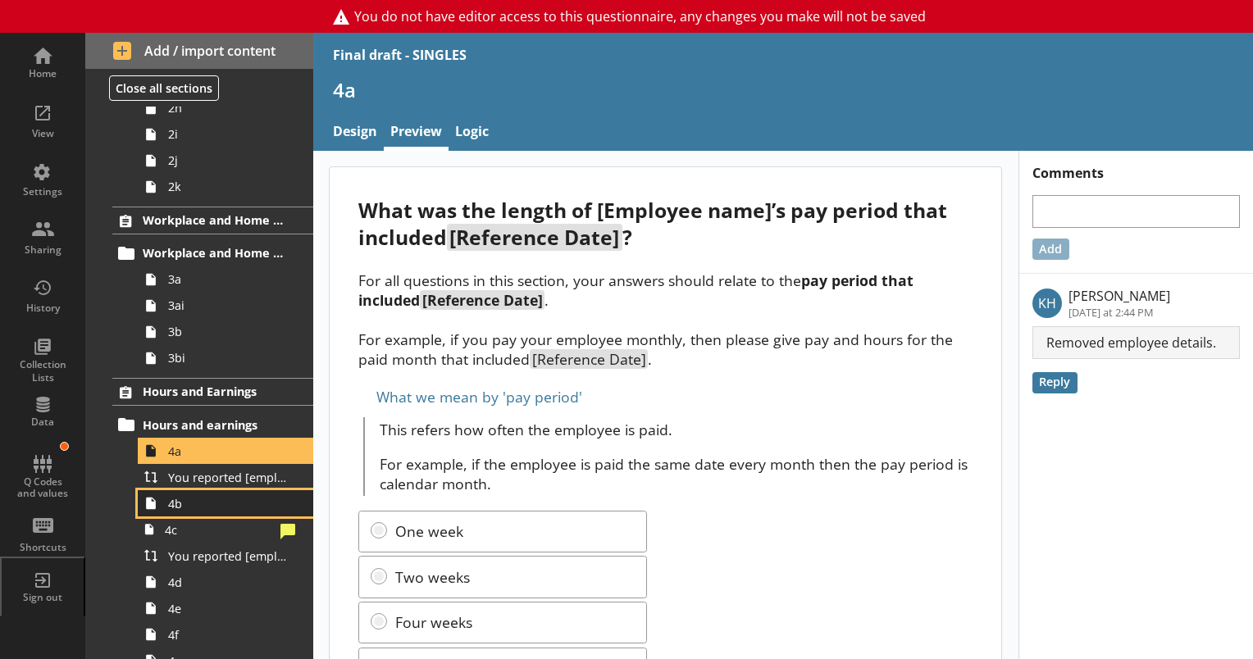
click at [183, 503] on span "4b" at bounding box center [229, 504] width 123 height 16
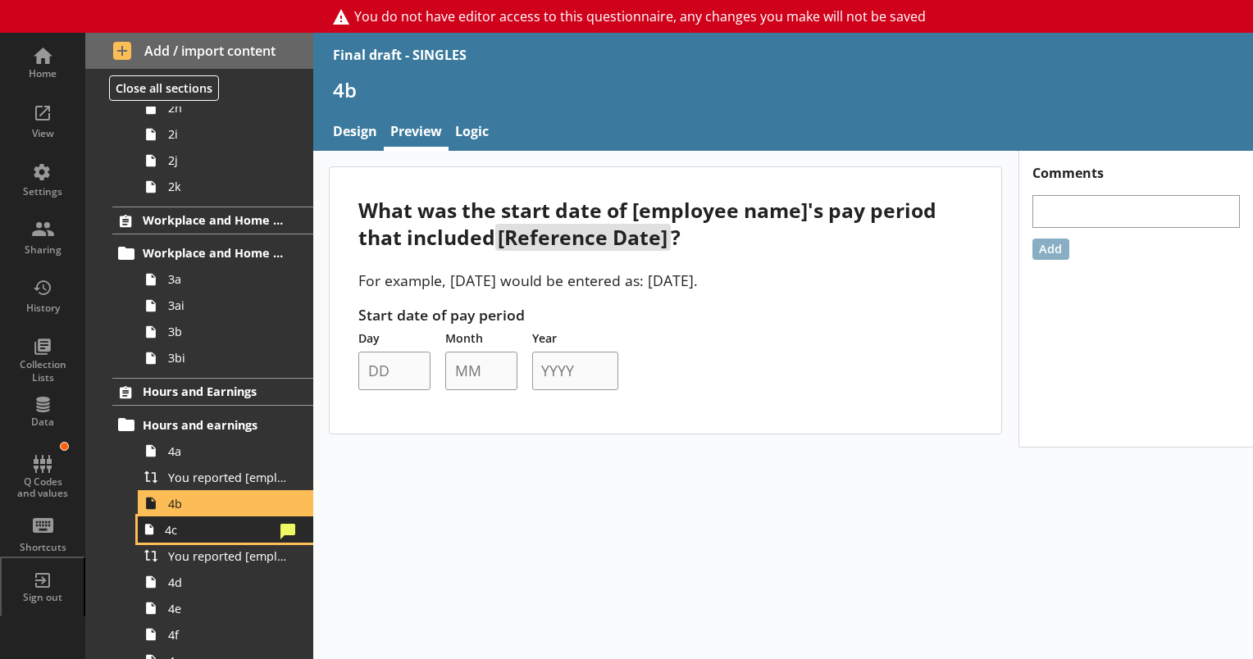
click at [189, 535] on span "4c" at bounding box center [219, 530] width 109 height 16
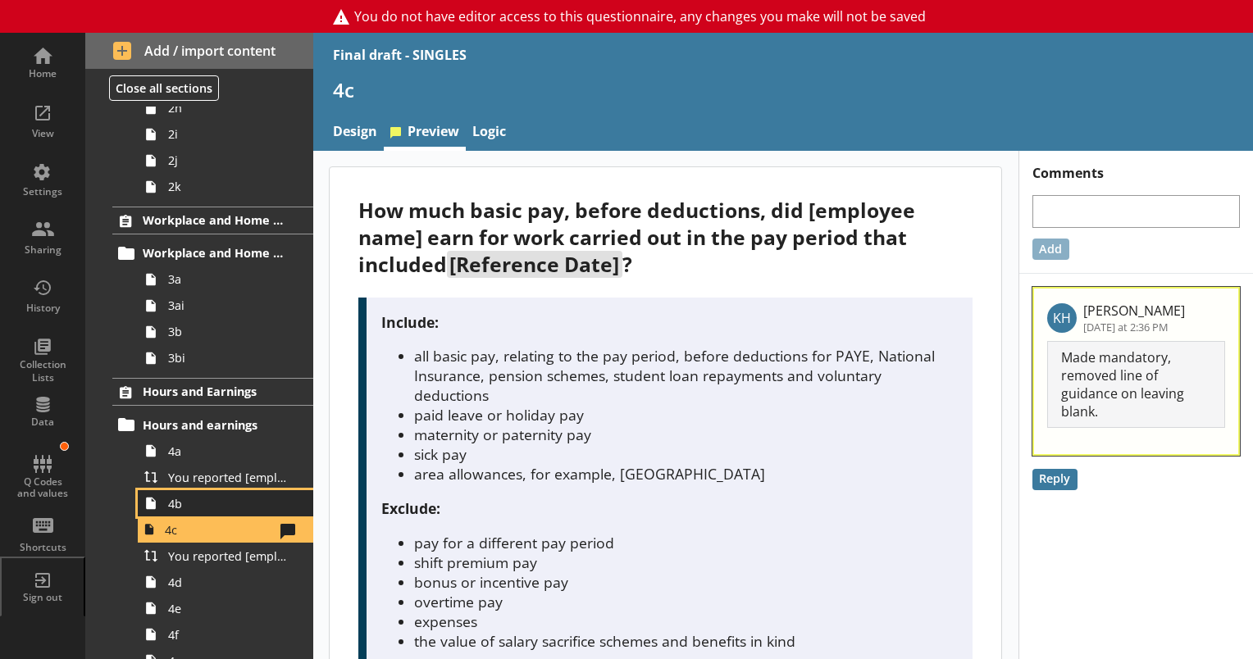
click at [187, 506] on span "4b" at bounding box center [229, 504] width 123 height 16
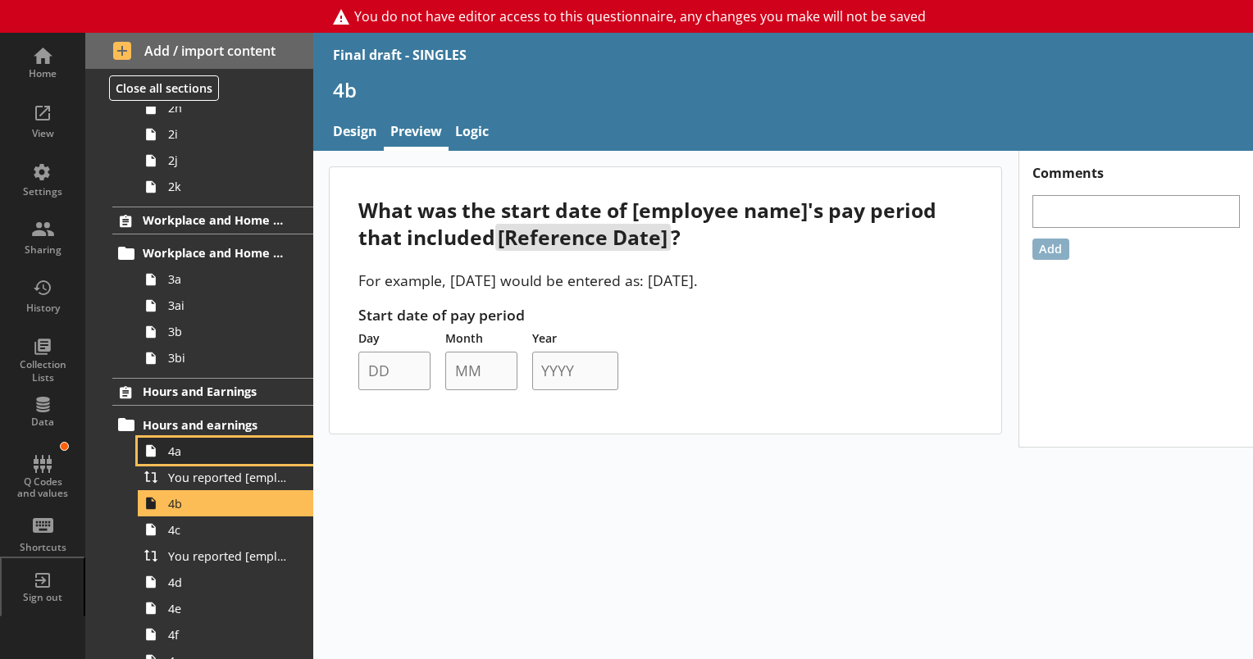
click at [190, 452] on span "4a" at bounding box center [229, 452] width 123 height 16
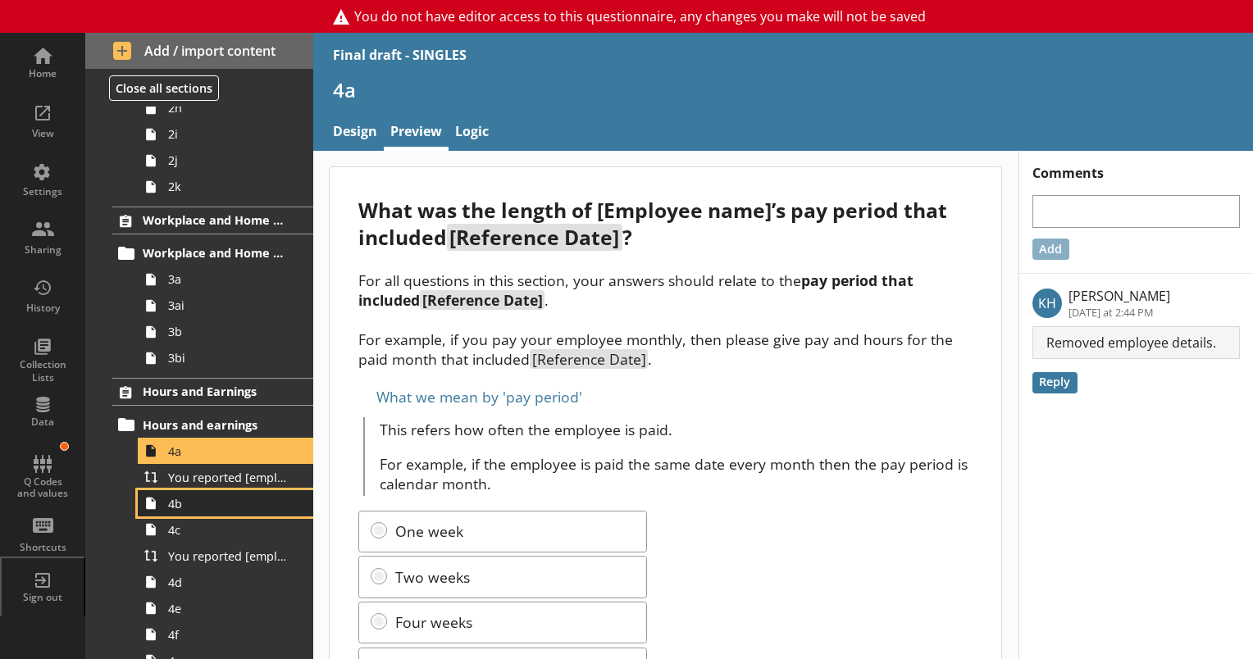
click at [194, 509] on link "4b" at bounding box center [225, 503] width 175 height 26
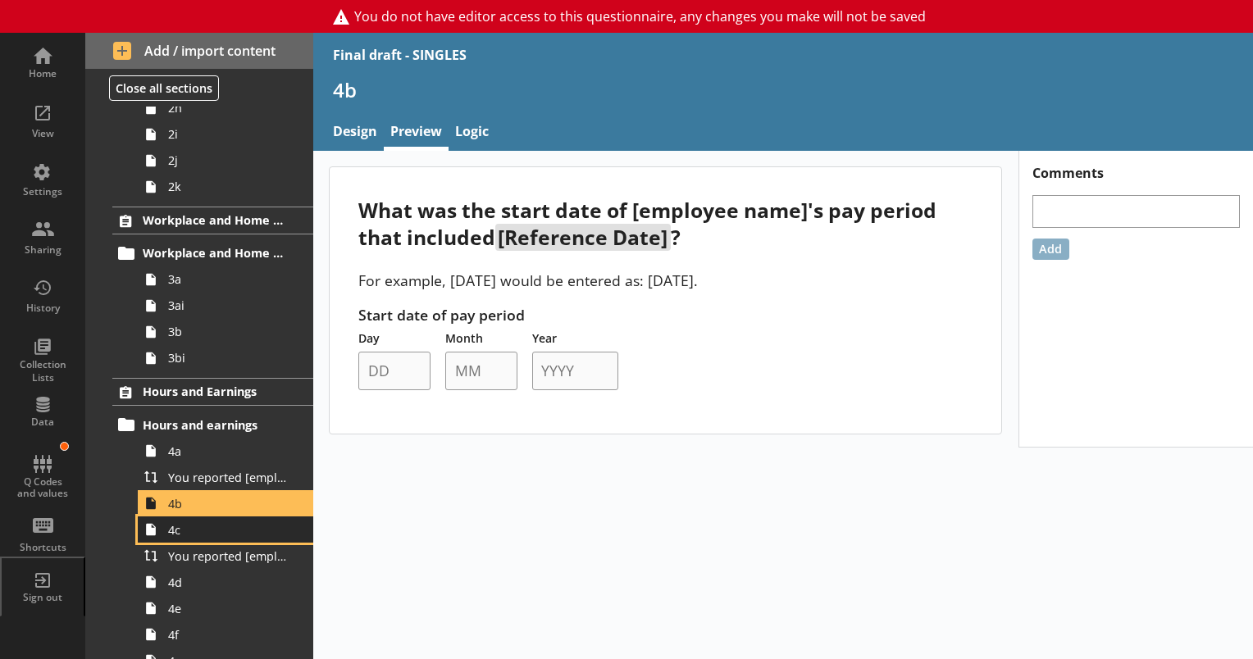
click at [190, 528] on span "4c" at bounding box center [229, 530] width 123 height 16
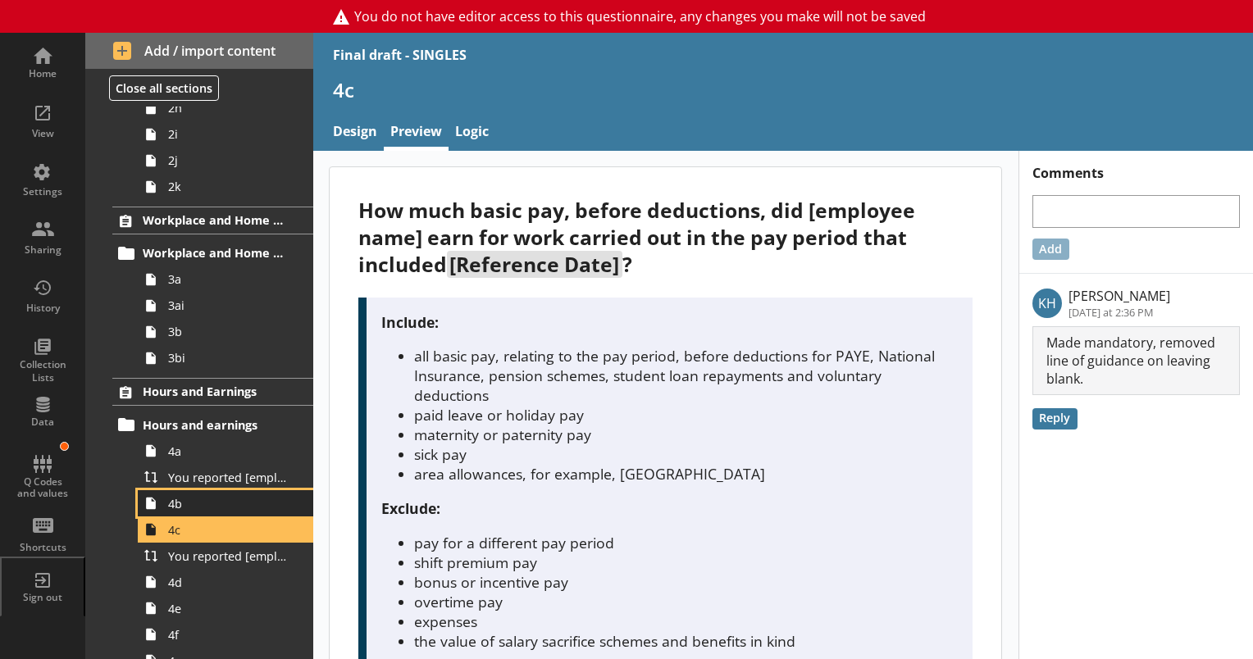
click at [194, 509] on link "4b" at bounding box center [225, 503] width 175 height 26
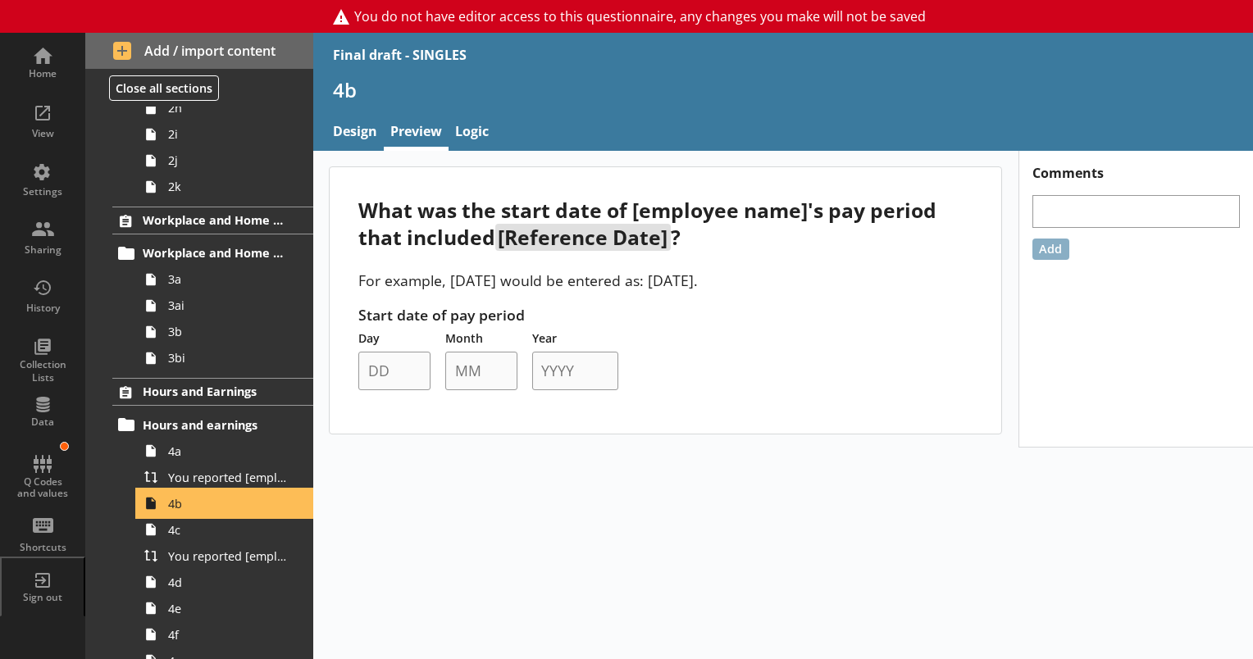
scroll to position [383, 0]
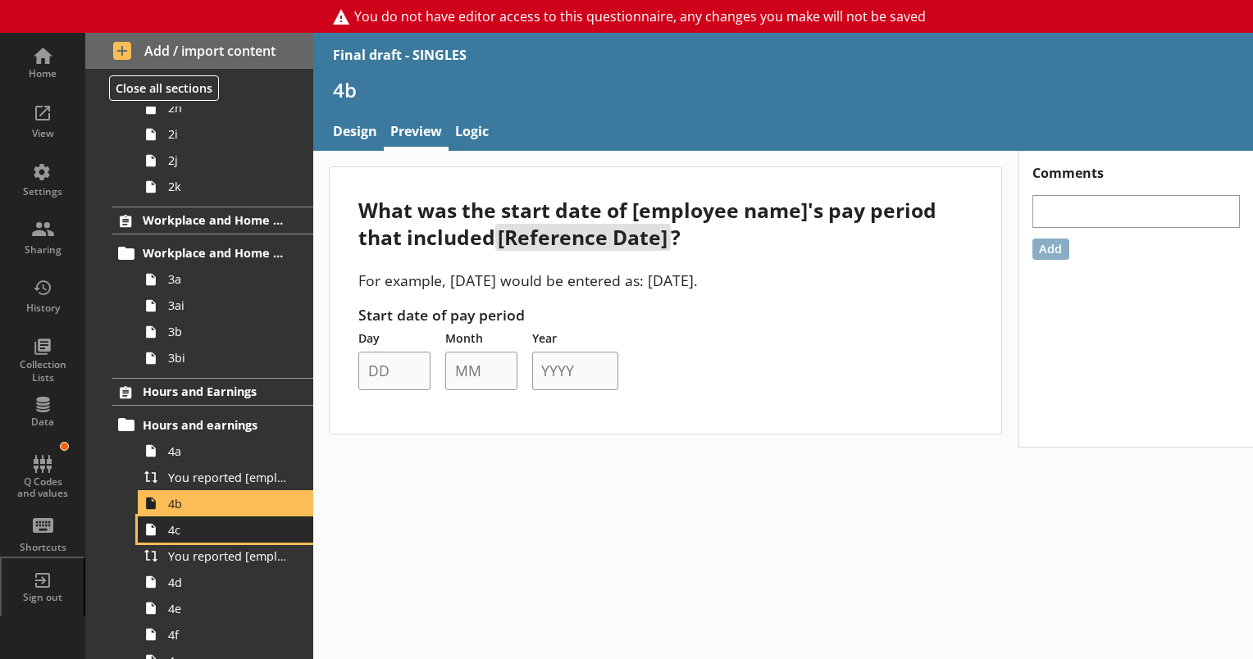
click at [180, 535] on span "4c" at bounding box center [229, 530] width 123 height 16
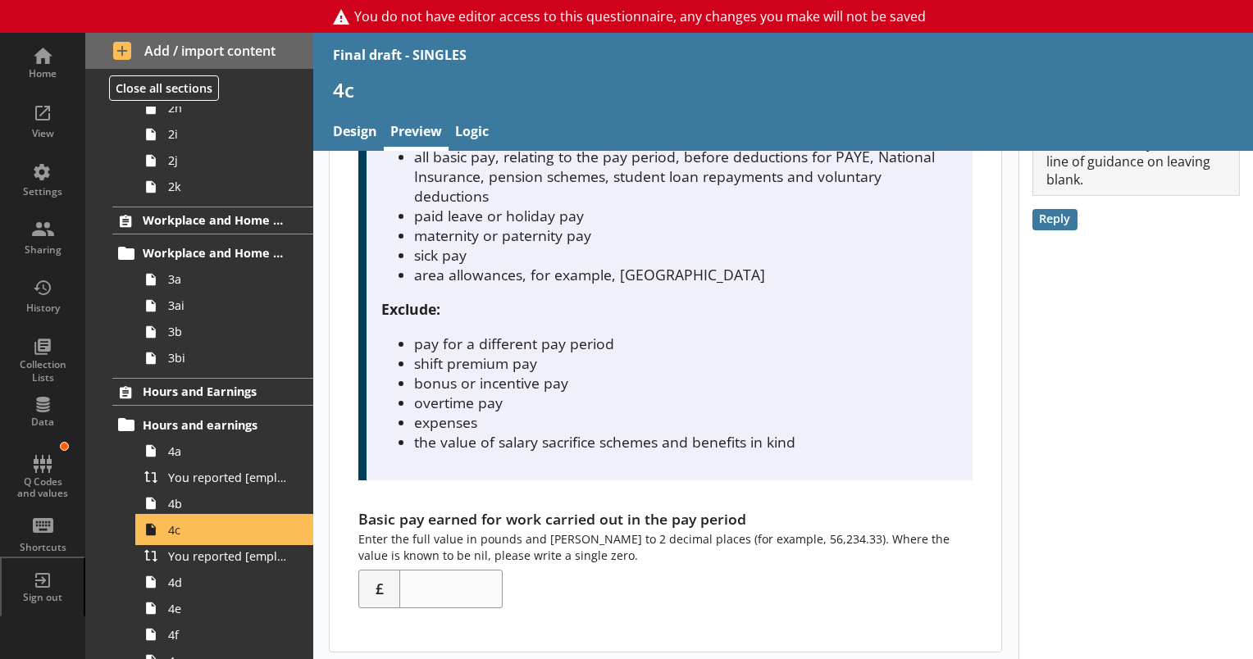
scroll to position [206, 0]
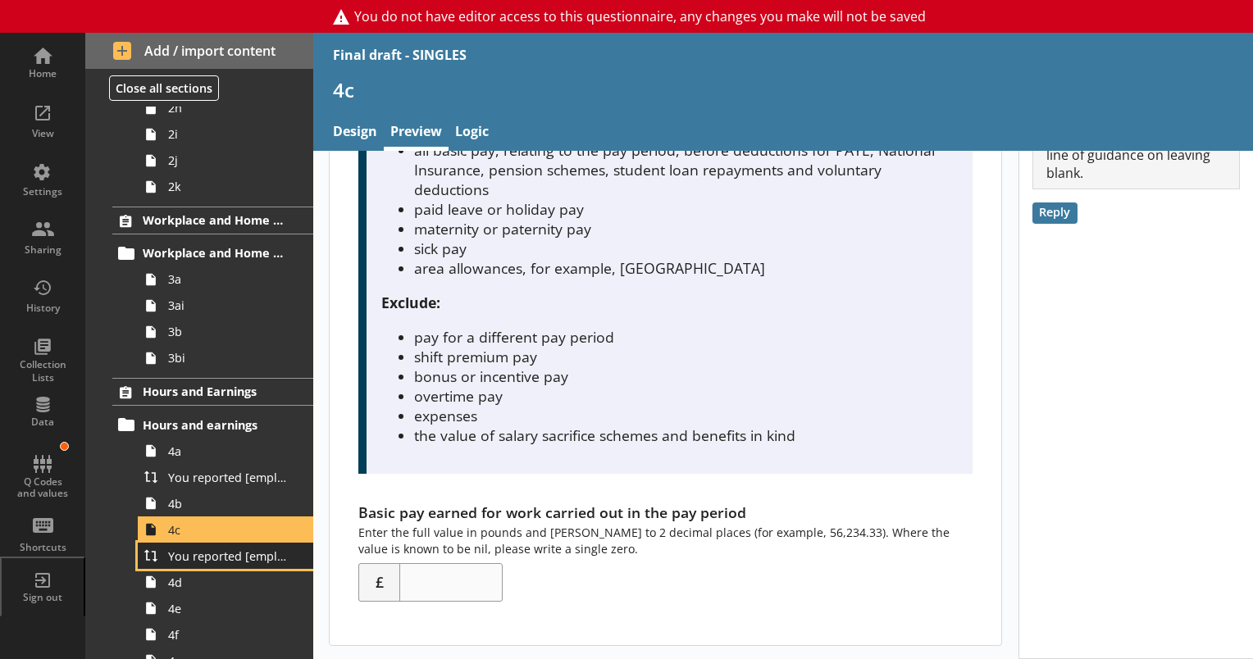
click at [216, 564] on link "You reported [employee name]'s basic pay earned for work carried out in the pay…" at bounding box center [225, 556] width 175 height 26
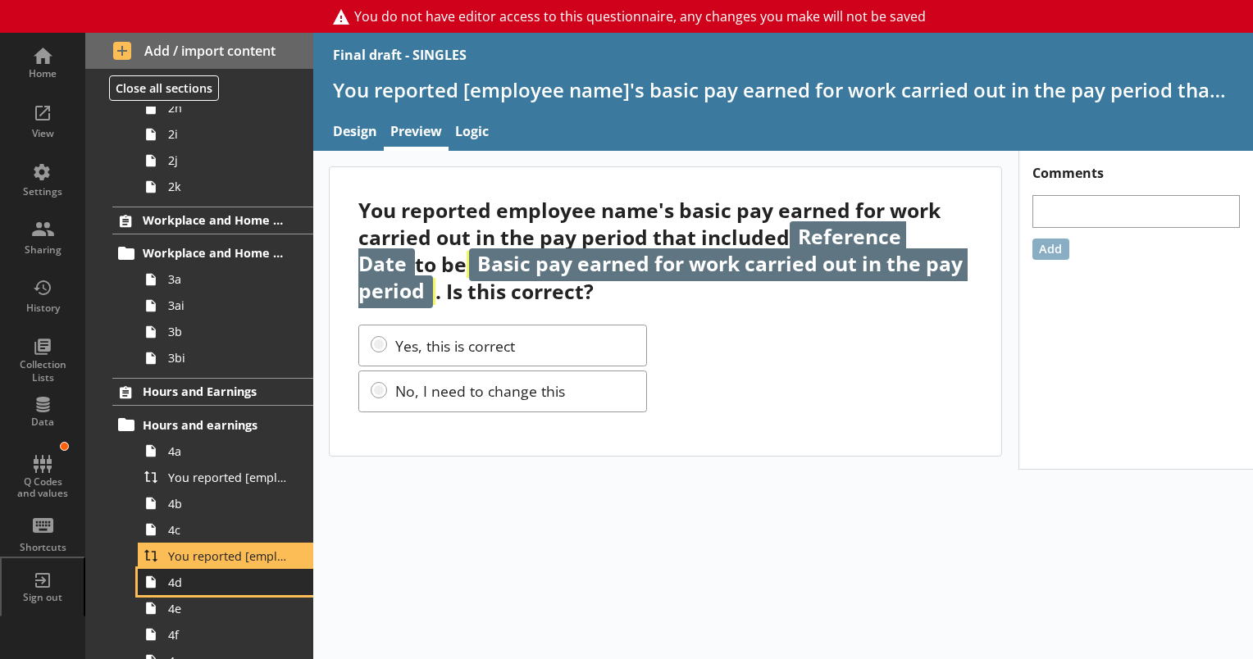
click at [177, 587] on span "4d" at bounding box center [229, 583] width 123 height 16
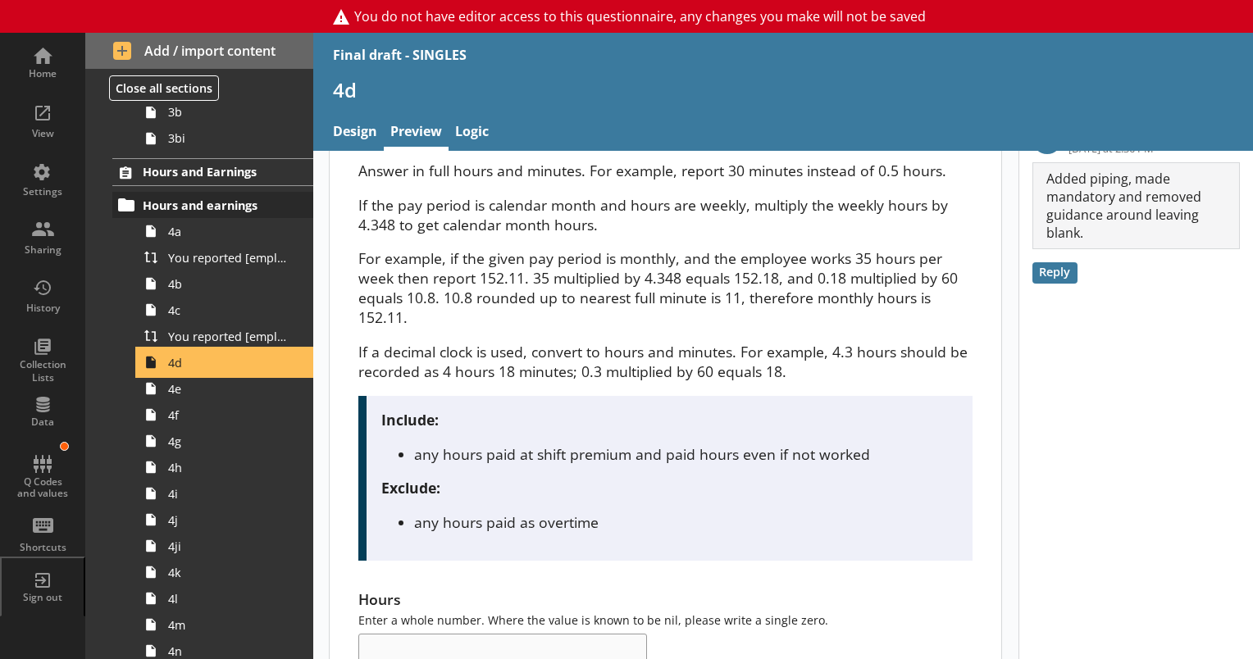
scroll to position [629, 0]
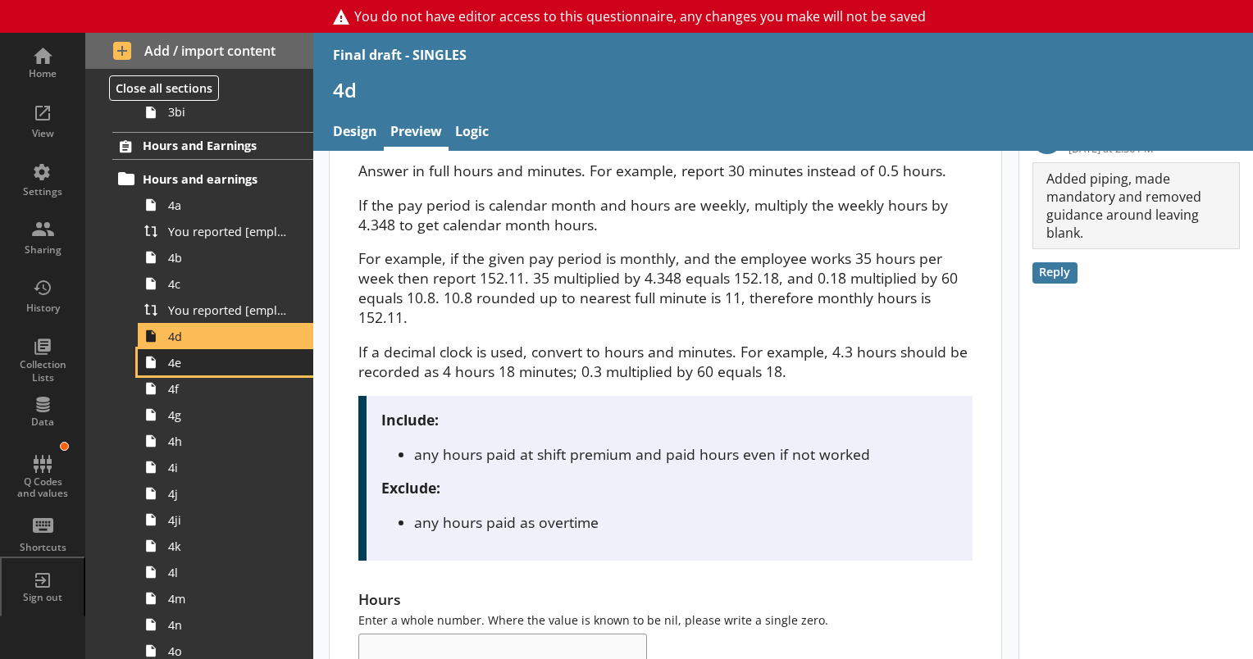
click at [184, 371] on link "4e" at bounding box center [225, 362] width 175 height 26
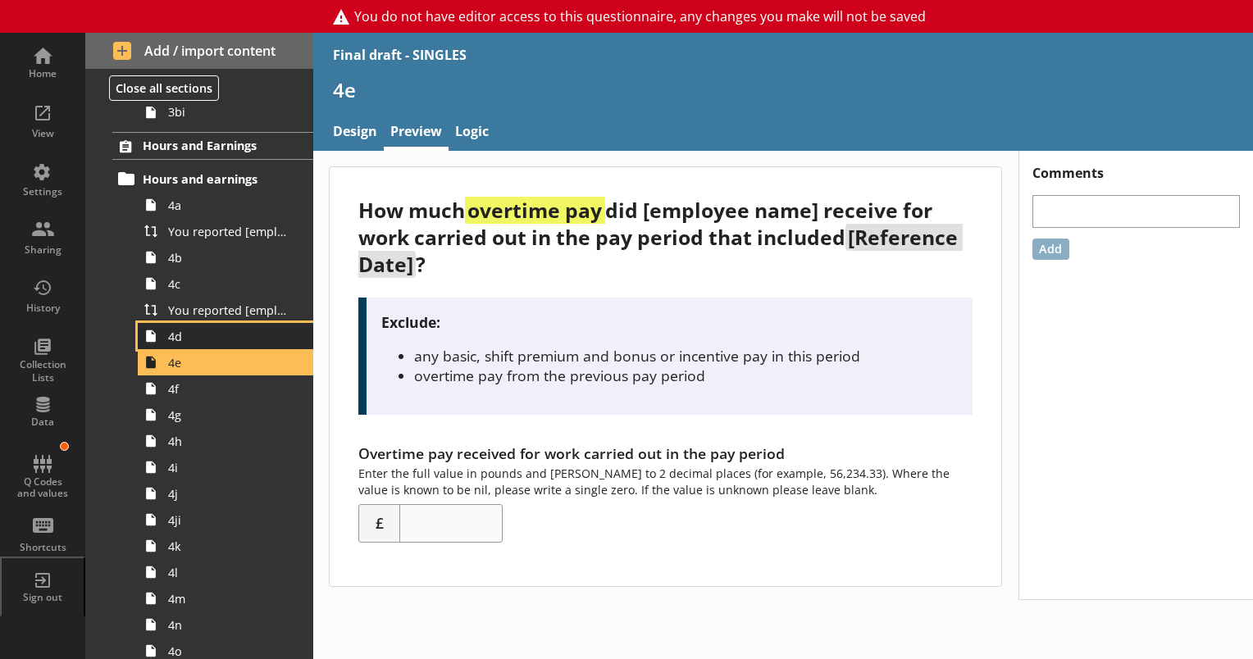
click at [212, 338] on span "4d" at bounding box center [229, 337] width 123 height 16
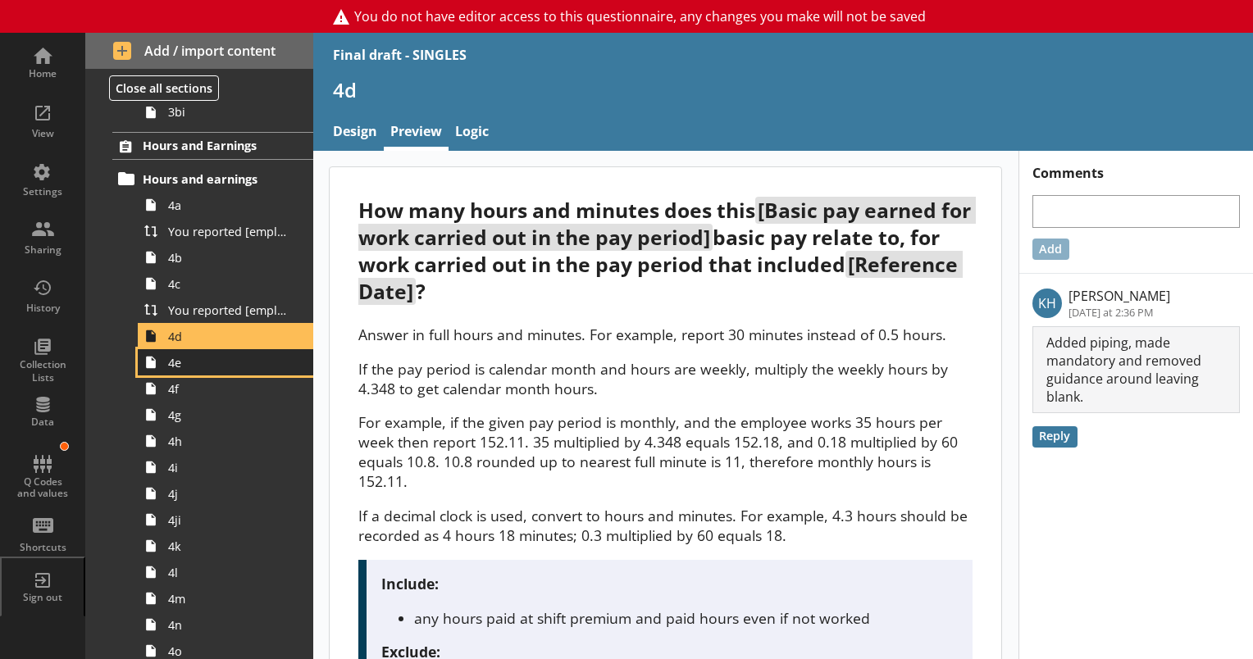
click at [205, 362] on span "4e" at bounding box center [229, 363] width 123 height 16
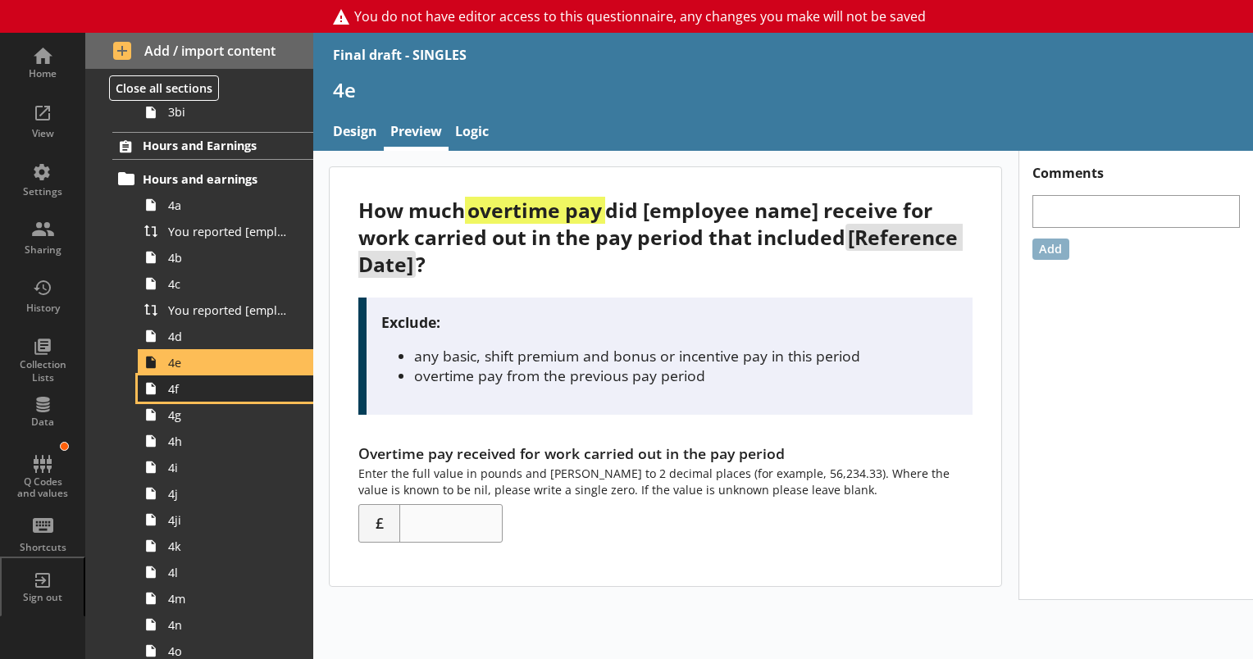
click at [175, 387] on span "4f" at bounding box center [229, 389] width 123 height 16
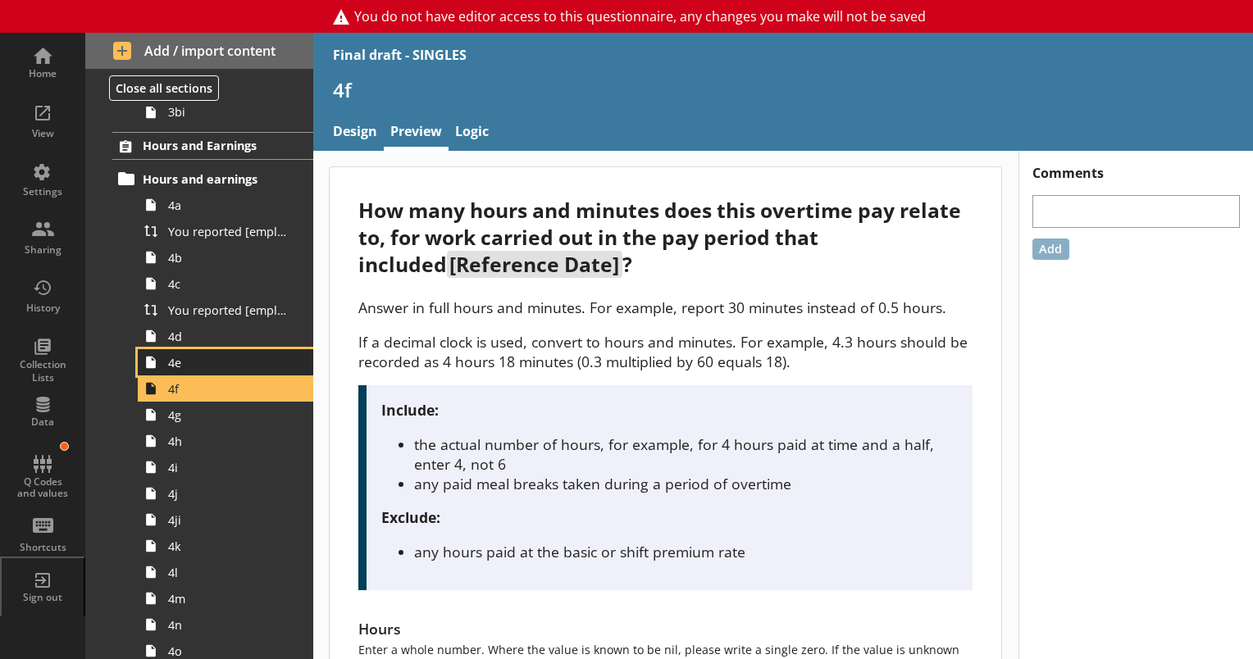
click at [175, 365] on span "4e" at bounding box center [229, 363] width 123 height 16
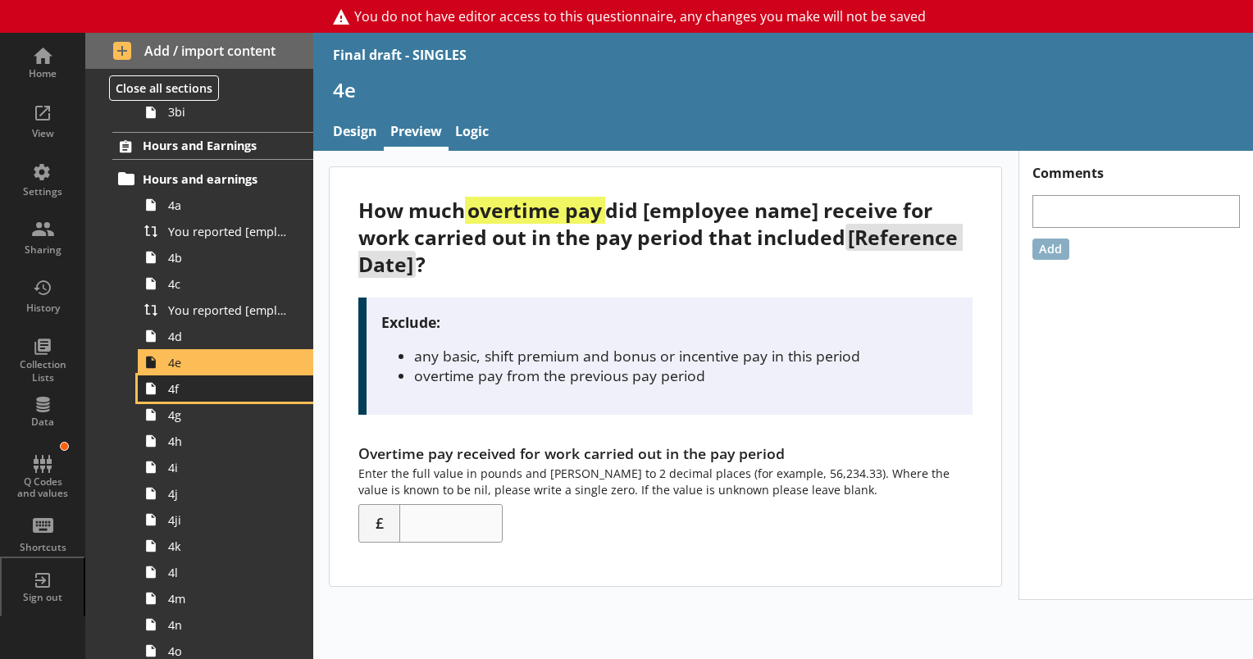
click at [183, 398] on link "4f" at bounding box center [225, 389] width 175 height 26
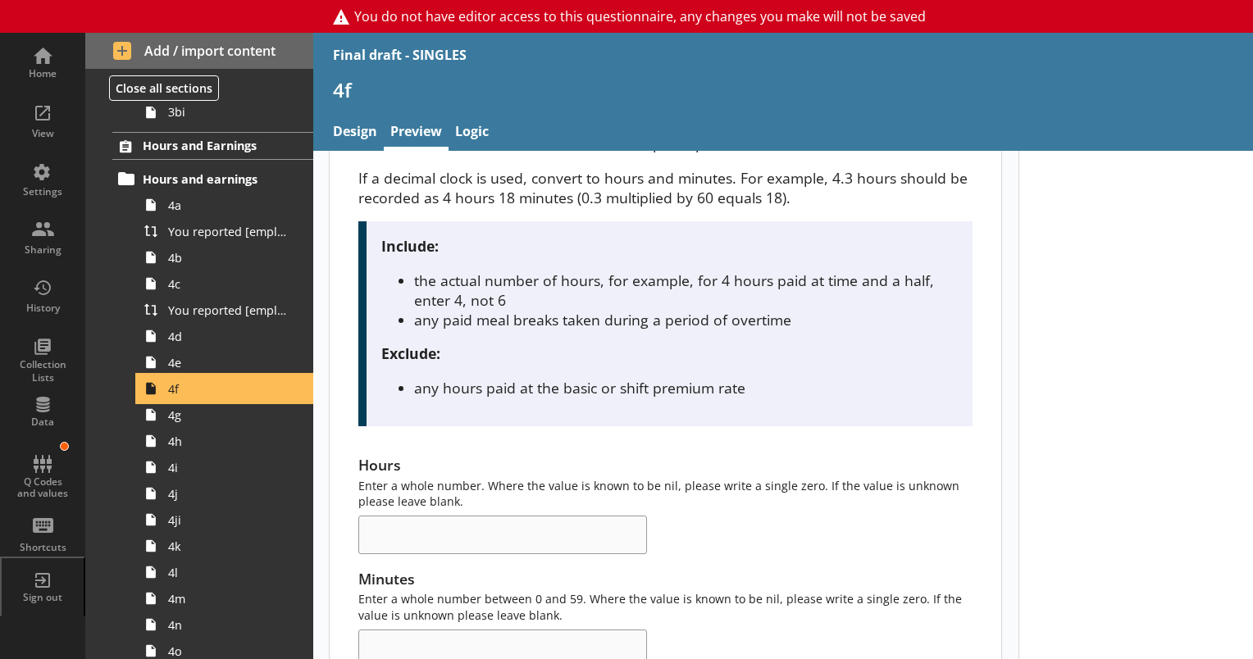
scroll to position [230, 0]
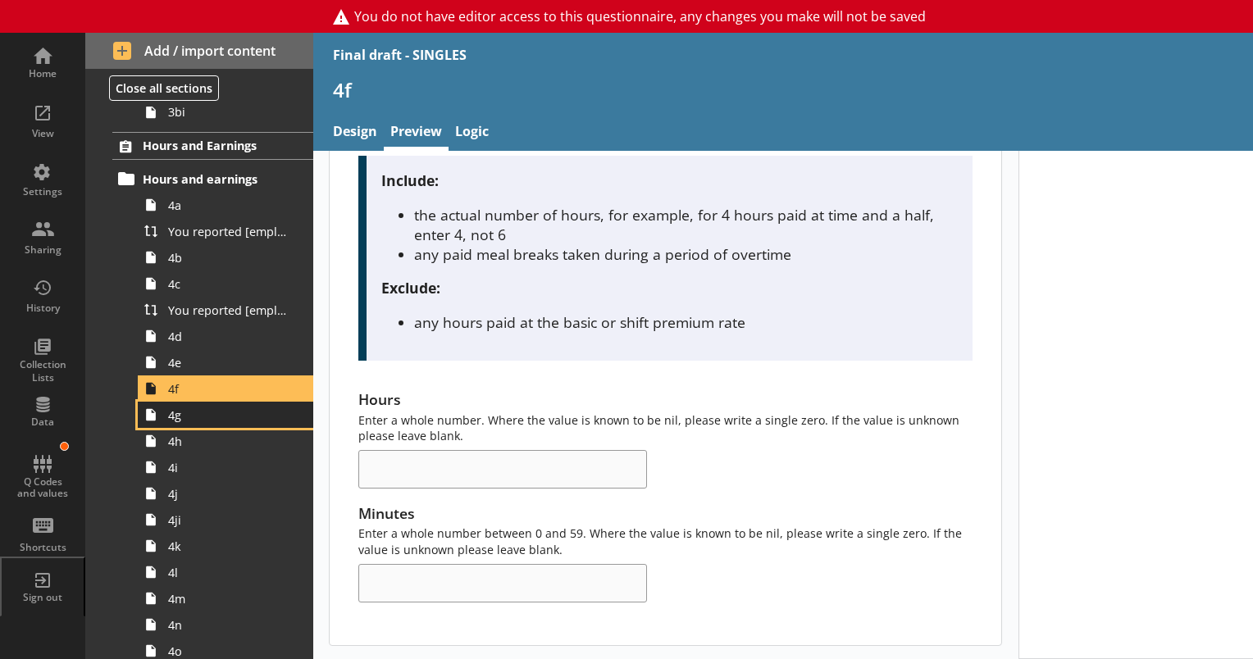
click at [189, 416] on span "4g" at bounding box center [229, 416] width 123 height 16
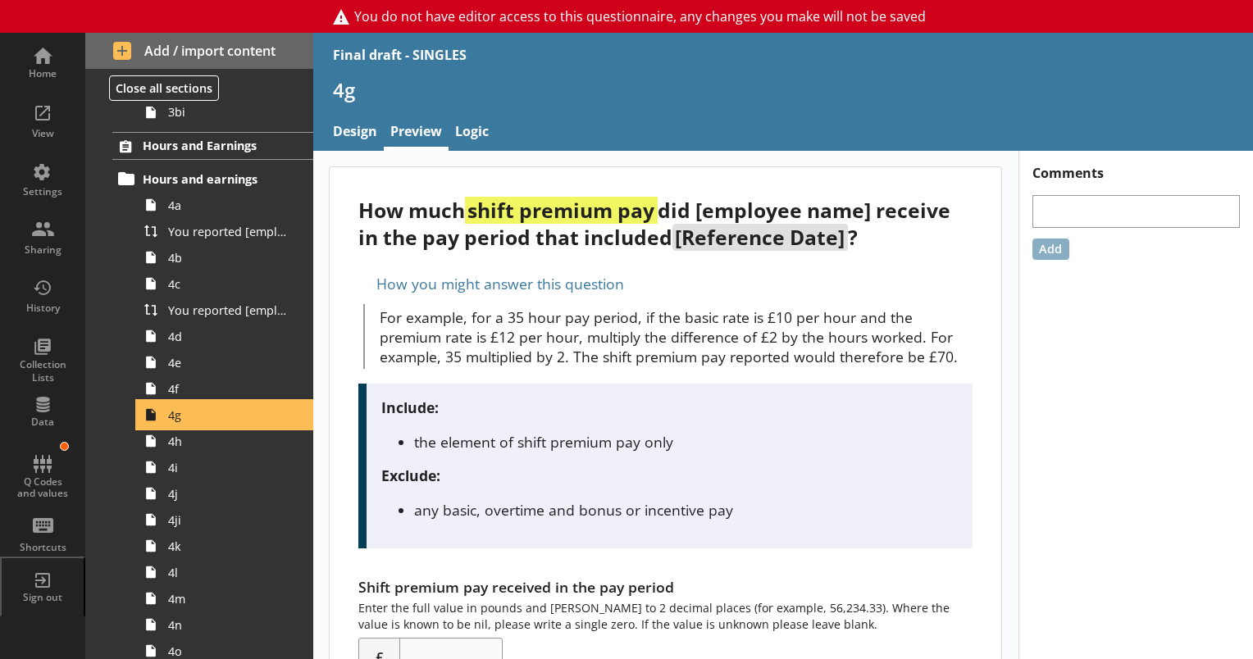
scroll to position [74, 0]
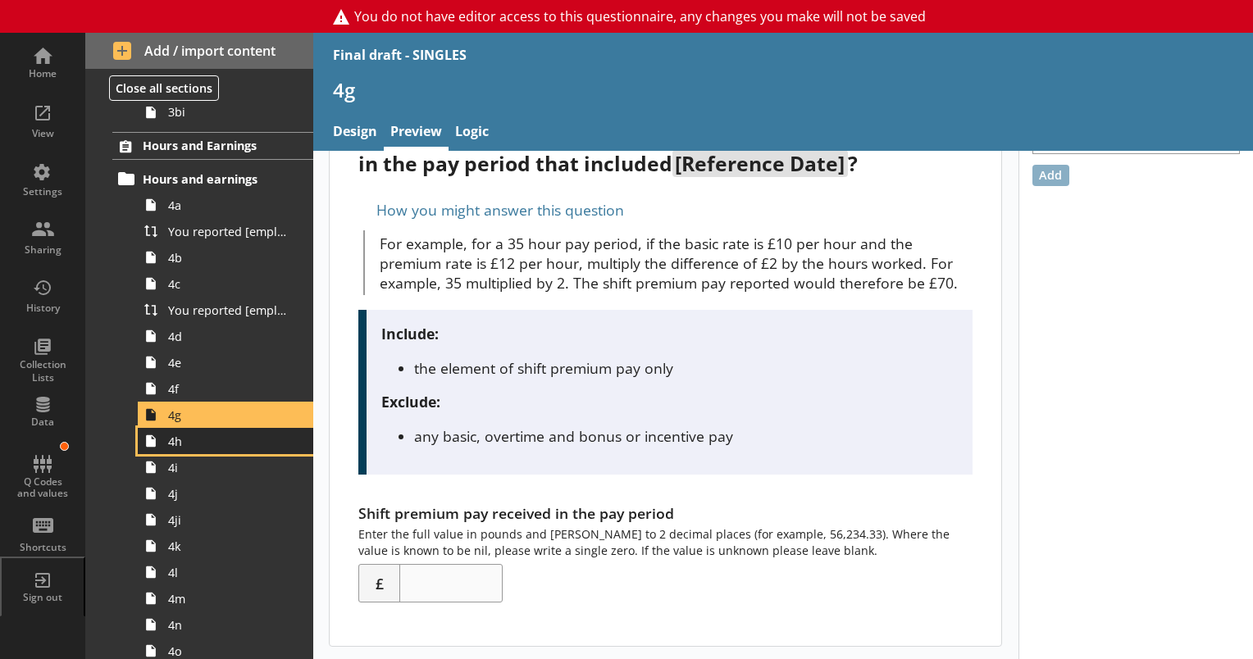
click at [184, 444] on span "4h" at bounding box center [229, 442] width 123 height 16
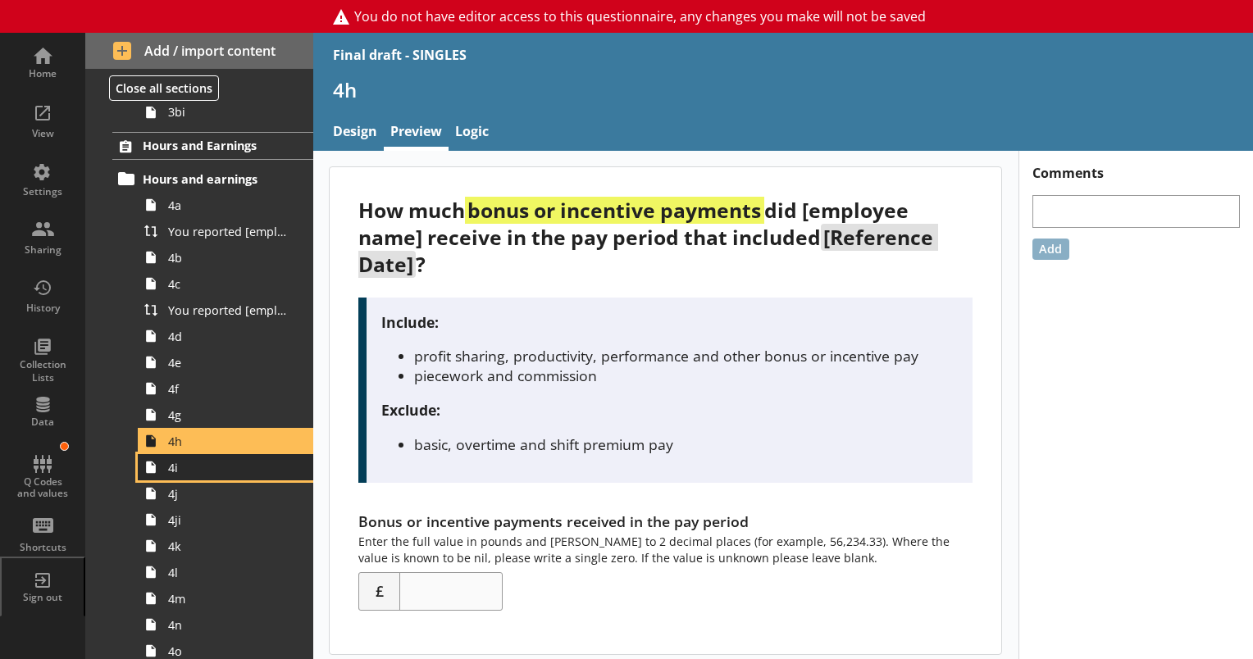
click at [183, 475] on link "4i" at bounding box center [225, 467] width 175 height 26
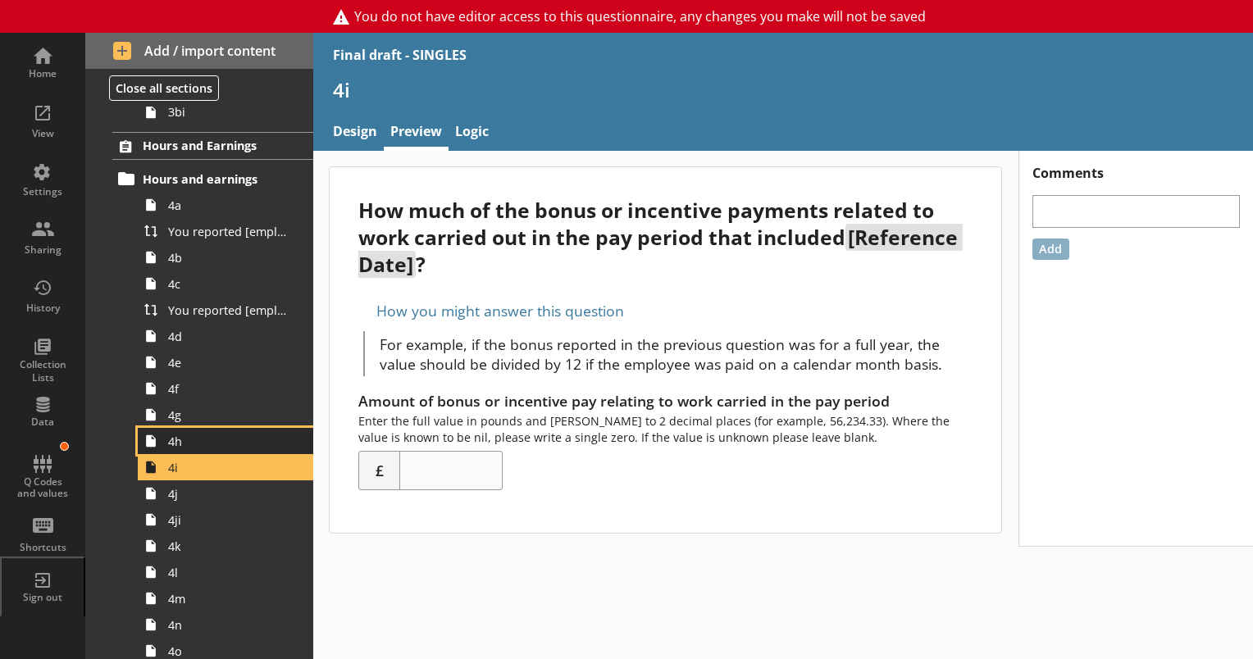
click at [188, 441] on span "4h" at bounding box center [229, 442] width 123 height 16
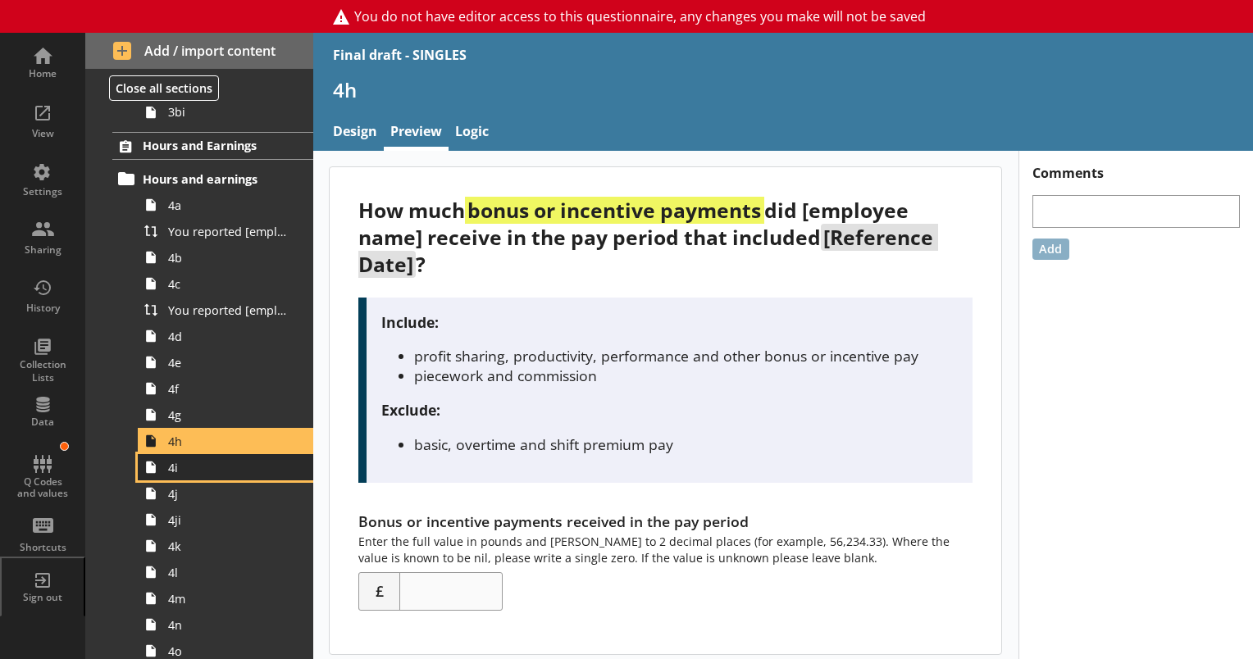
click at [183, 469] on span "4i" at bounding box center [229, 468] width 123 height 16
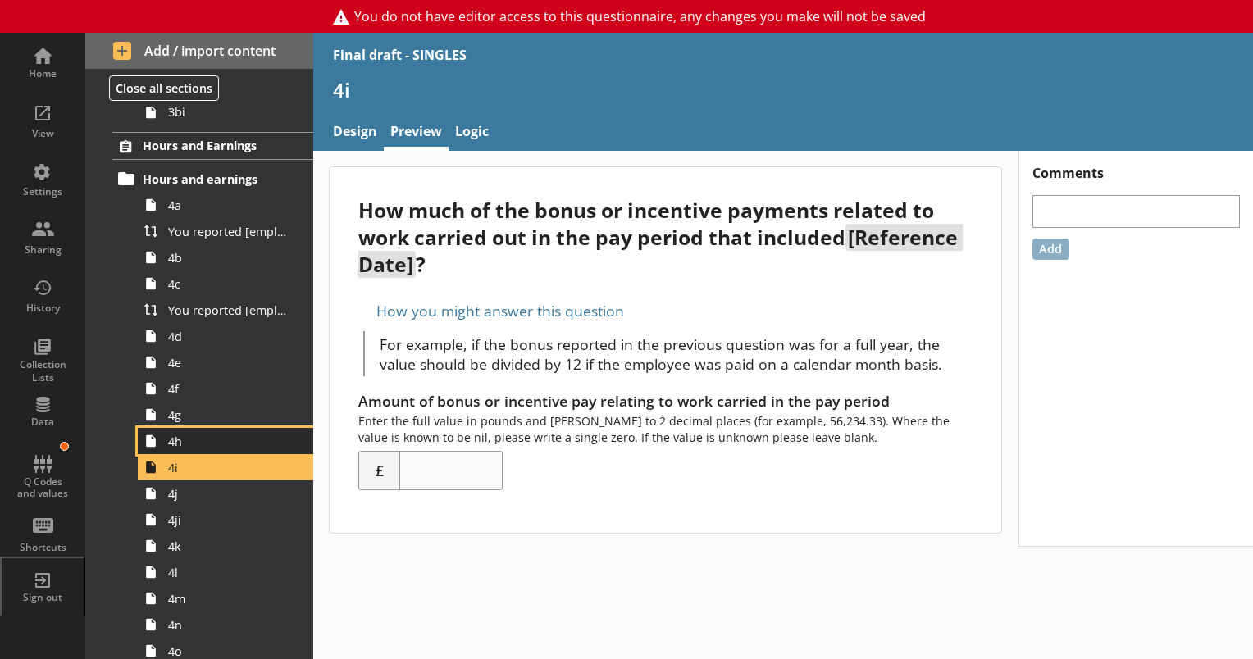
click at [196, 445] on span "4h" at bounding box center [229, 442] width 123 height 16
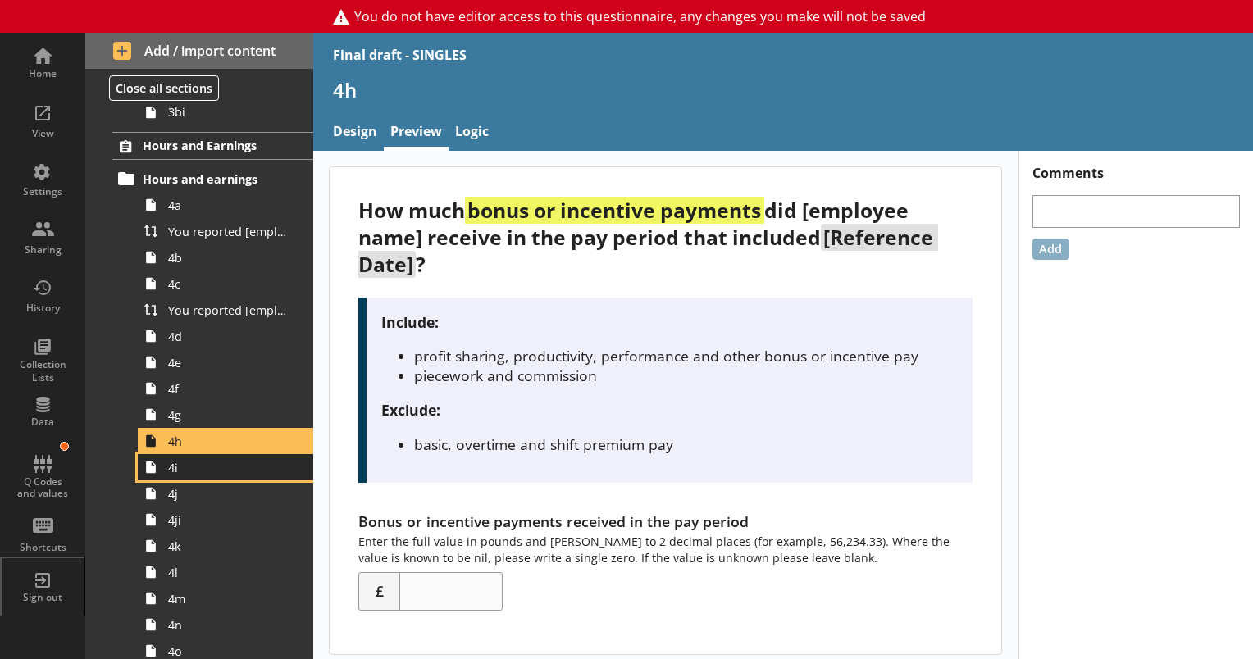
click at [188, 470] on span "4i" at bounding box center [229, 468] width 123 height 16
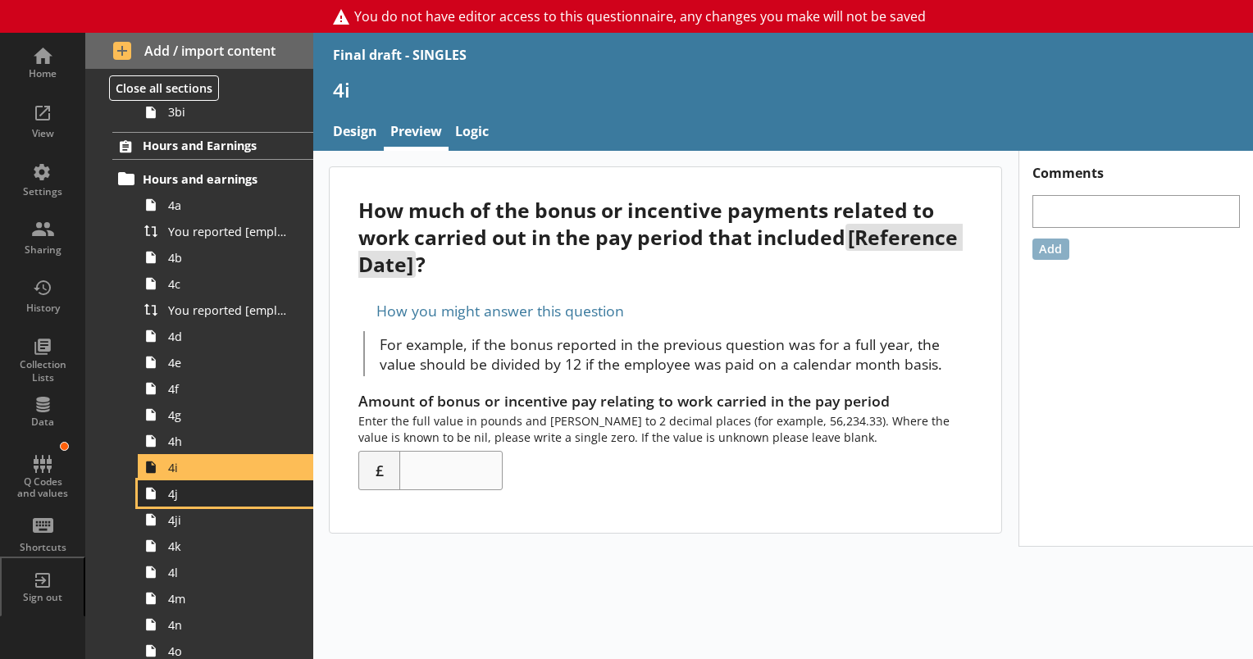
click at [181, 495] on span "4j" at bounding box center [229, 494] width 123 height 16
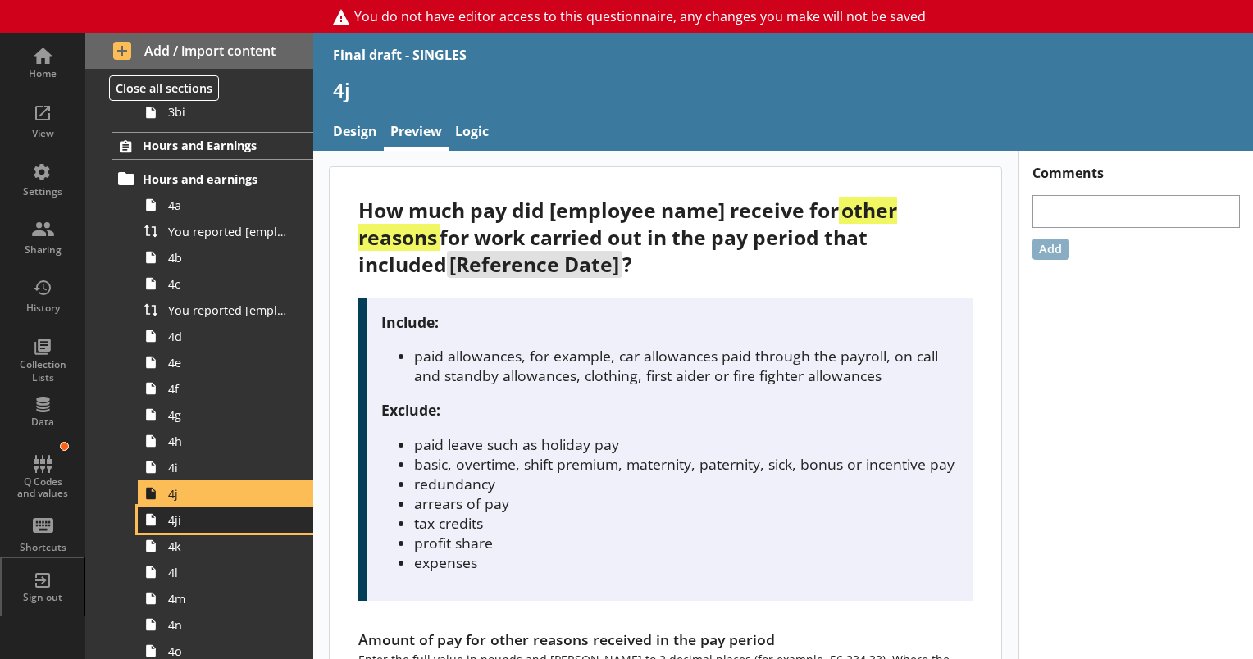
click at [182, 524] on span "4ji" at bounding box center [229, 520] width 123 height 16
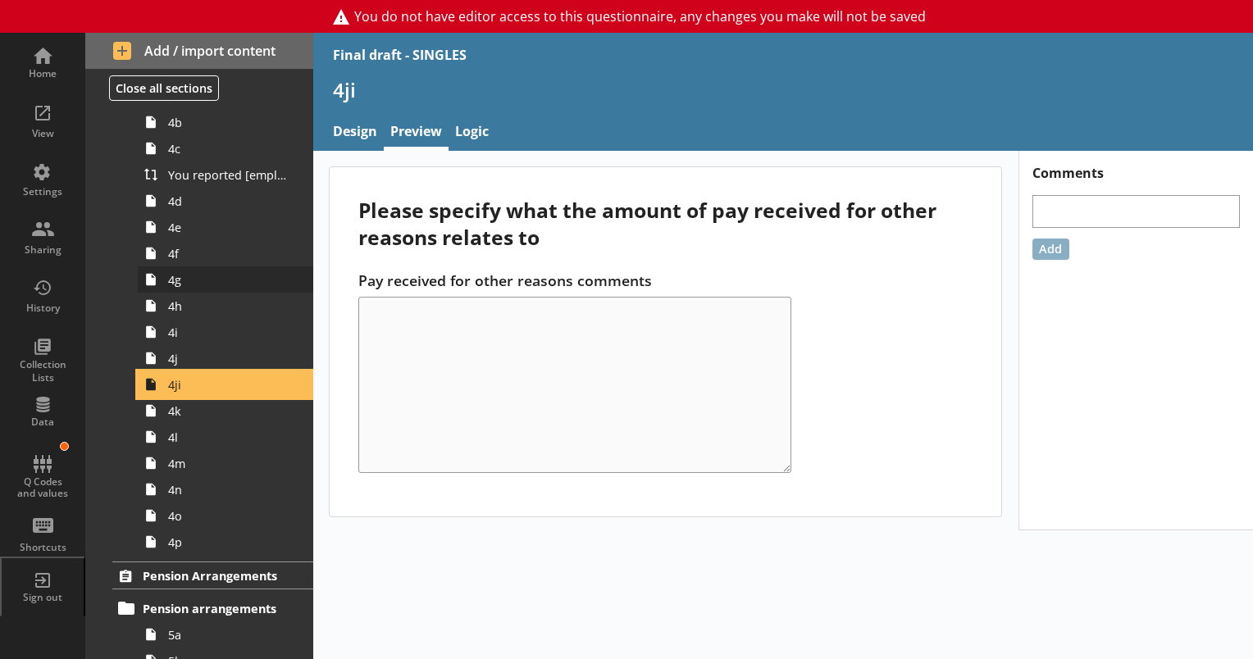
scroll to position [793, 0]
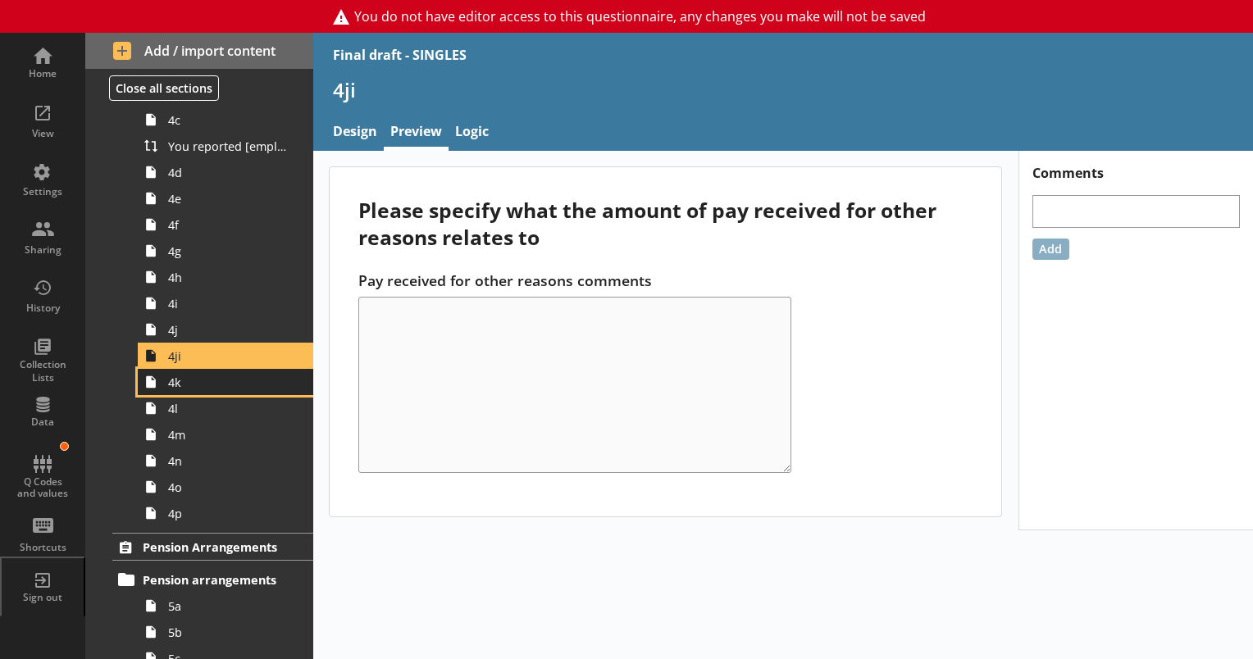
click at [184, 389] on link "4k" at bounding box center [225, 382] width 175 height 26
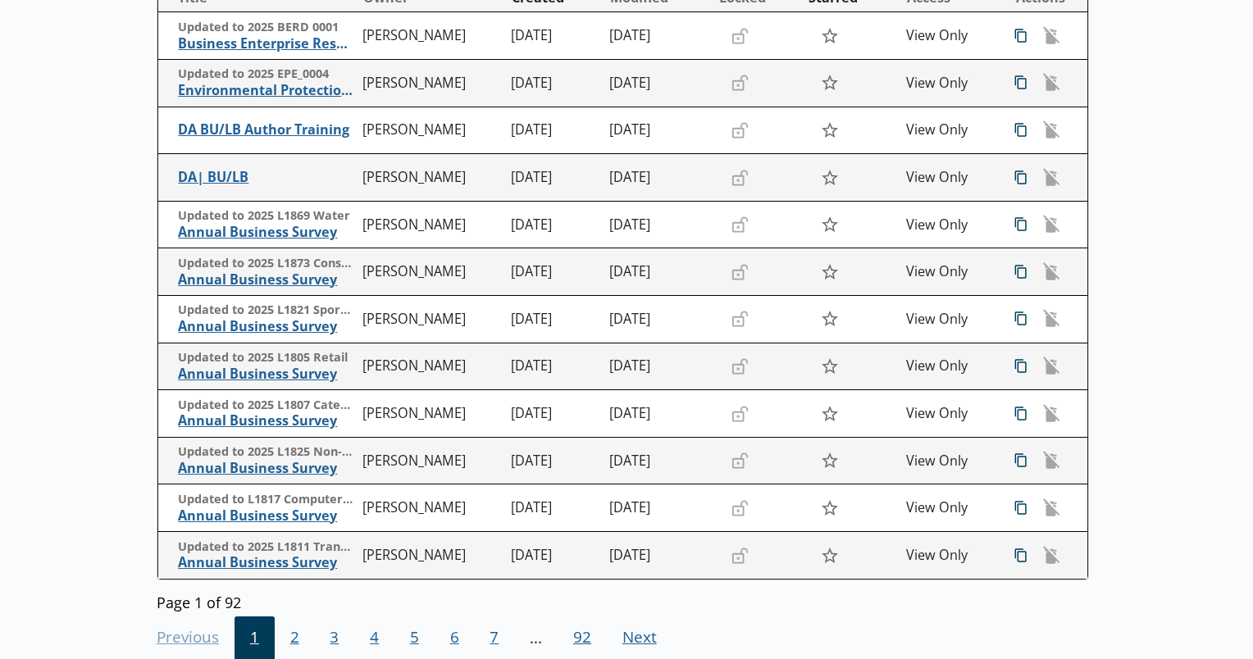
scroll to position [291, 0]
